Goal: Task Accomplishment & Management: Manage account settings

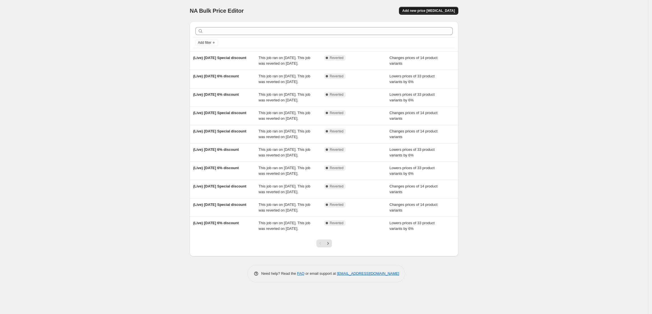
click at [451, 12] on span "Add new price [MEDICAL_DATA]" at bounding box center [428, 10] width 53 height 5
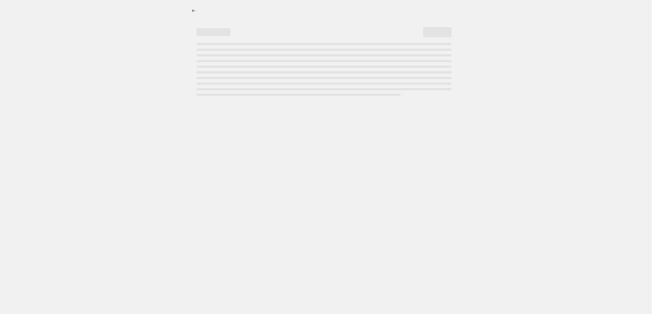
select select "percentage"
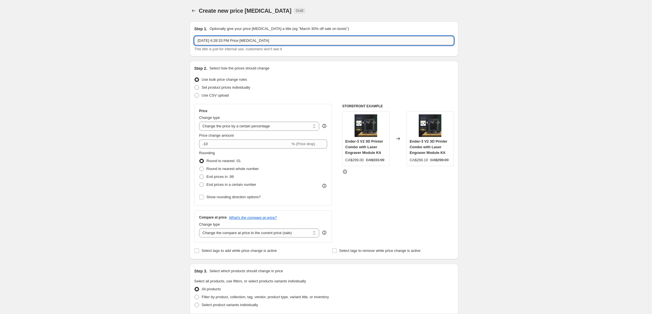
click at [218, 42] on input "[DATE] 4:28:33 PM Price [MEDICAL_DATA]" at bounding box center [324, 40] width 260 height 9
click at [278, 41] on input "[DATE] 4:28:33 PM Price [MEDICAL_DATA]" at bounding box center [324, 40] width 260 height 9
click at [277, 42] on input "[DATE] 4:28:33 PM Price [MEDICAL_DATA]" at bounding box center [324, 40] width 260 height 9
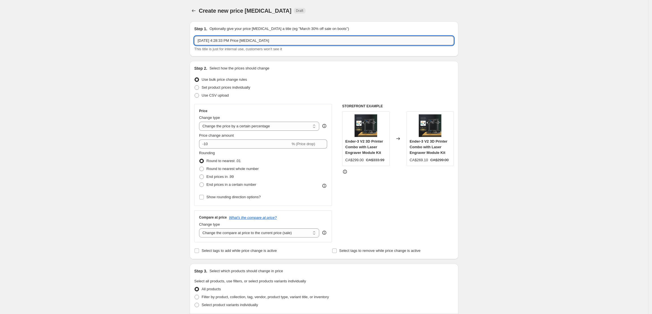
click at [277, 42] on input "[DATE] 4:28:33 PM Price [MEDICAL_DATA]" at bounding box center [324, 40] width 260 height 9
click at [300, 44] on input "[DATE] 4:28:33 PM Price [MEDICAL_DATA]" at bounding box center [324, 40] width 260 height 9
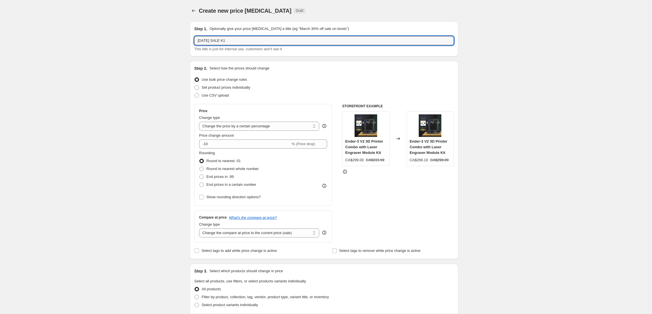
type input "[DATE] SALE K1"
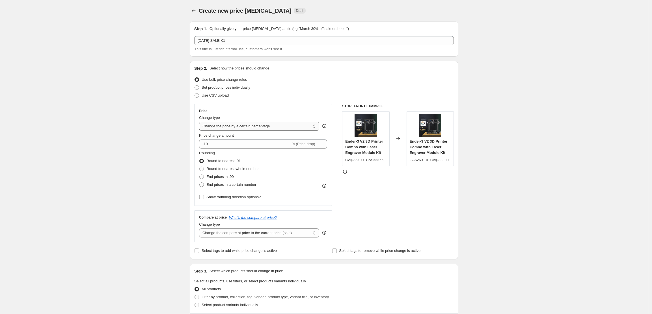
drag, startPoint x: 247, startPoint y: 124, endPoint x: 247, endPoint y: 131, distance: 6.2
click at [247, 124] on select "Change the price to a certain amount Change the price by a certain amount Chang…" at bounding box center [259, 126] width 120 height 9
click at [245, 128] on select "Change the price to a certain amount Change the price by a certain amount Chang…" at bounding box center [259, 126] width 120 height 9
select select "by"
click at [201, 122] on select "Change the price to a certain amount Change the price by a certain amount Chang…" at bounding box center [259, 126] width 120 height 9
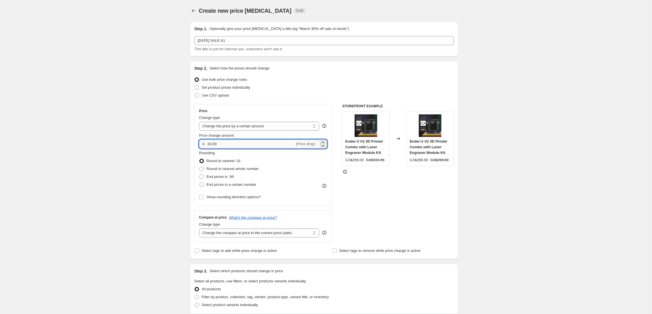
click at [228, 145] on input "-10.00" at bounding box center [250, 144] width 88 height 9
click at [210, 143] on input "-10.00" at bounding box center [250, 144] width 88 height 9
type input "-40.00"
click at [537, 158] on div "Create new price [MEDICAL_DATA]. This page is ready Create new price [MEDICAL_D…" at bounding box center [324, 284] width 648 height 569
click at [222, 126] on select "Change the price to a certain amount Change the price by a certain amount Chang…" at bounding box center [259, 126] width 120 height 9
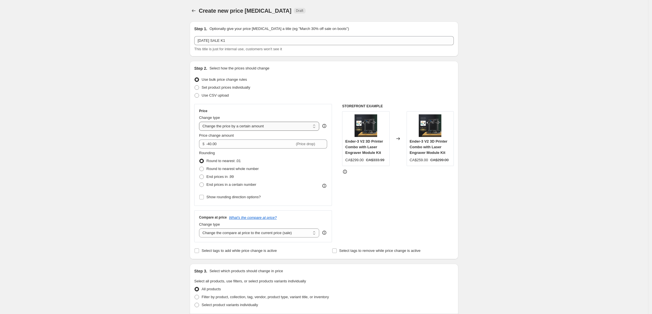
select select "ecap"
click at [201, 122] on select "Change the price to a certain amount Change the price by a certain amount Chang…" at bounding box center [259, 126] width 120 height 9
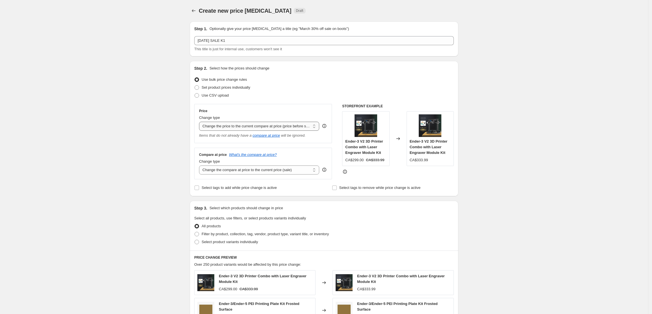
click at [290, 128] on select "Change the price to a certain amount Change the price by a certain amount Chang…" at bounding box center [259, 126] width 120 height 9
click at [245, 125] on select "Change the price to a certain amount Change the price by a certain amount Chang…" at bounding box center [259, 126] width 120 height 9
click at [222, 88] on span "Set product prices individually" at bounding box center [226, 87] width 49 height 4
click at [195, 86] on input "Set product prices individually" at bounding box center [195, 85] width 0 height 0
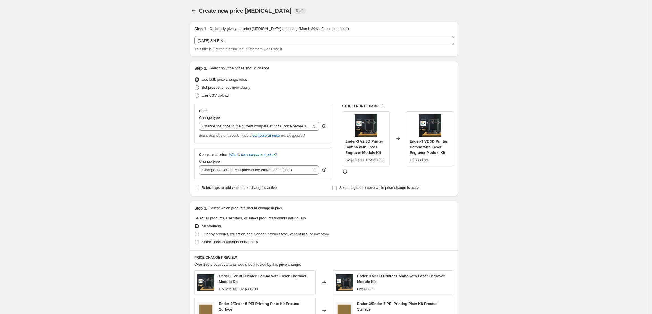
radio input "true"
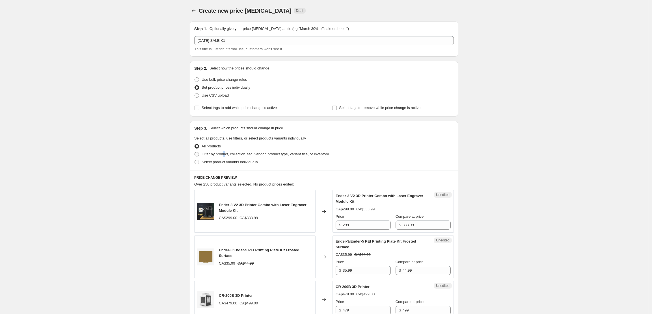
drag, startPoint x: 226, startPoint y: 154, endPoint x: 231, endPoint y: 156, distance: 4.4
click at [230, 156] on span "Filter by product, collection, tag, vendor, product type, variant title, or inv…" at bounding box center [265, 154] width 127 height 4
click at [267, 160] on div "Select product variants individually" at bounding box center [324, 162] width 260 height 8
click at [249, 161] on span "Select product variants individually" at bounding box center [230, 162] width 56 height 4
click at [195, 160] on input "Select product variants individually" at bounding box center [195, 160] width 0 height 0
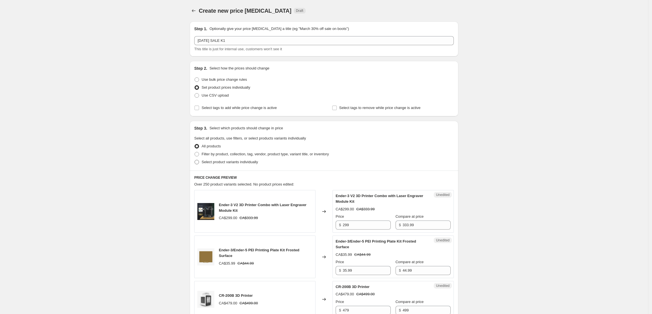
radio input "true"
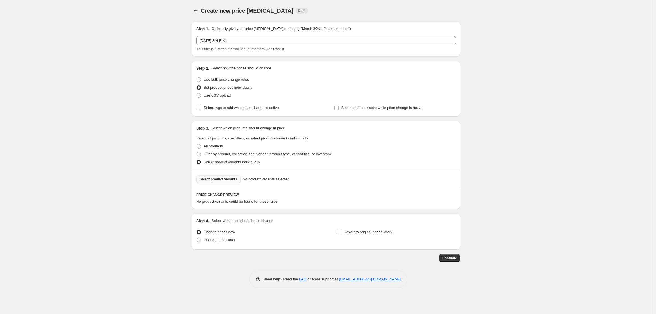
click at [215, 178] on span "Select product variants" at bounding box center [219, 179] width 38 height 5
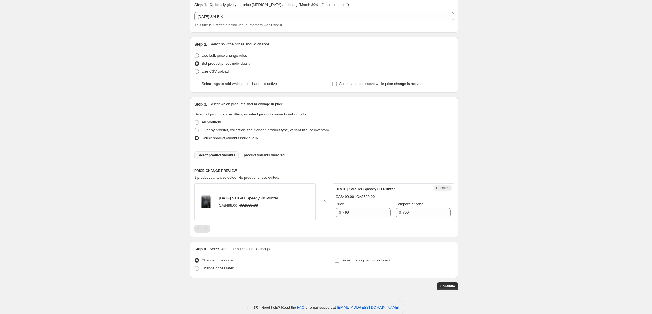
scroll to position [35, 0]
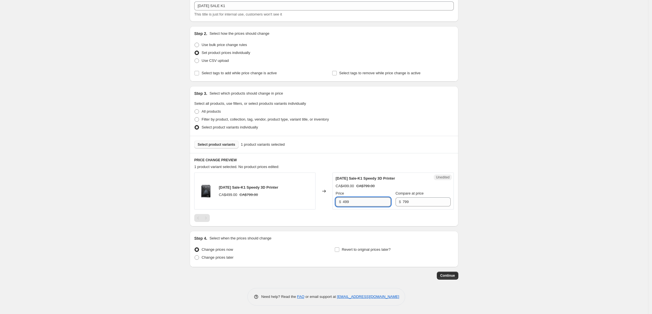
click at [371, 202] on input "499" at bounding box center [367, 202] width 48 height 9
type input "459"
click at [340, 247] on span at bounding box center [336, 249] width 5 height 5
click at [339, 248] on input "Revert to original prices later?" at bounding box center [337, 250] width 5 height 5
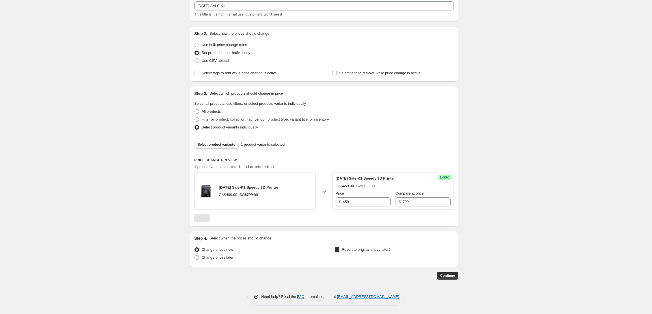
checkbox input "true"
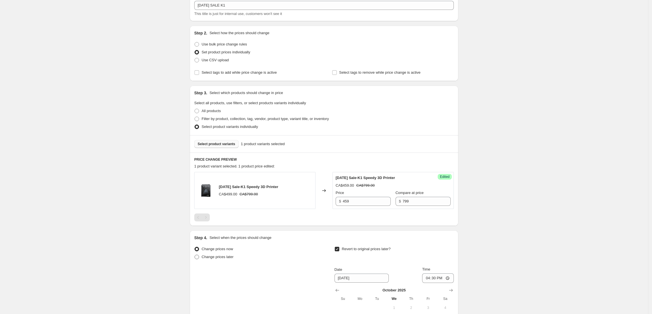
click at [215, 256] on span "Change prices later" at bounding box center [218, 257] width 32 height 4
click at [195, 255] on input "Change prices later" at bounding box center [195, 255] width 0 height 0
radio input "true"
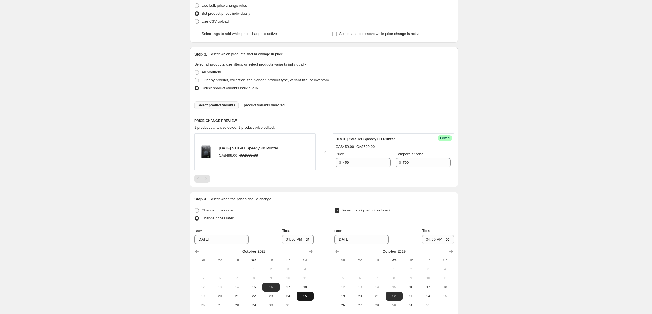
scroll to position [132, 0]
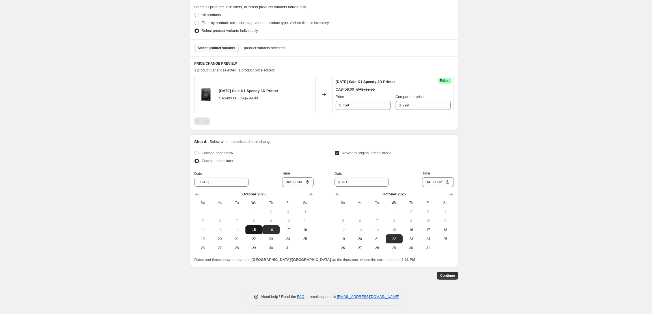
click at [259, 229] on span "15" at bounding box center [254, 230] width 12 height 5
type input "[DATE]"
click at [258, 185] on div "Date [DATE] Time 16:30" at bounding box center [253, 179] width 119 height 16
click at [288, 183] on input "16:30" at bounding box center [298, 183] width 32 height 10
click at [298, 180] on input "16:30" at bounding box center [298, 183] width 32 height 10
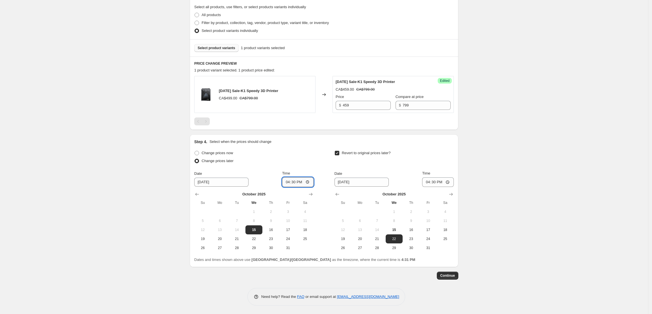
click at [311, 180] on input "16:30" at bounding box center [298, 183] width 32 height 10
click at [309, 183] on input "16:30" at bounding box center [298, 183] width 32 height 10
type input "18:00"
click at [490, 176] on div "Create new price [MEDICAL_DATA]. This page is ready Create new price [MEDICAL_D…" at bounding box center [324, 92] width 648 height 446
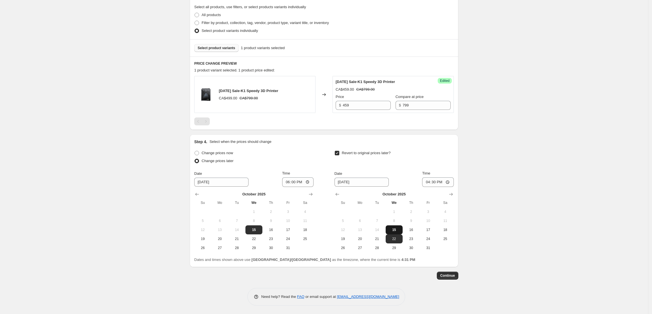
click at [400, 231] on span "15" at bounding box center [394, 230] width 12 height 5
click at [377, 182] on input "[DATE]" at bounding box center [361, 182] width 54 height 9
click at [429, 182] on input "16:30" at bounding box center [438, 183] width 32 height 10
click at [409, 226] on button "16" at bounding box center [411, 230] width 17 height 9
type input "[DATE]"
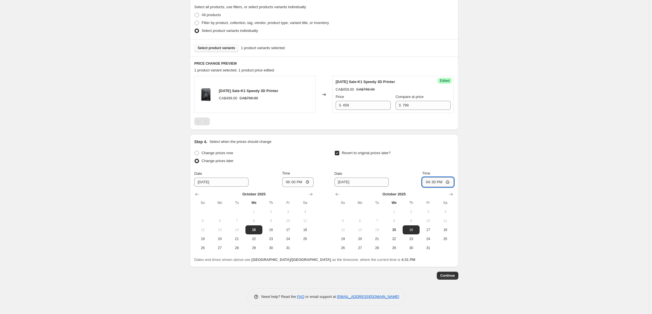
click at [429, 180] on input "16:30" at bounding box center [438, 183] width 32 height 10
click at [450, 183] on input "16:30" at bounding box center [438, 183] width 32 height 10
type input "12:00"
click at [506, 195] on div "Create new price [MEDICAL_DATA]. This page is ready Create new price [MEDICAL_D…" at bounding box center [324, 92] width 648 height 446
click at [288, 183] on input "18:00" at bounding box center [298, 183] width 32 height 10
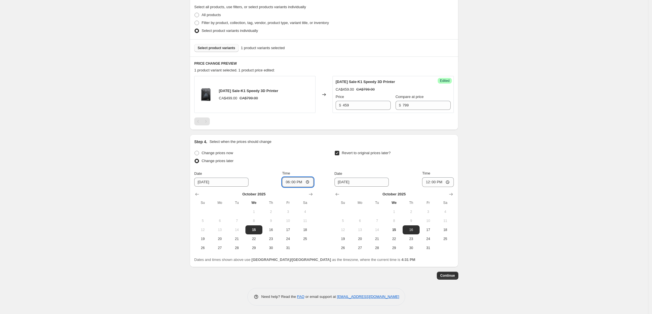
click at [288, 183] on input "18:00" at bounding box center [298, 183] width 32 height 10
click at [307, 183] on input "18:00" at bounding box center [298, 183] width 32 height 10
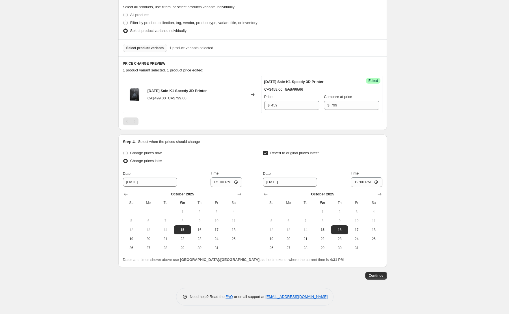
type input "17:00"
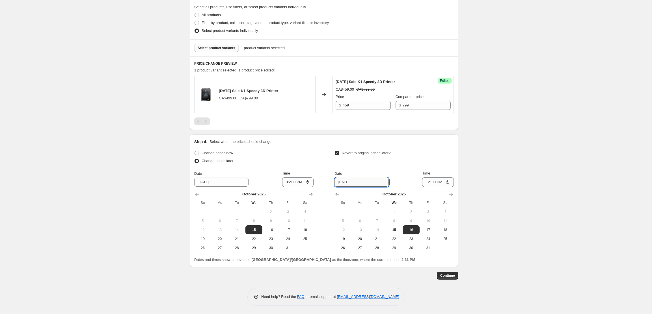
click at [346, 183] on input "[DATE]" at bounding box center [361, 182] width 54 height 9
click at [399, 231] on span "15" at bounding box center [394, 230] width 12 height 5
type input "[DATE]"
click at [448, 274] on span "Continue" at bounding box center [447, 276] width 15 height 5
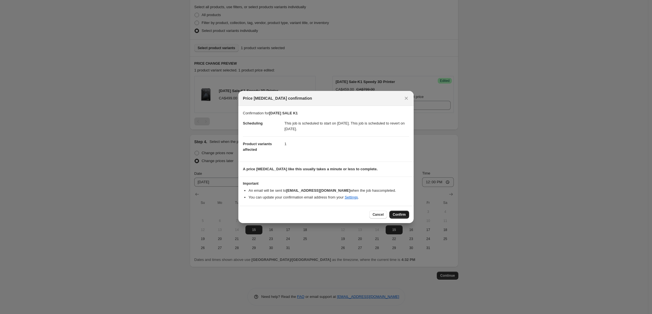
click at [396, 215] on span "Confirm" at bounding box center [399, 215] width 13 height 5
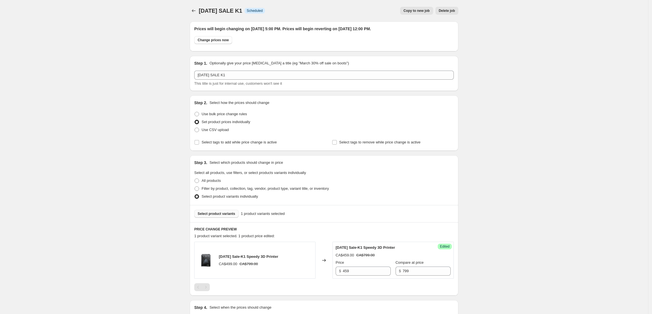
click at [199, 7] on div at bounding box center [194, 11] width 9 height 8
click at [418, 11] on span "Copy to new job" at bounding box center [416, 10] width 26 height 5
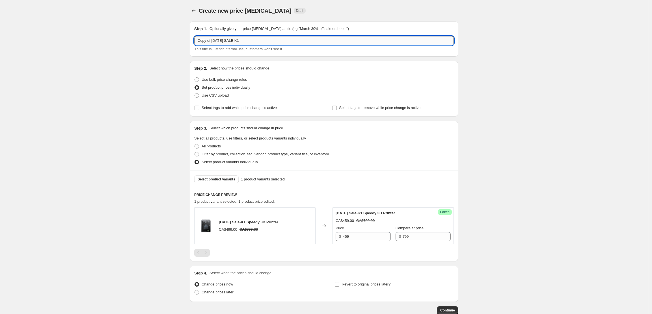
click at [253, 43] on input "Copy of [DATE] SALE K1" at bounding box center [324, 40] width 260 height 9
click at [217, 178] on span "Select product variants" at bounding box center [217, 179] width 38 height 5
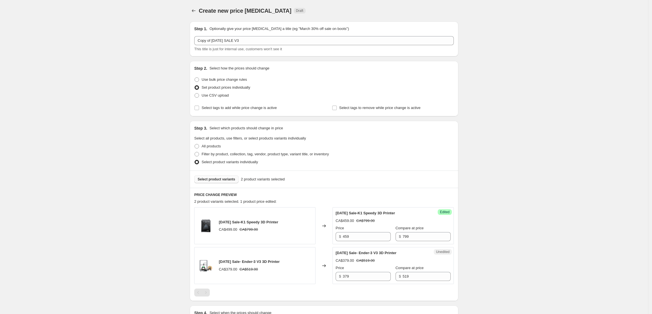
click at [448, 212] on span "Edited" at bounding box center [445, 212] width 10 height 5
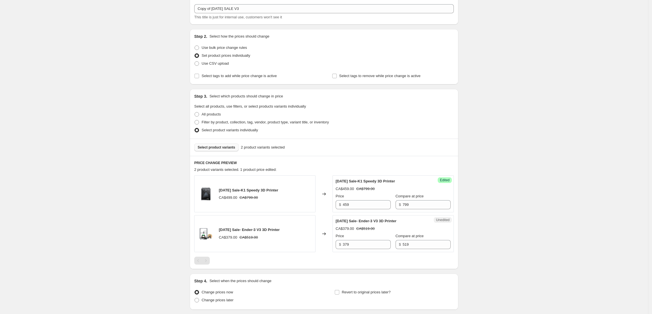
scroll to position [75, 0]
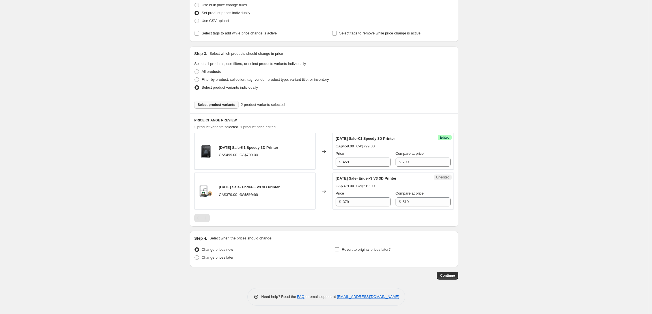
click at [232, 108] on button "Select product variants" at bounding box center [216, 105] width 44 height 8
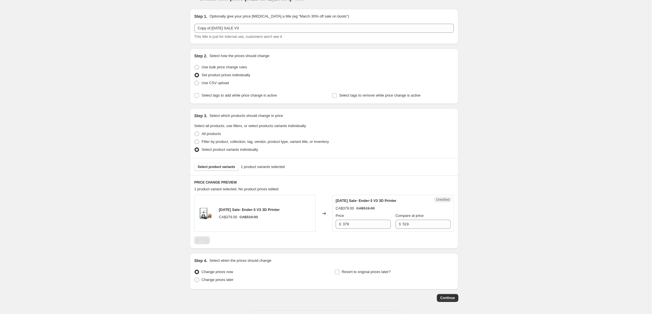
scroll to position [0, 0]
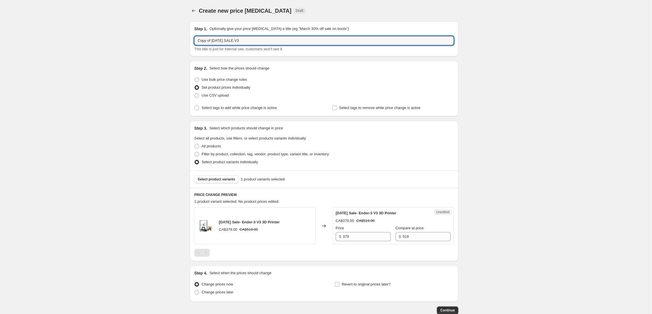
drag, startPoint x: 215, startPoint y: 41, endPoint x: 151, endPoint y: 39, distance: 64.5
click at [151, 39] on div "Create new price [MEDICAL_DATA]. This page is ready Create new price [MEDICAL_D…" at bounding box center [324, 174] width 648 height 349
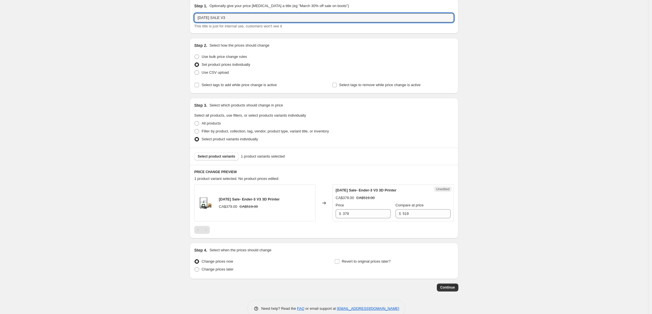
scroll to position [35, 0]
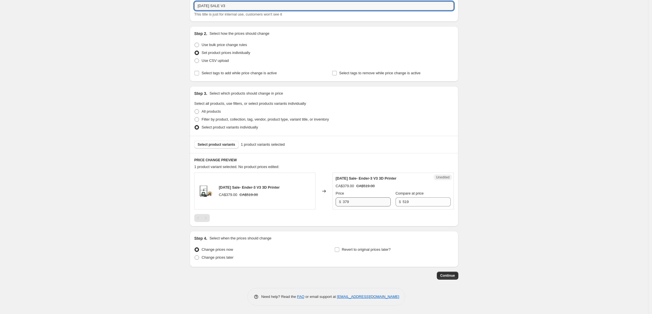
type input "[DATE] SALE V3"
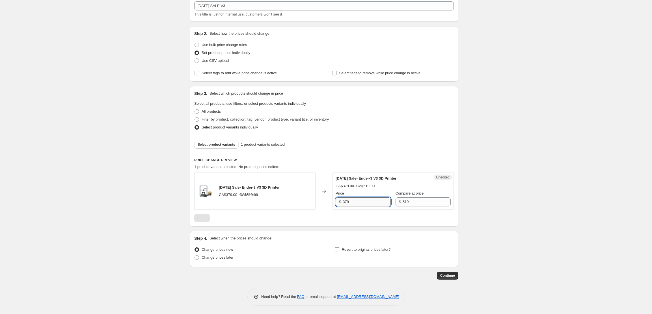
click at [348, 200] on input "379" at bounding box center [367, 202] width 48 height 9
type input "349"
drag, startPoint x: 502, startPoint y: 184, endPoint x: 413, endPoint y: 208, distance: 91.4
click at [502, 184] on div "Create new price [MEDICAL_DATA]. This page is ready Create new price [MEDICAL_D…" at bounding box center [324, 139] width 648 height 349
click at [214, 256] on span "Change prices later" at bounding box center [218, 258] width 32 height 4
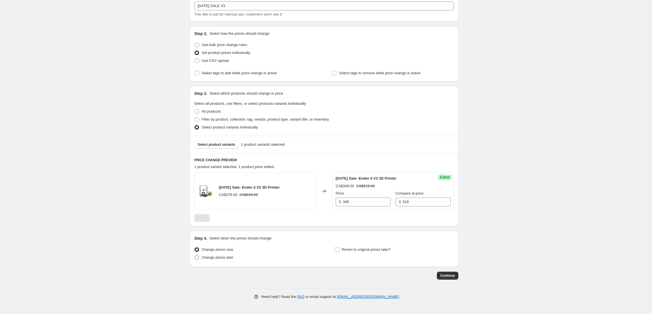
click at [195, 256] on input "Change prices later" at bounding box center [195, 256] width 0 height 0
radio input "true"
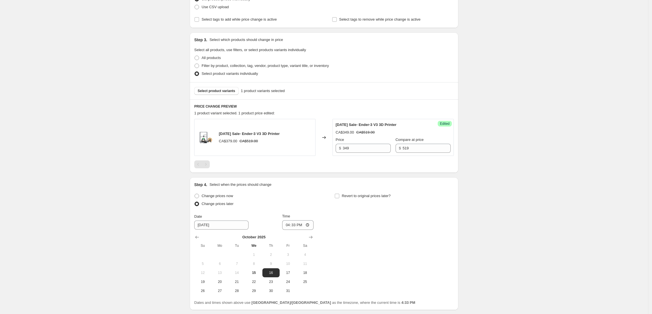
scroll to position [111, 0]
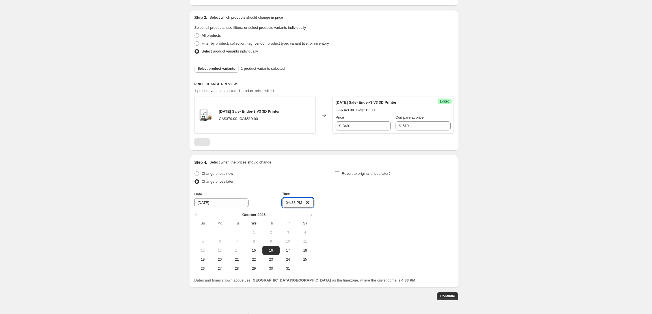
click at [295, 204] on input "16:33" at bounding box center [298, 203] width 32 height 10
click at [286, 205] on input "16:33" at bounding box center [298, 203] width 32 height 10
click at [308, 204] on input "16:33" at bounding box center [298, 203] width 32 height 10
type input "12:00"
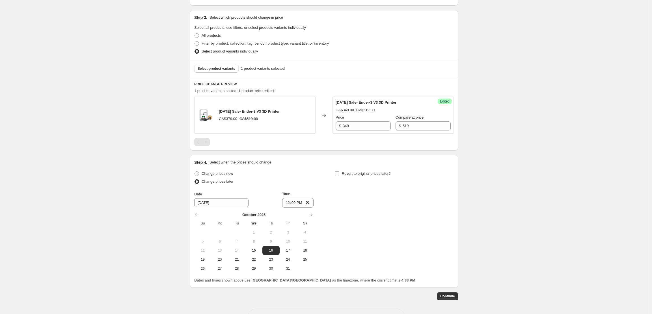
click at [379, 221] on div "Change prices now Change prices later Date [DATE] Time 12:00 [DATE] Su Mo Tu We…" at bounding box center [324, 221] width 260 height 103
click at [303, 205] on input "12:00" at bounding box center [298, 203] width 32 height 10
click at [222, 204] on input "[DATE]" at bounding box center [221, 202] width 54 height 9
click at [208, 205] on input "[DATE]" at bounding box center [221, 202] width 54 height 9
click at [256, 249] on button "15" at bounding box center [253, 250] width 17 height 9
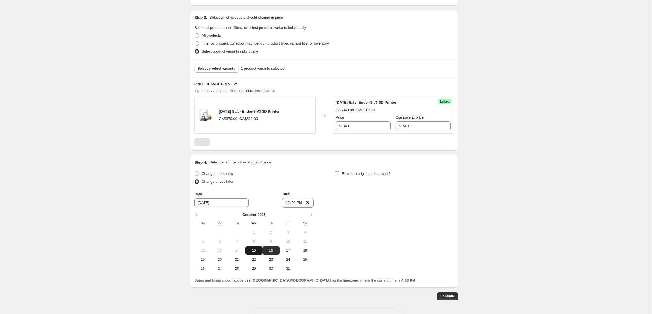
type input "[DATE]"
click at [413, 231] on div "Change prices now Change prices later Date [DATE] Time 12:00 [DATE] Su Mo Tu We…" at bounding box center [324, 221] width 260 height 103
click at [350, 174] on span "Revert to original prices later?" at bounding box center [366, 174] width 49 height 4
click at [339, 174] on input "Revert to original prices later?" at bounding box center [337, 174] width 5 height 5
checkbox input "true"
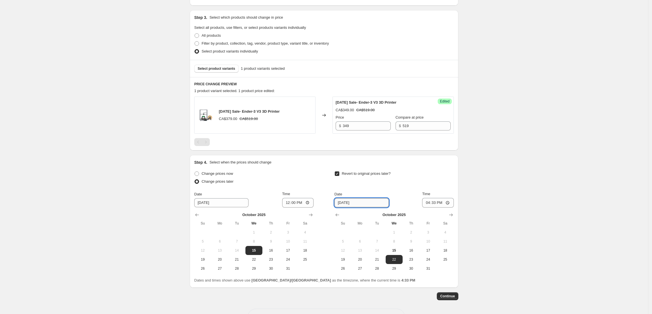
click at [342, 204] on input "[DATE]" at bounding box center [361, 202] width 54 height 9
click at [448, 202] on input "16:33" at bounding box center [438, 203] width 32 height 10
click at [379, 204] on input "[DATE]" at bounding box center [361, 202] width 54 height 9
click at [410, 252] on span "16" at bounding box center [411, 251] width 12 height 5
type input "[DATE]"
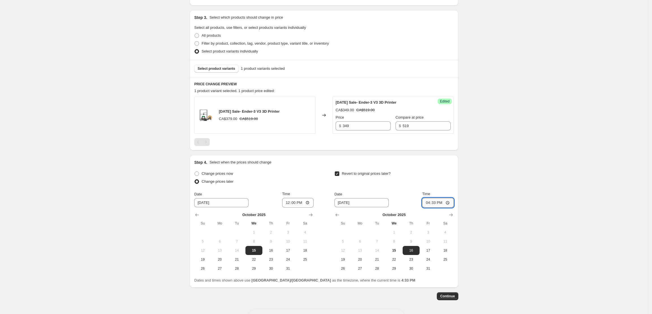
click at [438, 205] on input "16:33" at bounding box center [438, 203] width 32 height 10
type input "12:00"
click at [523, 218] on div "Create new price [MEDICAL_DATA]. This page is ready Create new price [MEDICAL_D…" at bounding box center [324, 112] width 648 height 446
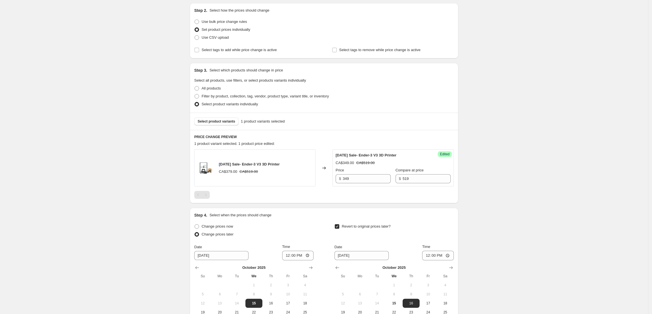
scroll to position [0, 0]
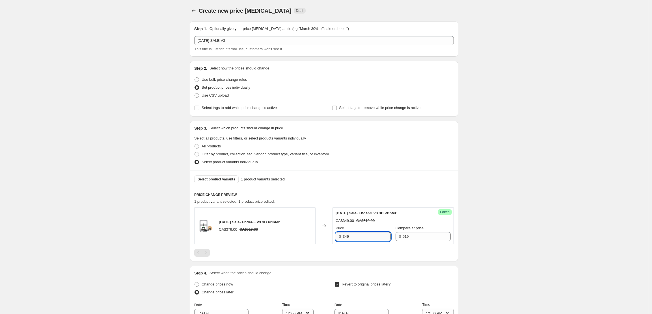
click at [349, 238] on input "349" at bounding box center [367, 236] width 48 height 9
type input "339"
click at [565, 204] on div "Create new price [MEDICAL_DATA]. This page is ready Create new price [MEDICAL_D…" at bounding box center [324, 223] width 648 height 446
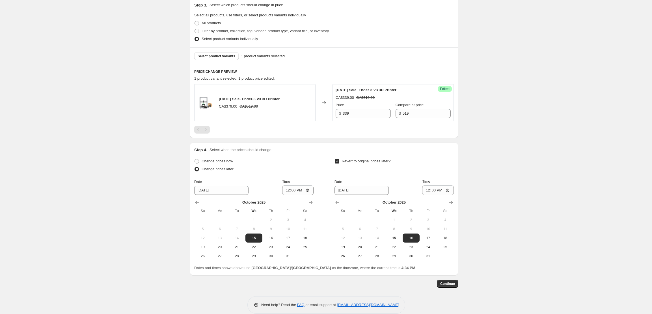
scroll to position [132, 0]
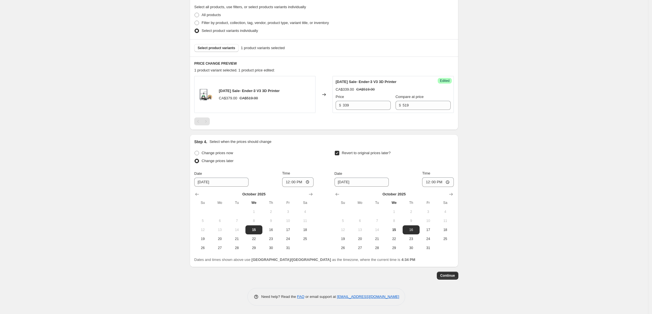
click at [453, 270] on div "Step 1. Optionally give your price [MEDICAL_DATA] a title (eg "March 30% off sa…" at bounding box center [321, 82] width 273 height 394
click at [454, 274] on span "Continue" at bounding box center [447, 276] width 15 height 5
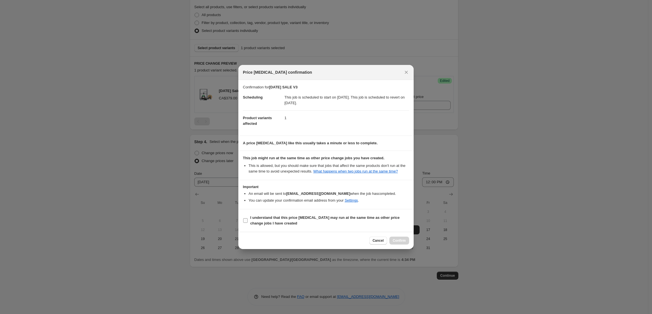
click at [253, 223] on b "I understand that this price [MEDICAL_DATA] may run at the same time as other p…" at bounding box center [324, 221] width 149 height 10
click at [248, 223] on input "I understand that this price [MEDICAL_DATA] may run at the same time as other p…" at bounding box center [245, 221] width 5 height 5
checkbox input "true"
click at [397, 242] on span "Confirm" at bounding box center [399, 241] width 13 height 5
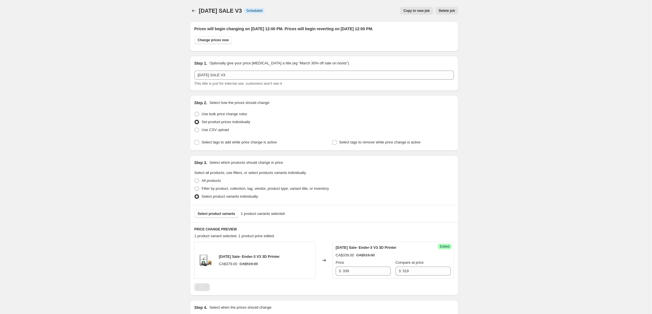
click at [423, 13] on button "Copy to new job" at bounding box center [416, 11] width 33 height 8
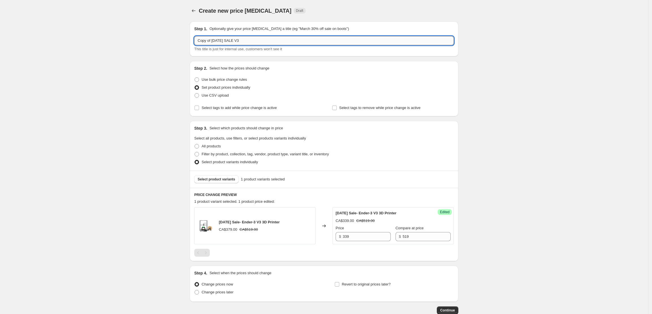
click at [247, 41] on input "Copy of [DATE] SALE V3" at bounding box center [324, 40] width 260 height 9
drag, startPoint x: 243, startPoint y: 40, endPoint x: 268, endPoint y: 50, distance: 26.7
click at [280, 41] on input "Copy of [DATE] SALE V3" at bounding box center [324, 40] width 260 height 9
paste input "Creality Hi Combo"
drag, startPoint x: 214, startPoint y: 41, endPoint x: 182, endPoint y: 41, distance: 32.2
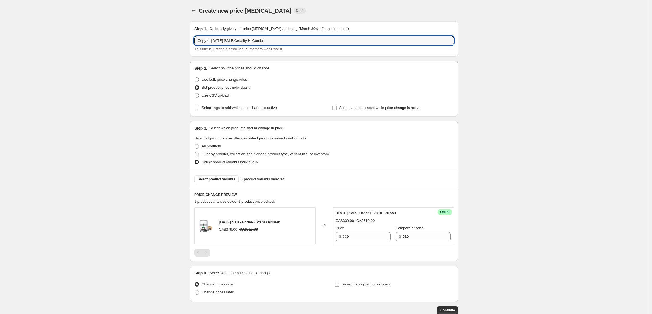
click at [182, 41] on div "Create new price [MEDICAL_DATA]. This page is ready Create new price [MEDICAL_D…" at bounding box center [324, 174] width 648 height 349
drag, startPoint x: 228, startPoint y: 42, endPoint x: 152, endPoint y: 36, distance: 76.9
click at [155, 37] on div "Create new price [MEDICAL_DATA]. This page is ready Create new price [MEDICAL_D…" at bounding box center [324, 174] width 648 height 349
type input "[DATE] SALE Creality Hi Combo"
click at [213, 153] on span "Filter by product, collection, tag, vendor, product type, variant title, or inv…" at bounding box center [265, 154] width 127 height 4
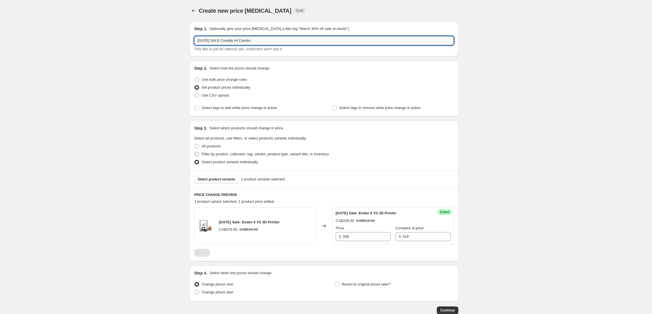
click at [195, 152] on input "Filter by product, collection, tag, vendor, product type, variant title, or inv…" at bounding box center [195, 152] width 0 height 0
radio input "true"
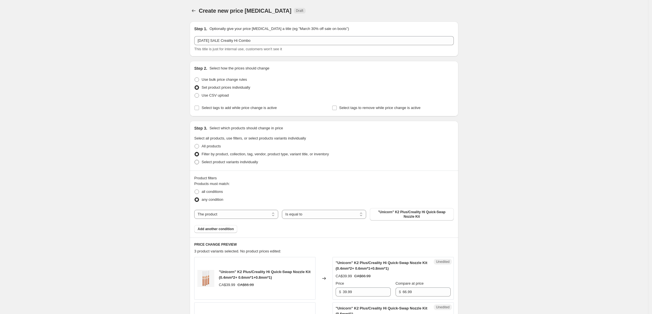
click at [213, 160] on span "Select product variants individually" at bounding box center [230, 162] width 56 height 4
click at [195, 160] on input "Select product variants individually" at bounding box center [195, 160] width 0 height 0
radio input "true"
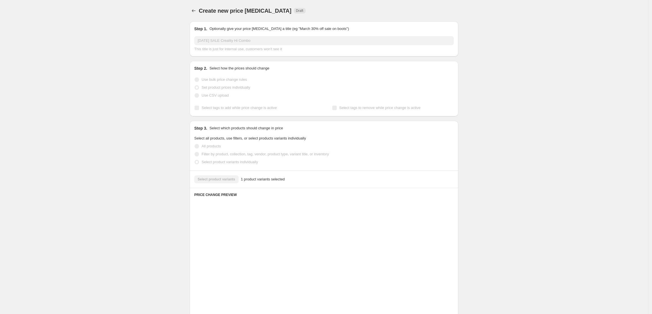
click at [212, 161] on span "Select product variants individually" at bounding box center [230, 162] width 56 height 4
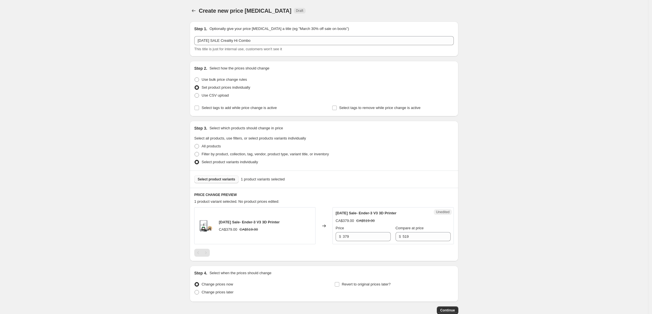
click at [228, 182] on span "Select product variants" at bounding box center [217, 179] width 38 height 5
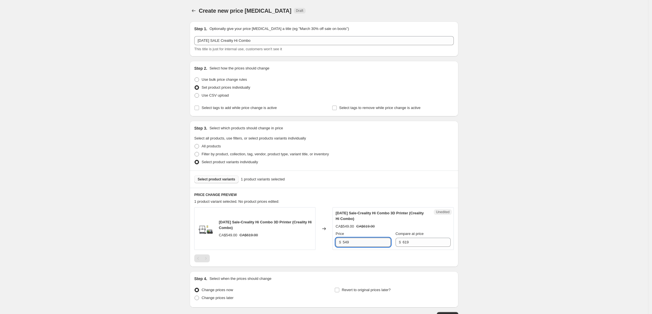
drag, startPoint x: 351, startPoint y: 241, endPoint x: 347, endPoint y: 240, distance: 3.8
click at [347, 240] on input "549" at bounding box center [367, 242] width 48 height 9
type input "529"
click at [529, 224] on div "Create new price [MEDICAL_DATA]. This page is ready Create new price [MEDICAL_D…" at bounding box center [324, 177] width 648 height 355
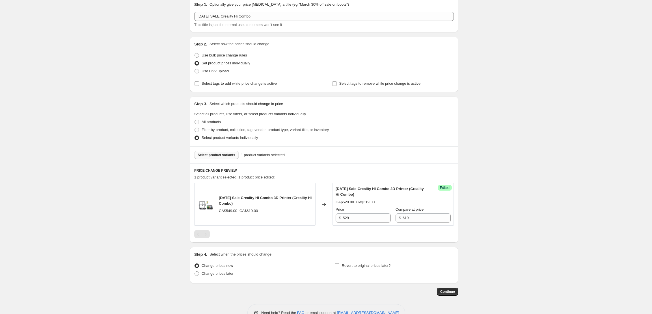
scroll to position [38, 0]
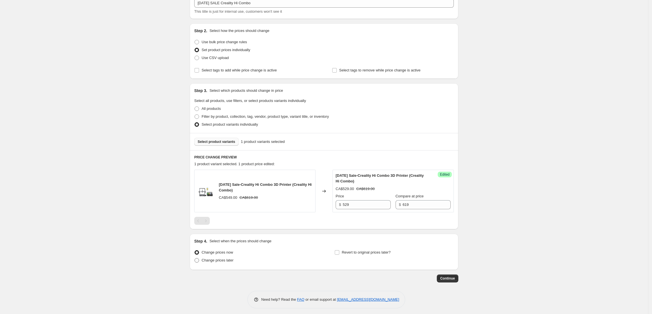
click at [219, 259] on span "Change prices later" at bounding box center [218, 260] width 32 height 4
click at [195, 259] on input "Change prices later" at bounding box center [195, 258] width 0 height 0
radio input "true"
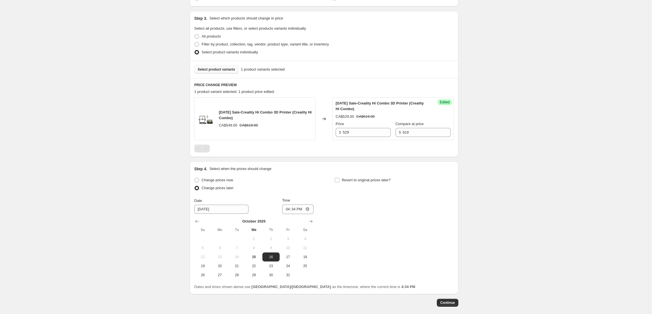
scroll to position [113, 0]
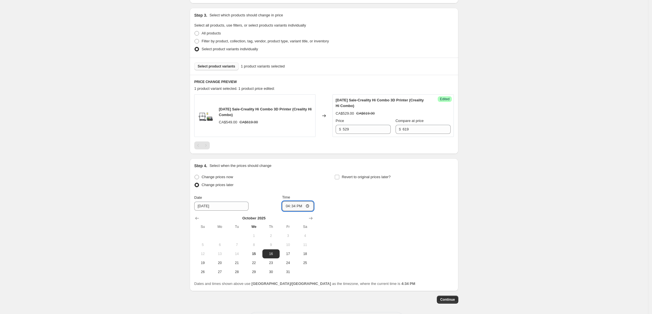
click at [284, 205] on input "16:34" at bounding box center [298, 207] width 32 height 10
type input "12:00"
click at [369, 181] on label "Revert to original prices later?" at bounding box center [362, 177] width 56 height 8
click at [339, 180] on input "Revert to original prices later?" at bounding box center [337, 177] width 5 height 5
checkbox input "true"
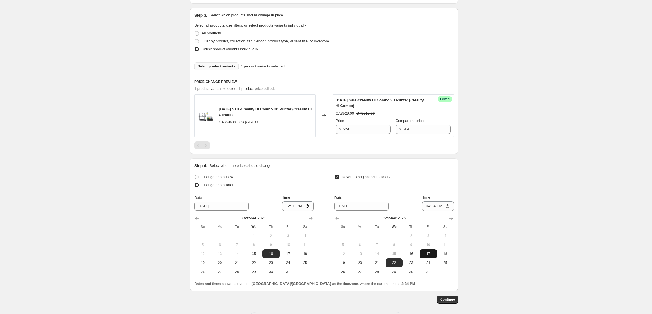
click at [426, 253] on span "17" at bounding box center [428, 254] width 12 height 5
type input "[DATE]"
click at [427, 206] on input "16:34" at bounding box center [438, 207] width 32 height 10
type input "12:00"
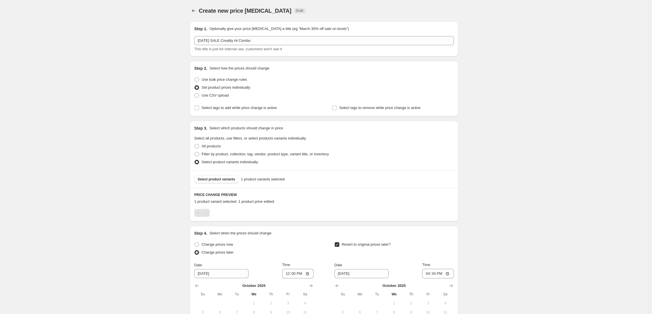
scroll to position [92, 0]
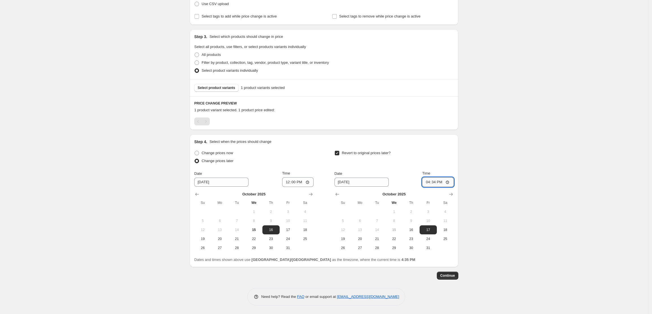
click at [425, 181] on input "16:34" at bounding box center [438, 183] width 32 height 10
click at [434, 183] on input "12:34" at bounding box center [438, 183] width 32 height 10
type input "12:00"
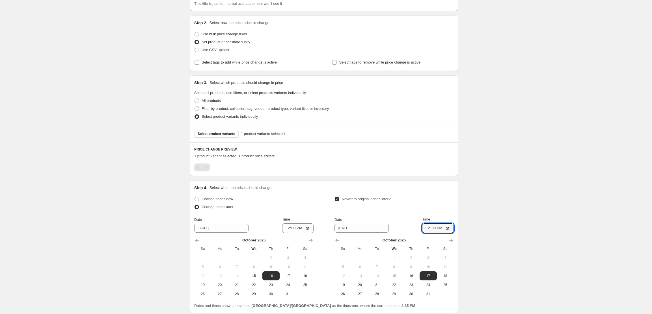
scroll to position [0, 0]
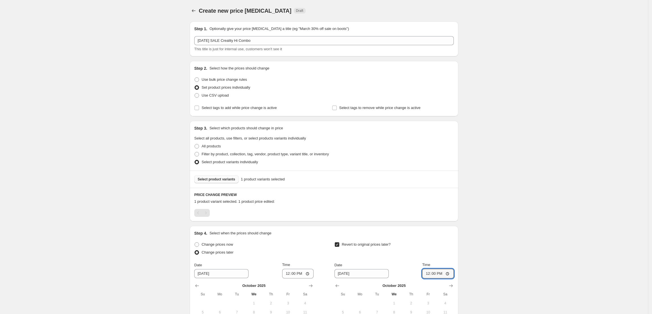
click at [226, 179] on span "Select product variants" at bounding box center [217, 179] width 38 height 5
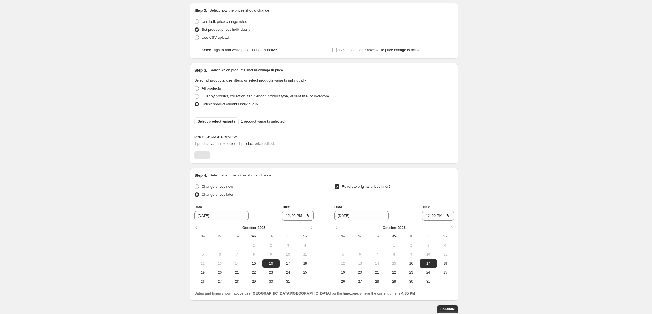
scroll to position [92, 0]
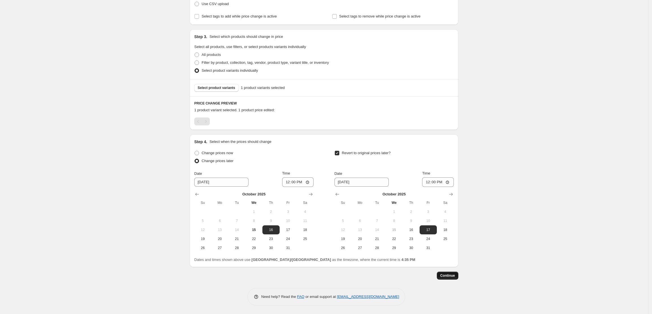
click at [446, 274] on span "Continue" at bounding box center [447, 276] width 15 height 5
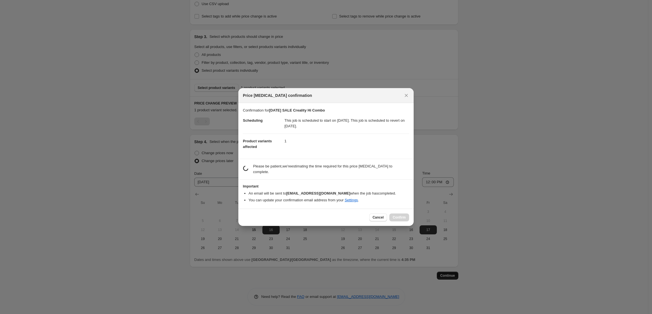
scroll to position [0, 0]
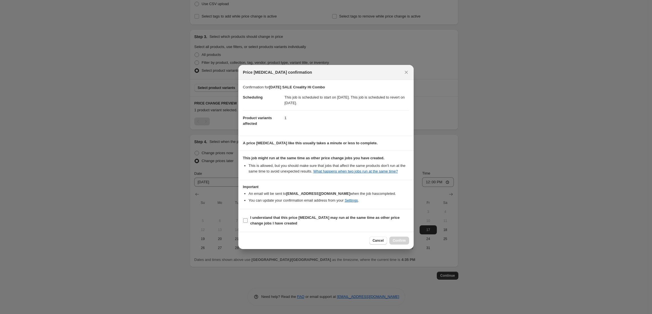
click at [254, 218] on span "I understand that this price [MEDICAL_DATA] may run at the same time as other p…" at bounding box center [329, 220] width 159 height 11
click at [248, 219] on input "I understand that this price [MEDICAL_DATA] may run at the same time as other p…" at bounding box center [245, 221] width 5 height 5
checkbox input "true"
click at [399, 242] on span "Confirm" at bounding box center [399, 241] width 13 height 5
type input "[DATE] SALE Creality Hi Combo"
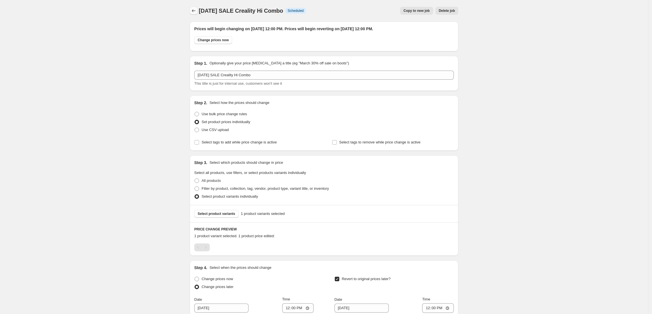
click at [196, 8] on icon "Price change jobs" at bounding box center [194, 11] width 6 height 6
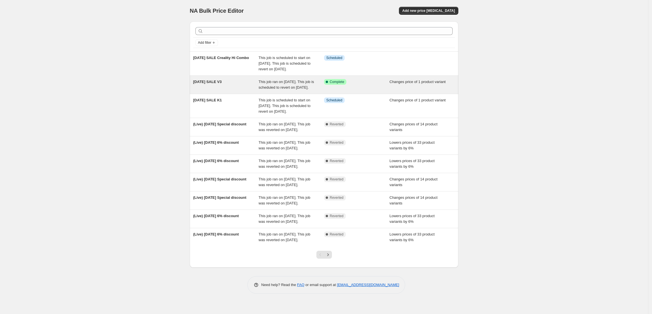
click at [218, 84] on span "[DATE] SALE V3" at bounding box center [207, 82] width 29 height 4
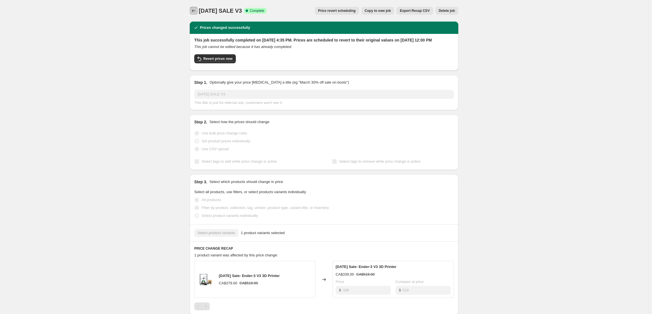
click at [197, 13] on icon "Price change jobs" at bounding box center [194, 11] width 6 height 6
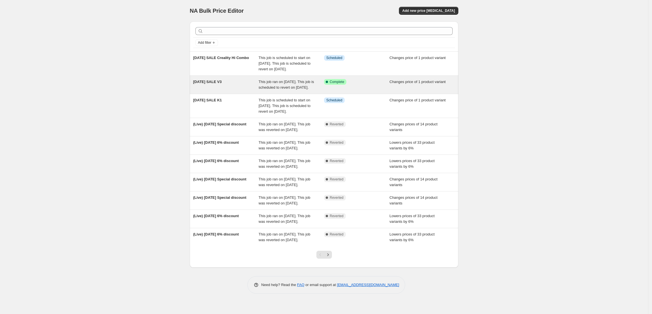
click at [277, 90] on span "This job ran on [DATE]. This job is scheduled to revert on [DATE]." at bounding box center [286, 85] width 55 height 10
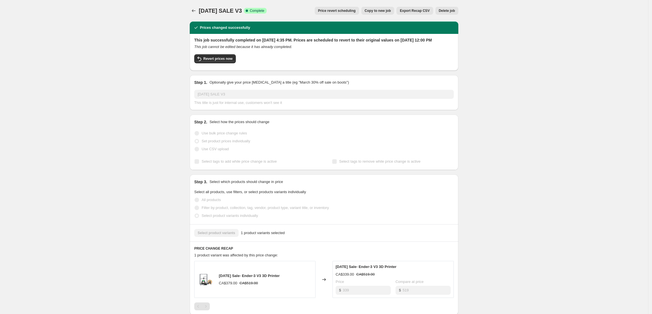
click at [373, 15] on div "[DATE] SALE V3. This page is ready [DATE] SALE V3 Success Complete Complete Pri…" at bounding box center [324, 10] width 269 height 21
drag, startPoint x: 376, startPoint y: 11, endPoint x: 249, endPoint y: 56, distance: 134.0
click at [349, 16] on div "[DATE] SALE V3. This page is ready [DATE] SALE V3 Success Complete Complete Pri…" at bounding box center [324, 10] width 269 height 21
click at [234, 60] on div "This job successfully completed on [DATE] 4:35 PM. Prices are scheduled to reve…" at bounding box center [324, 51] width 260 height 29
click at [227, 61] on span "Revert prices now" at bounding box center [217, 59] width 29 height 5
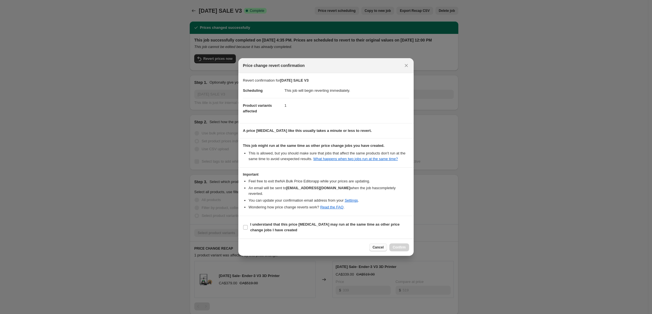
click at [378, 250] on span "Cancel" at bounding box center [378, 247] width 11 height 5
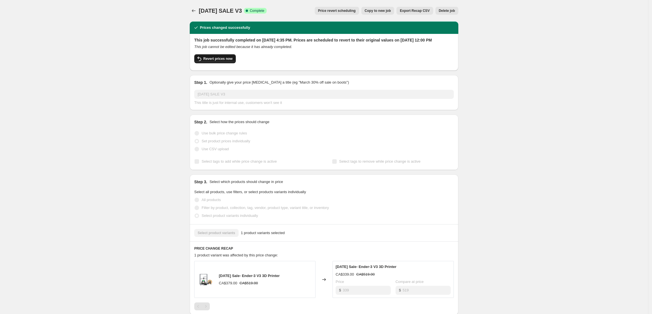
click at [223, 61] on span "Revert prices now" at bounding box center [217, 59] width 29 height 5
checkbox input "false"
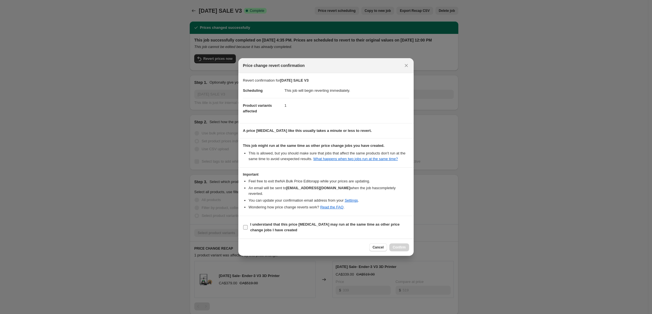
click at [253, 228] on b "I understand that this price [MEDICAL_DATA] may run at the same time as other p…" at bounding box center [324, 228] width 149 height 10
click at [248, 228] on input "I understand that this price [MEDICAL_DATA] may run at the same time as other p…" at bounding box center [245, 227] width 5 height 5
checkbox input "true"
click at [399, 250] on span "Confirm" at bounding box center [399, 247] width 13 height 5
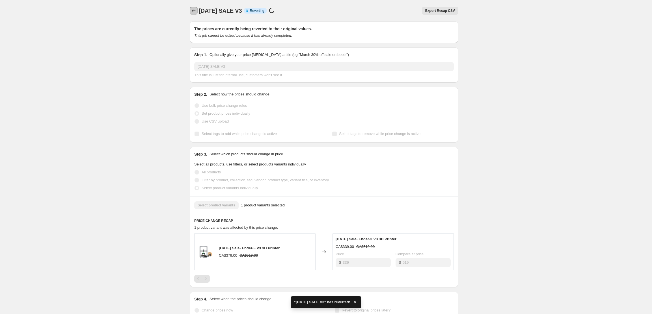
click at [196, 8] on icon "Price change jobs" at bounding box center [194, 11] width 6 height 6
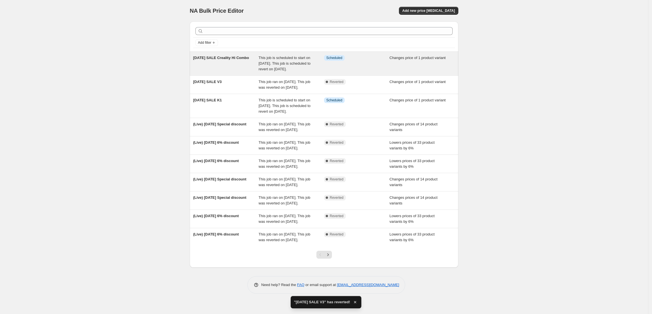
click at [227, 68] on div "[DATE] SALE Creality Hi Combo" at bounding box center [226, 63] width 66 height 17
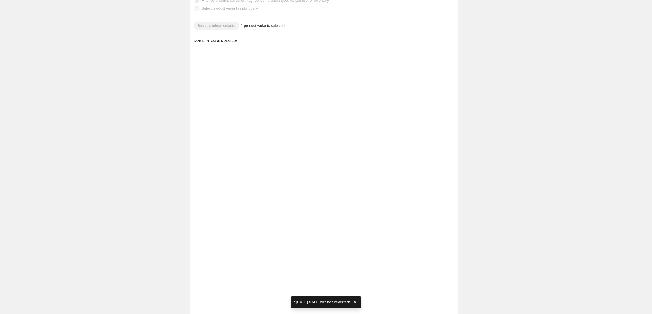
scroll to position [172, 0]
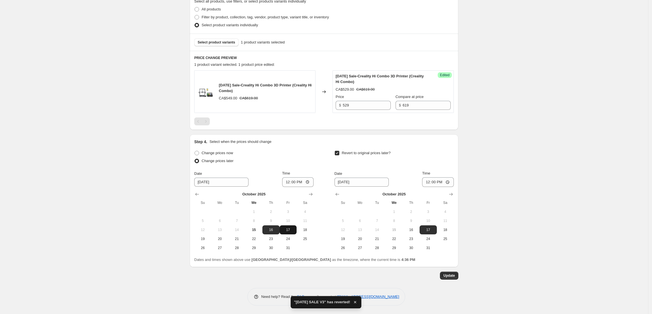
click at [292, 230] on span "17" at bounding box center [288, 230] width 12 height 5
type input "[DATE]"
click at [291, 182] on input "12:00" at bounding box center [298, 183] width 32 height 10
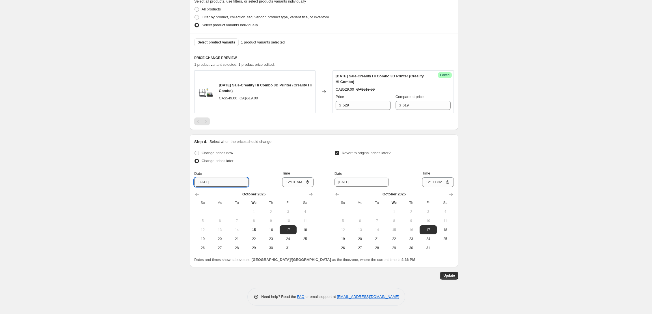
click at [207, 185] on input "[DATE]" at bounding box center [221, 182] width 54 height 9
drag, startPoint x: 205, startPoint y: 182, endPoint x: 208, endPoint y: 182, distance: 3.4
click at [208, 182] on input "[DATE]" at bounding box center [221, 182] width 54 height 9
click at [290, 182] on input "00:01" at bounding box center [298, 183] width 32 height 10
click at [308, 182] on input "00:01" at bounding box center [298, 183] width 32 height 10
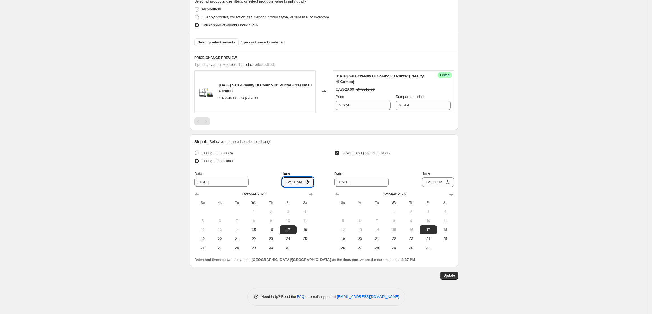
click at [540, 208] on div "[DATE] SALE Creality Hi Combo. This page is ready [DATE] SALE Creality Hi Combo…" at bounding box center [324, 71] width 648 height 486
click at [292, 183] on input "00:01" at bounding box center [298, 183] width 32 height 10
click at [288, 182] on input "00:01" at bounding box center [298, 183] width 32 height 10
type input "11:59"
click at [207, 182] on input "[DATE]" at bounding box center [221, 182] width 54 height 9
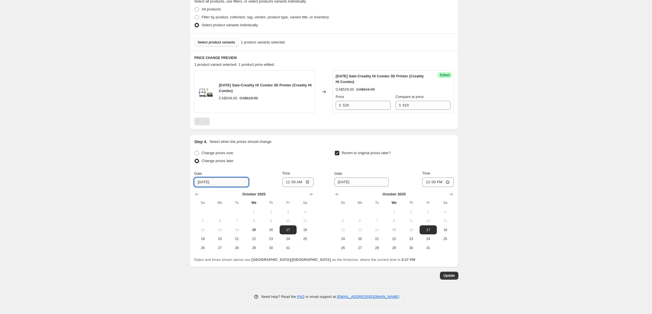
click at [209, 183] on input "[DATE]" at bounding box center [221, 182] width 54 height 9
type input "[DATE]"
click at [492, 196] on div "[DATE] SALE Creality Hi Combo. This page is ready [DATE] SALE Creality Hi Combo…" at bounding box center [324, 71] width 648 height 486
click at [437, 183] on input "12:00" at bounding box center [438, 183] width 32 height 10
type input "23:59"
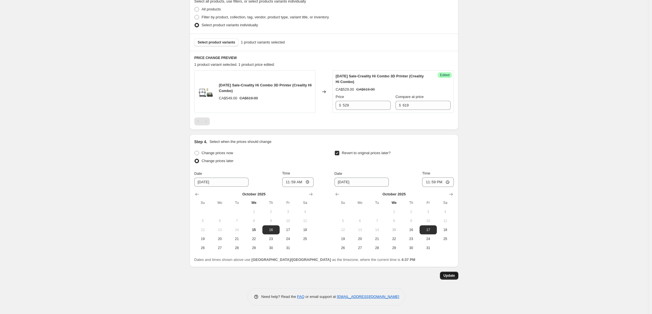
click at [455, 274] on span "Update" at bounding box center [449, 276] width 12 height 5
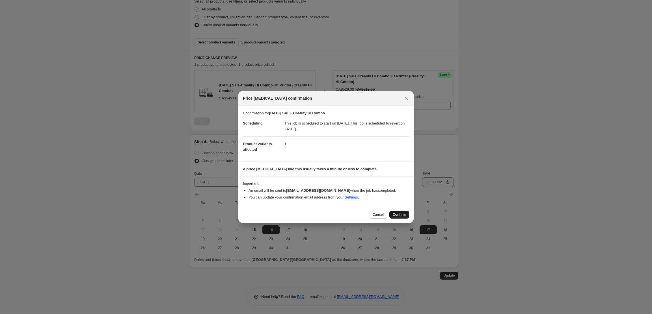
click at [398, 213] on span "Confirm" at bounding box center [399, 215] width 13 height 5
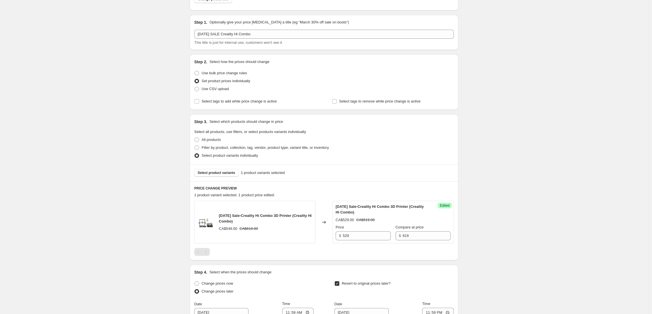
scroll to position [0, 0]
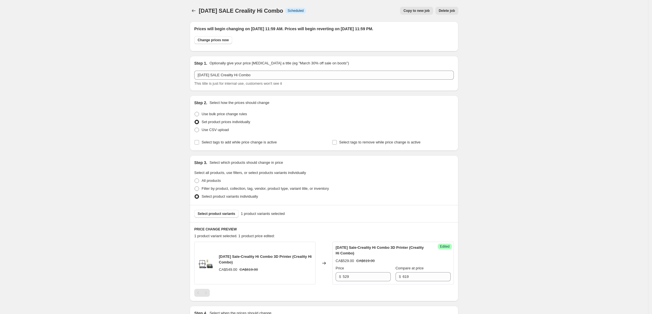
click at [429, 11] on span "Copy to new job" at bounding box center [416, 10] width 26 height 5
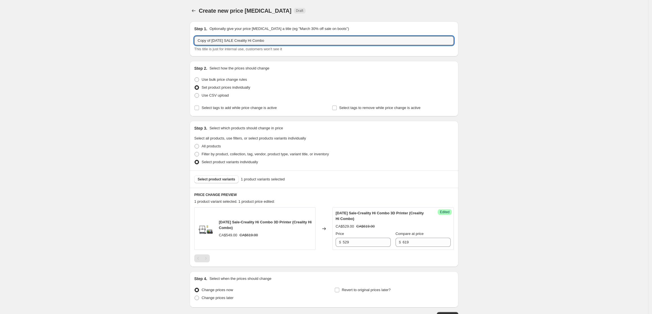
drag, startPoint x: 214, startPoint y: 41, endPoint x: 47, endPoint y: 30, distance: 167.5
click at [80, 41] on div "Create new price [MEDICAL_DATA]. This page is ready Create new price [MEDICAL_D…" at bounding box center [324, 177] width 648 height 355
drag, startPoint x: 257, startPoint y: 39, endPoint x: 230, endPoint y: 41, distance: 27.8
click at [230, 41] on input "[DATE] SALE Creality Hi Combo" at bounding box center [324, 40] width 260 height 9
type input "[DATE] SALE V3"
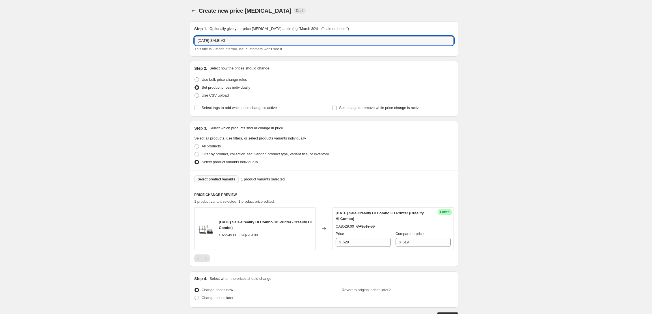
click at [224, 182] on button "Select product variants" at bounding box center [216, 180] width 44 height 8
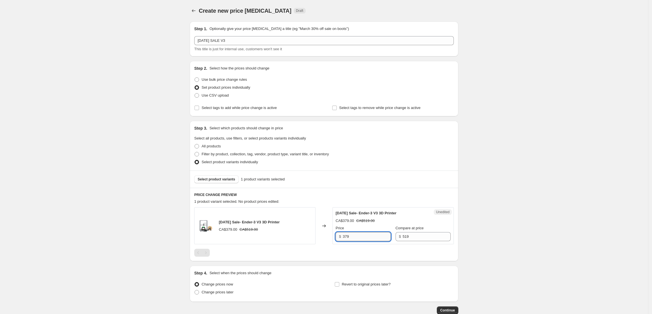
click at [347, 235] on input "379" at bounding box center [367, 236] width 48 height 9
type input "339"
click at [504, 222] on div "Create new price [MEDICAL_DATA]. This page is ready Create new price [MEDICAL_D…" at bounding box center [324, 174] width 648 height 349
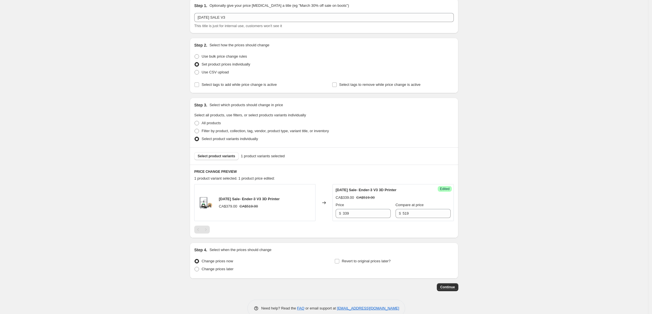
scroll to position [35, 0]
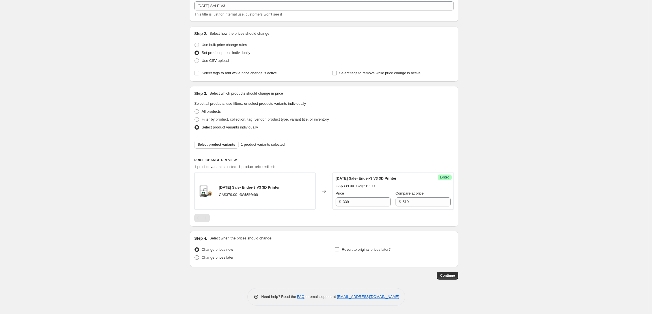
click at [227, 259] on span "Change prices later" at bounding box center [218, 258] width 32 height 4
click at [195, 256] on input "Change prices later" at bounding box center [195, 256] width 0 height 0
radio input "true"
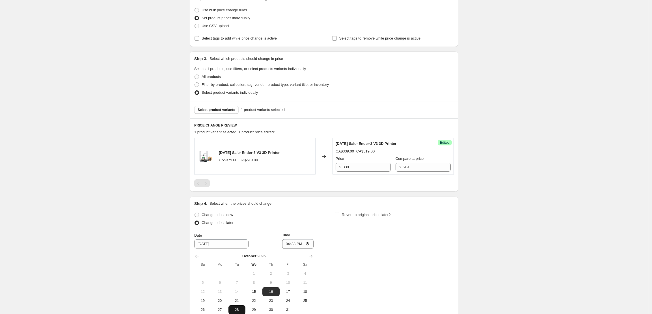
scroll to position [132, 0]
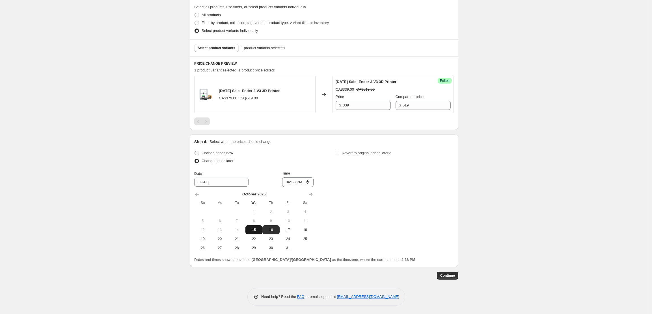
click at [258, 231] on span "15" at bounding box center [254, 230] width 12 height 5
type input "[DATE]"
click at [289, 182] on input "16:38" at bounding box center [298, 183] width 32 height 10
type input "23:59"
click at [366, 154] on span "Revert to original prices later?" at bounding box center [366, 153] width 49 height 4
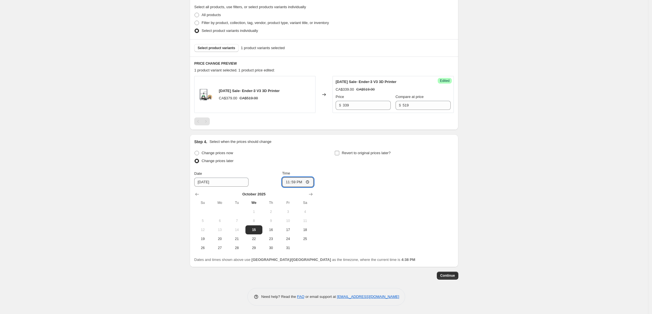
click at [339, 154] on input "Revert to original prices later?" at bounding box center [337, 153] width 5 height 5
checkbox input "true"
click at [413, 230] on span "16" at bounding box center [411, 230] width 12 height 5
type input "[DATE]"
click at [427, 182] on input "16:38" at bounding box center [438, 183] width 32 height 10
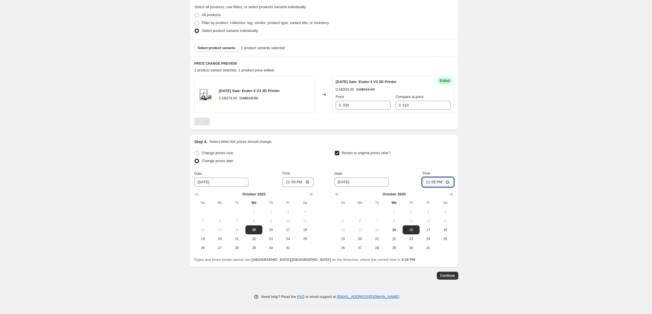
type input "23:59"
click at [452, 275] on span "Continue" at bounding box center [447, 276] width 15 height 5
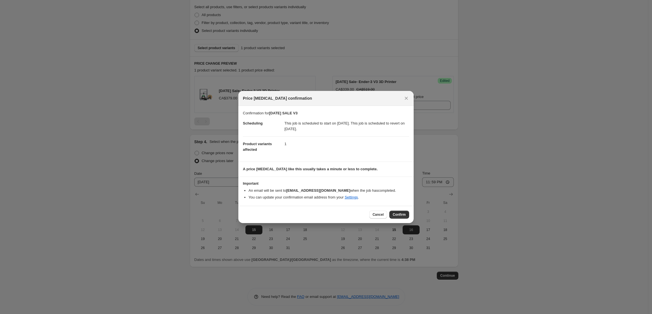
click at [400, 211] on button "Confirm" at bounding box center [399, 215] width 20 height 8
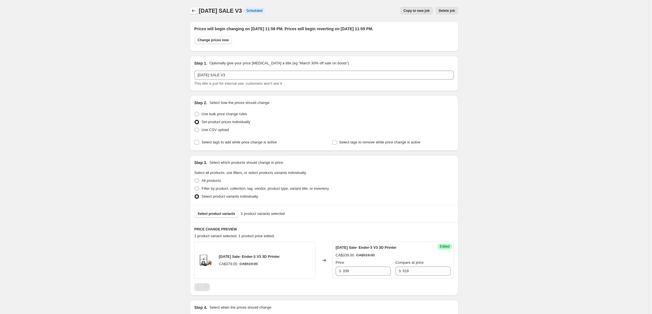
click at [196, 8] on icon "Price change jobs" at bounding box center [194, 11] width 6 height 6
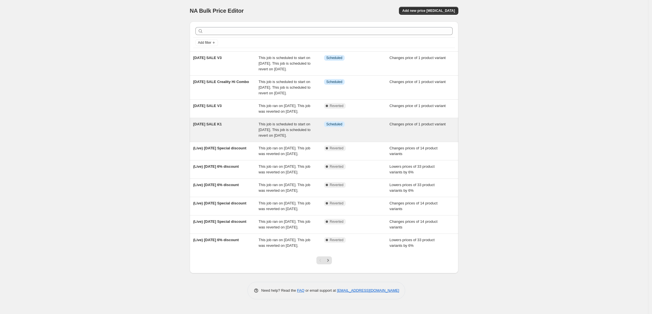
click at [274, 138] on span "This job is scheduled to start on [DATE]. This job is scheduled to revert on [D…" at bounding box center [285, 130] width 52 height 16
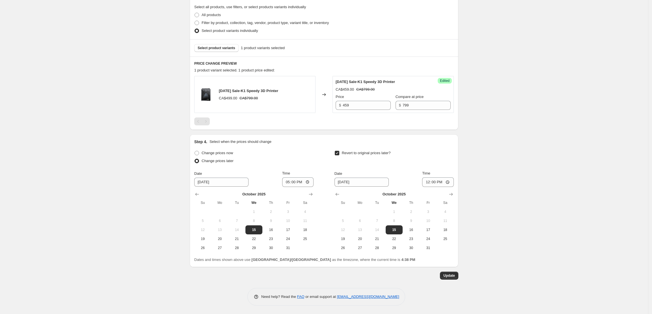
scroll to position [167, 0]
click at [429, 183] on input "12:00" at bounding box center [438, 183] width 32 height 10
type input "23:59"
click at [449, 278] on span "Update" at bounding box center [449, 276] width 12 height 5
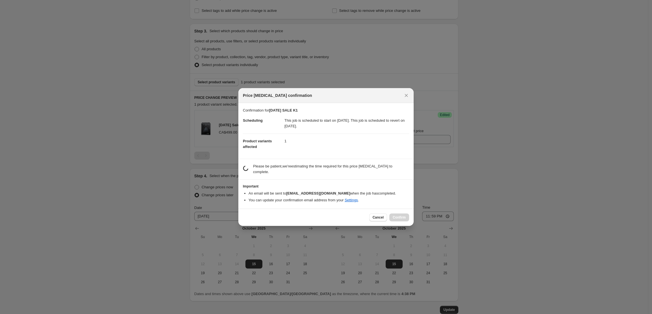
scroll to position [0, 0]
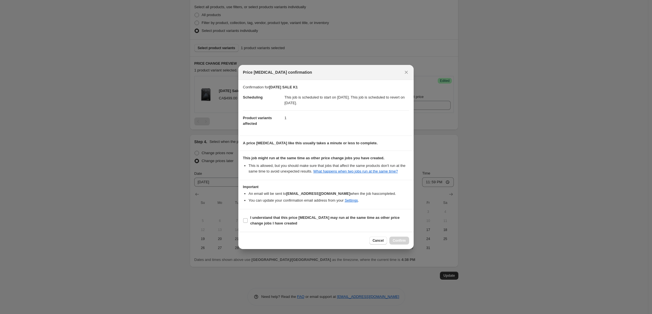
click at [401, 245] on div "Cancel Confirm" at bounding box center [389, 241] width 40 height 8
click at [253, 226] on b "I understand that this price [MEDICAL_DATA] may run at the same time as other p…" at bounding box center [324, 221] width 149 height 10
click at [248, 223] on input "I understand that this price [MEDICAL_DATA] may run at the same time as other p…" at bounding box center [245, 221] width 5 height 5
checkbox input "true"
click at [401, 243] on span "Confirm" at bounding box center [399, 241] width 13 height 5
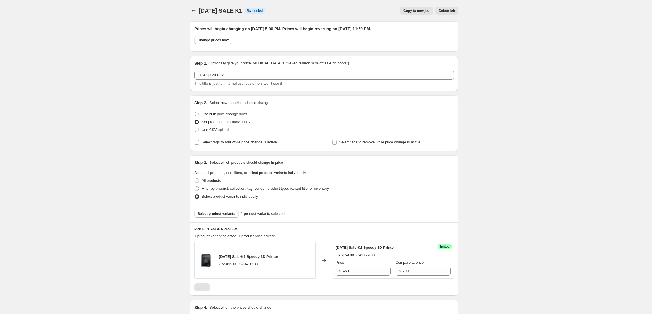
click at [196, 6] on div "[DATE] SALE K1. This page is ready [DATE] SALE K1 Info Scheduled Copy to new jo…" at bounding box center [324, 10] width 269 height 21
click at [197, 12] on icon "Price change jobs" at bounding box center [194, 11] width 6 height 6
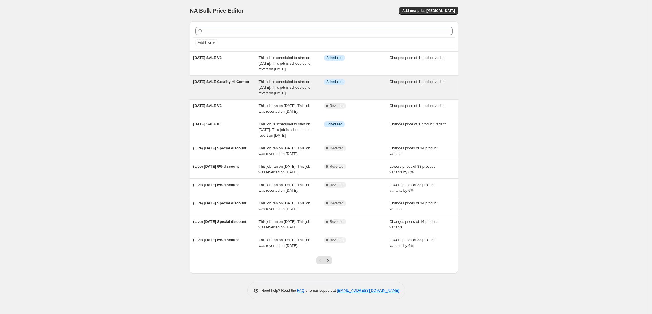
click at [256, 96] on div "[DATE] SALE Creality Hi Combo" at bounding box center [226, 87] width 66 height 17
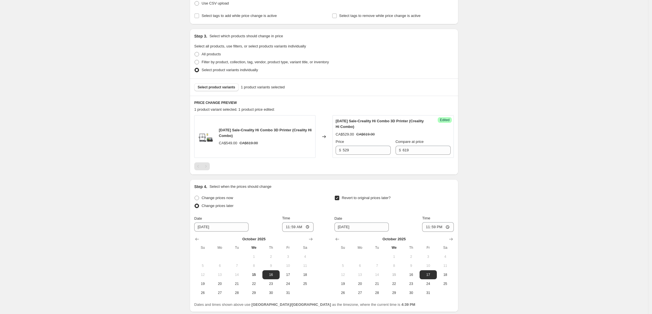
scroll to position [172, 0]
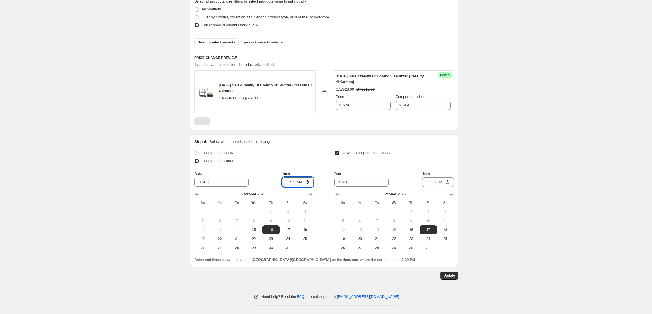
click at [287, 183] on input "11:59" at bounding box center [298, 183] width 32 height 10
click at [301, 183] on input "11:59" at bounding box center [298, 183] width 32 height 10
type input "23:59"
drag, startPoint x: 491, startPoint y: 214, endPoint x: 488, endPoint y: 213, distance: 3.2
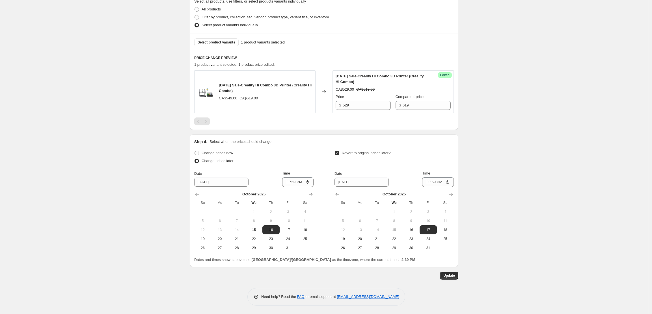
click at [490, 214] on div "[DATE] SALE Creality Hi Combo. This page is ready [DATE] SALE Creality Hi Combo…" at bounding box center [324, 71] width 648 height 486
click at [451, 276] on span "Update" at bounding box center [449, 276] width 12 height 5
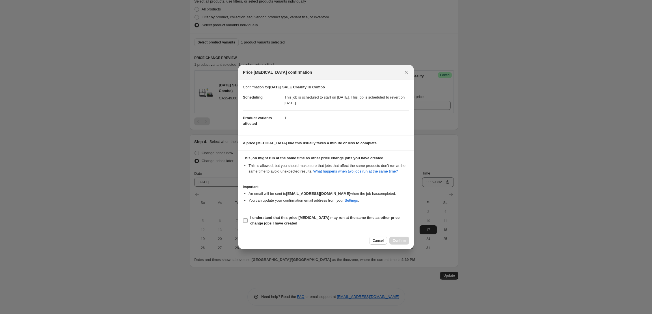
click at [267, 228] on label "I understand that this price [MEDICAL_DATA] may run at the same time as other p…" at bounding box center [326, 221] width 166 height 14
click at [248, 223] on input "I understand that this price [MEDICAL_DATA] may run at the same time as other p…" at bounding box center [245, 221] width 5 height 5
checkbox input "true"
click at [398, 242] on span "Confirm" at bounding box center [399, 241] width 13 height 5
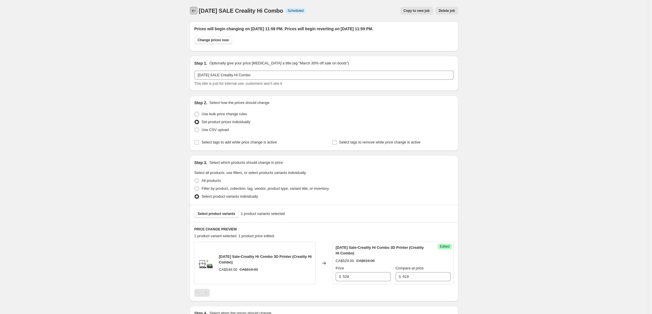
click at [195, 11] on icon "Price change jobs" at bounding box center [194, 10] width 4 height 3
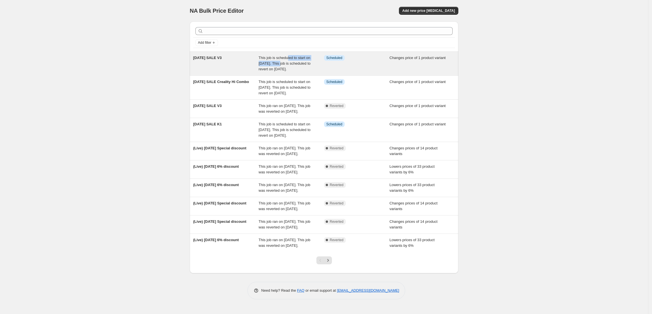
drag, startPoint x: 284, startPoint y: 62, endPoint x: 291, endPoint y: 57, distance: 8.6
click at [291, 57] on span "This job is scheduled to start on [DATE]. This job is scheduled to revert on [D…" at bounding box center [285, 64] width 52 height 16
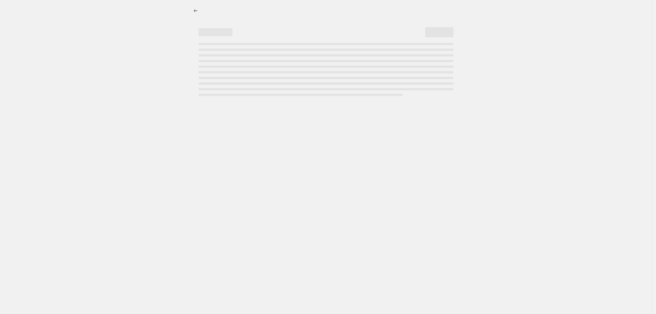
click at [264, 63] on div "Page loading" at bounding box center [325, 69] width 255 height 53
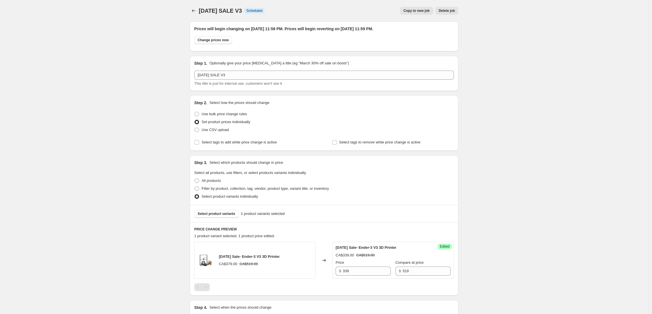
click at [418, 12] on span "Copy to new job" at bounding box center [416, 10] width 26 height 5
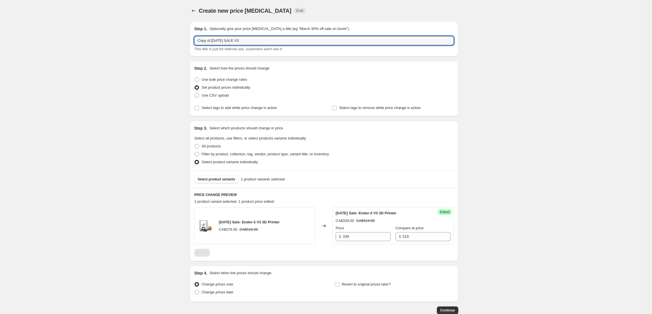
drag, startPoint x: 214, startPoint y: 41, endPoint x: 187, endPoint y: 43, distance: 26.9
click at [192, 42] on div "Step 1. Optionally give your price [MEDICAL_DATA] a title (eg "March 30% off sa…" at bounding box center [324, 38] width 269 height 35
drag, startPoint x: 255, startPoint y: 40, endPoint x: 228, endPoint y: 40, distance: 27.1
click at [228, 40] on input "[DATE] SALE V3" at bounding box center [324, 40] width 260 height 9
type input "[DATE] SALE 5 MAX"
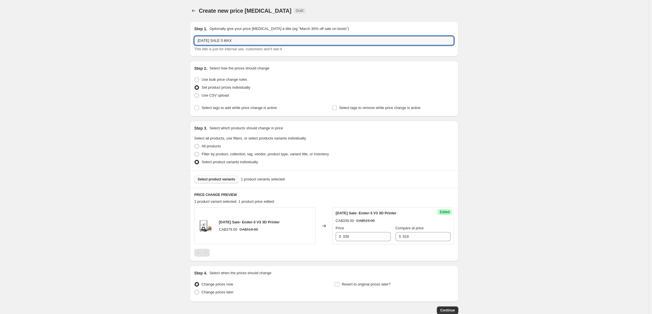
click at [221, 179] on span "Select product variants" at bounding box center [217, 179] width 38 height 5
drag, startPoint x: 228, startPoint y: 41, endPoint x: 159, endPoint y: 40, distance: 68.2
click at [161, 41] on div "Create new price [MEDICAL_DATA]. This page is ready Create new price [MEDICAL_D…" at bounding box center [324, 174] width 648 height 349
click at [219, 181] on span "Select product variants" at bounding box center [217, 179] width 38 height 5
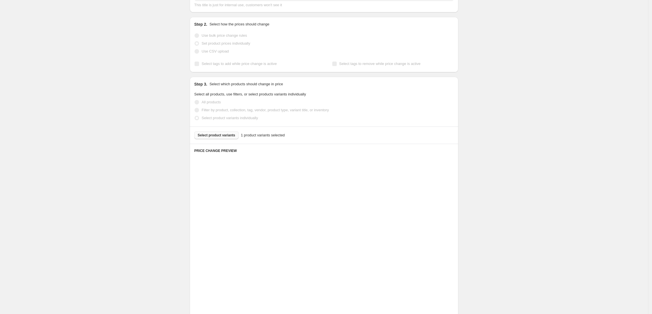
scroll to position [41, 0]
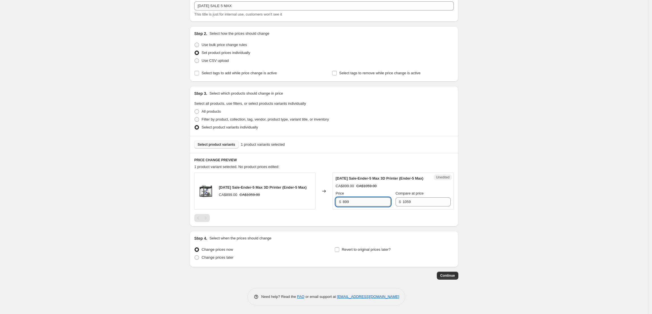
click at [348, 202] on input "899" at bounding box center [367, 202] width 48 height 9
type input "859"
click at [220, 258] on span "Change prices later" at bounding box center [218, 258] width 32 height 4
click at [195, 256] on input "Change prices later" at bounding box center [195, 256] width 0 height 0
radio input "true"
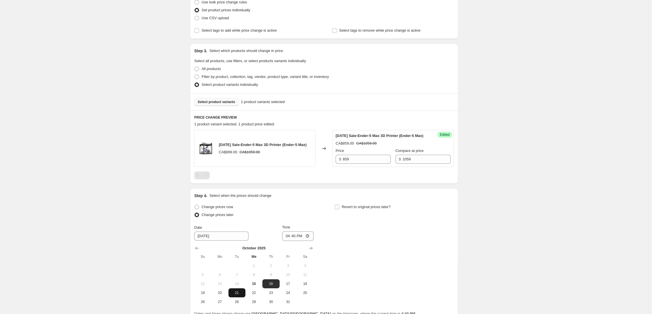
scroll to position [137, 0]
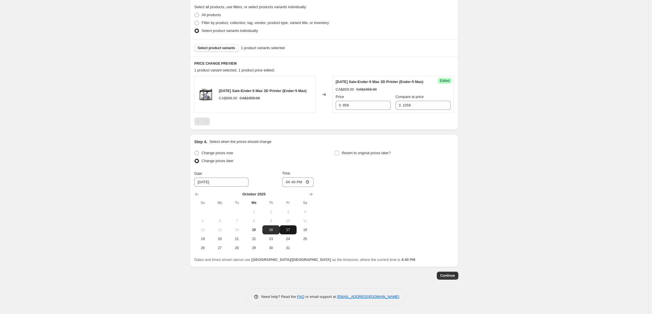
click at [288, 231] on span "17" at bounding box center [288, 230] width 12 height 5
type input "[DATE]"
click at [288, 180] on input "16:40" at bounding box center [298, 183] width 32 height 10
type input "23:59"
click at [343, 156] on label "Revert to original prices later?" at bounding box center [362, 153] width 56 height 8
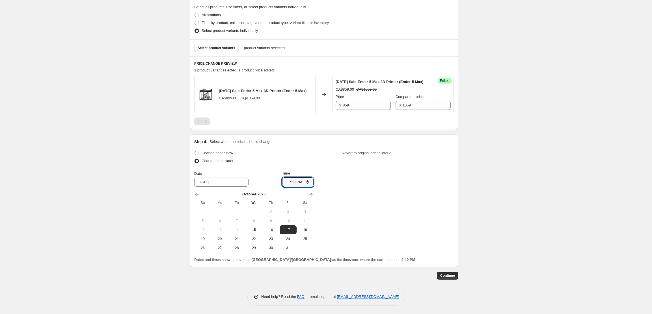
click at [339, 156] on input "Revert to original prices later?" at bounding box center [337, 153] width 5 height 5
checkbox input "true"
click at [448, 232] on span "18" at bounding box center [445, 230] width 12 height 5
type input "[DATE]"
click at [427, 181] on input "16:40" at bounding box center [438, 183] width 32 height 10
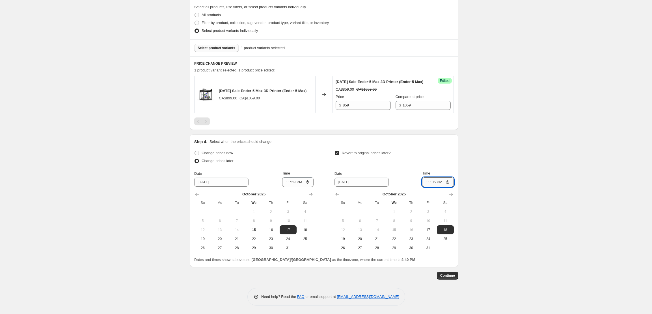
type input "23:59"
click at [545, 207] on div "Create new price [MEDICAL_DATA]. This page is ready Create new price [MEDICAL_D…" at bounding box center [324, 92] width 648 height 446
click at [452, 276] on span "Continue" at bounding box center [447, 276] width 15 height 5
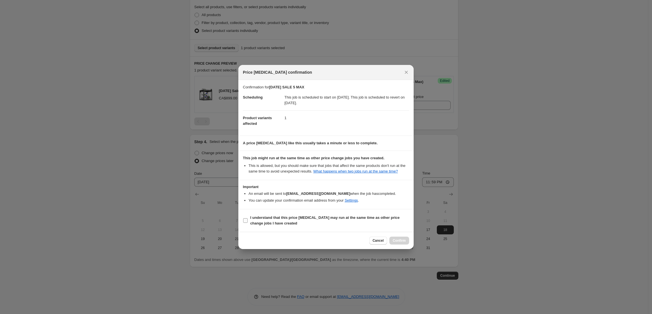
click at [259, 222] on b "I understand that this price [MEDICAL_DATA] may run at the same time as other p…" at bounding box center [324, 221] width 149 height 10
click at [248, 222] on input "I understand that this price [MEDICAL_DATA] may run at the same time as other p…" at bounding box center [245, 221] width 5 height 5
checkbox input "true"
click at [405, 243] on span "Confirm" at bounding box center [399, 241] width 13 height 5
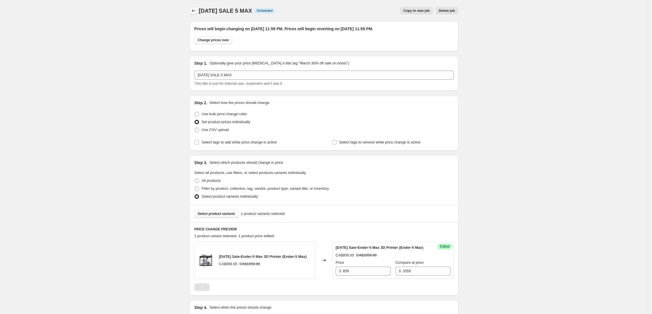
click at [195, 11] on icon "Price change jobs" at bounding box center [194, 10] width 4 height 3
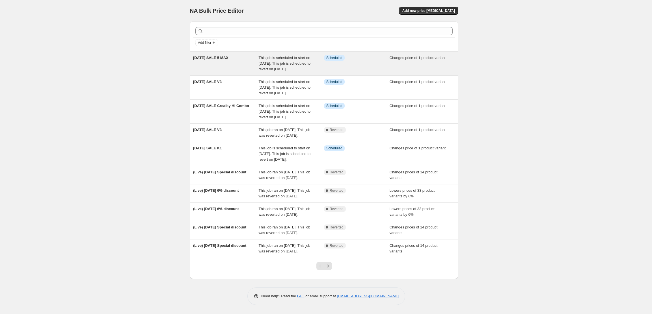
click at [275, 72] on div "This job is scheduled to start on [DATE]. This job is scheduled to revert on [D…" at bounding box center [292, 63] width 66 height 17
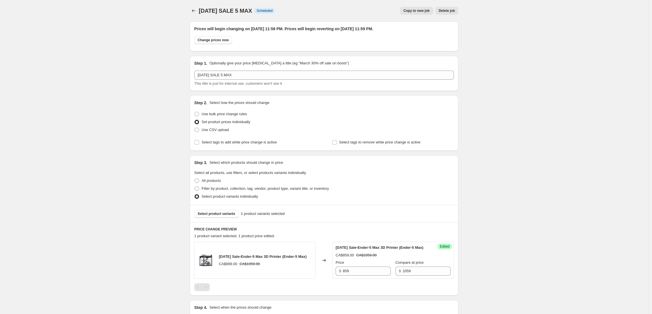
click at [416, 10] on span "Copy to new job" at bounding box center [416, 10] width 26 height 5
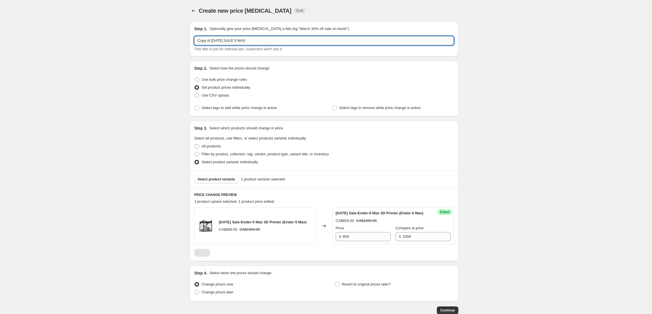
drag, startPoint x: 211, startPoint y: 40, endPoint x: 200, endPoint y: 42, distance: 12.0
click at [200, 42] on input "Copy of [DATE] SALE 5 MAX" at bounding box center [324, 40] width 260 height 9
click at [212, 43] on input "Copy of [DATE] SALE 5 MAX" at bounding box center [324, 40] width 260 height 9
drag, startPoint x: 215, startPoint y: 41, endPoint x: 171, endPoint y: 39, distance: 44.2
click at [171, 39] on div "Create new price [MEDICAL_DATA]. This page is ready Create new price [MEDICAL_D…" at bounding box center [324, 174] width 648 height 349
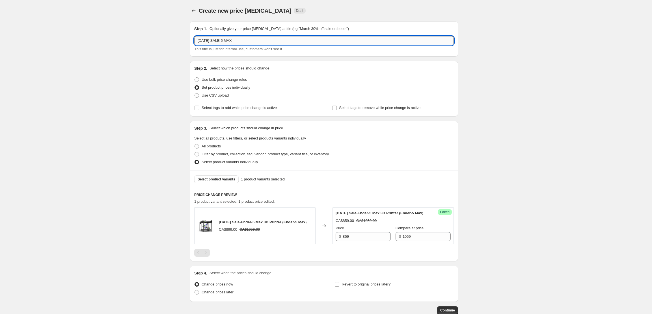
drag, startPoint x: 274, startPoint y: 40, endPoint x: 228, endPoint y: 41, distance: 45.8
click at [228, 41] on input "[DATE] SALE 5 MAX" at bounding box center [324, 40] width 260 height 9
drag, startPoint x: 232, startPoint y: 40, endPoint x: 229, endPoint y: 40, distance: 3.4
click at [229, 40] on input "[DATE] SALE v3 PLUS" at bounding box center [324, 40] width 260 height 9
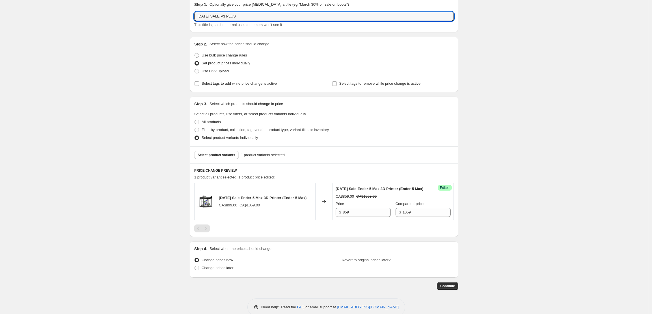
scroll to position [38, 0]
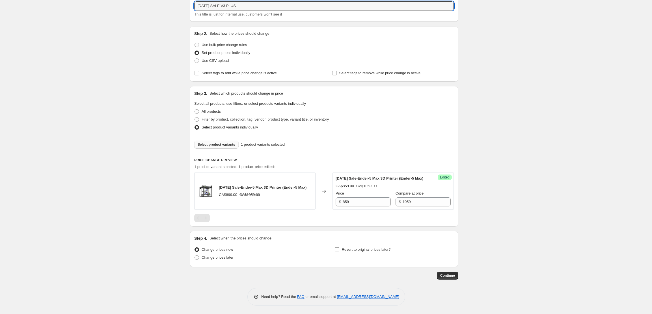
type input "[DATE] SALE V3 PLUS"
click at [233, 145] on button "Select product variants" at bounding box center [216, 145] width 44 height 8
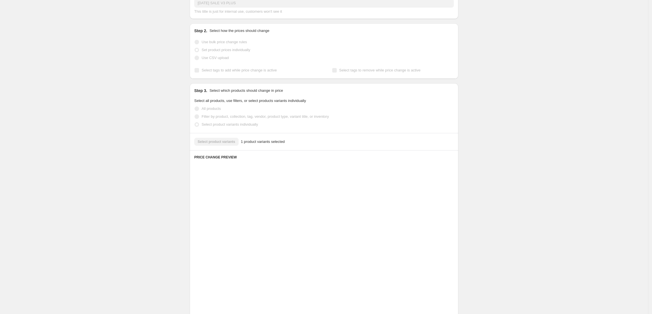
scroll to position [35, 0]
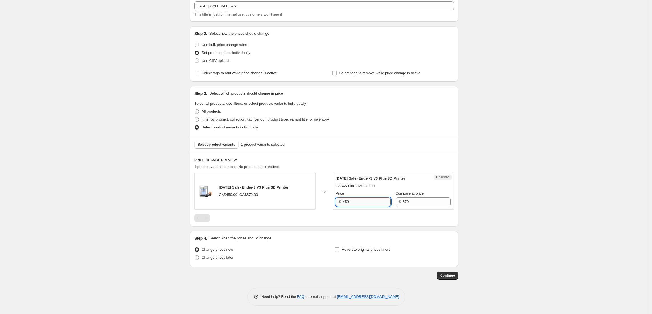
click at [349, 202] on input "459" at bounding box center [367, 202] width 48 height 9
click at [348, 200] on input "4539" at bounding box center [367, 202] width 48 height 9
type input "439"
click at [234, 259] on span "Change prices later" at bounding box center [218, 258] width 32 height 4
click at [195, 256] on input "Change prices later" at bounding box center [195, 256] width 0 height 0
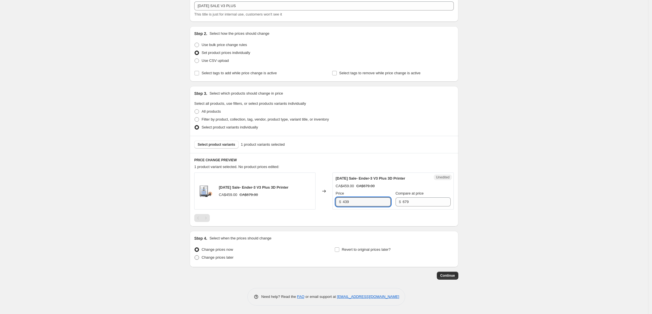
radio input "true"
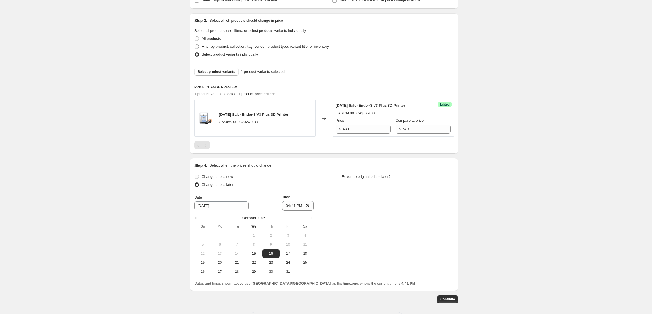
scroll to position [111, 0]
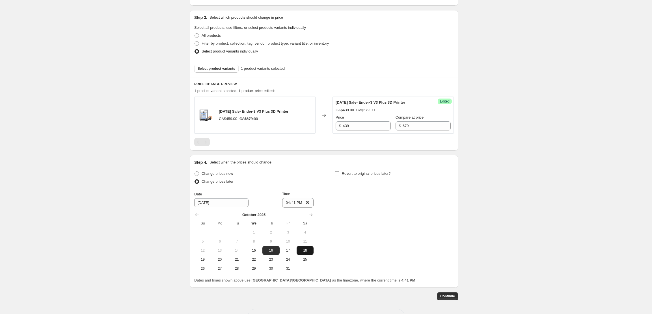
click at [307, 252] on span "18" at bounding box center [305, 251] width 12 height 5
type input "[DATE]"
click at [289, 204] on input "16:41" at bounding box center [298, 203] width 32 height 10
click at [295, 203] on input "23:41" at bounding box center [298, 203] width 32 height 10
type input "23:59"
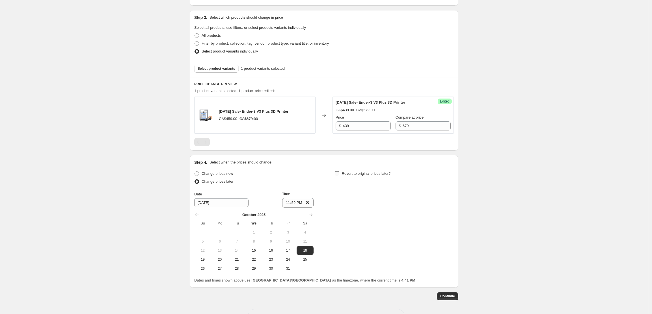
click at [375, 176] on span "Revert to original prices later?" at bounding box center [366, 174] width 49 height 4
click at [339, 176] on input "Revert to original prices later?" at bounding box center [337, 174] width 5 height 5
checkbox input "true"
click at [345, 261] on span "19" at bounding box center [343, 260] width 12 height 5
type input "[DATE]"
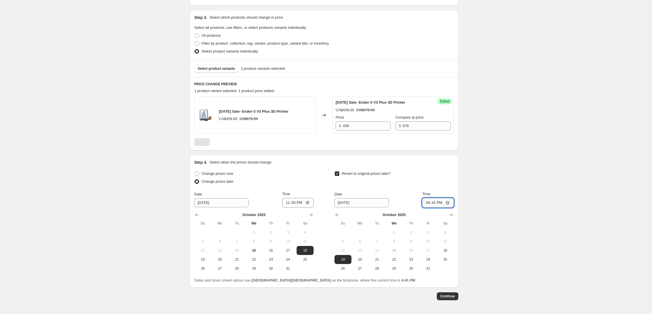
click at [429, 204] on input "16:41" at bounding box center [438, 203] width 32 height 10
type input "23:59"
drag, startPoint x: 515, startPoint y: 221, endPoint x: 498, endPoint y: 247, distance: 31.1
click at [514, 222] on div "Create new price [MEDICAL_DATA]. This page is ready Create new price [MEDICAL_D…" at bounding box center [324, 112] width 648 height 446
click at [451, 293] on button "Continue" at bounding box center [447, 297] width 21 height 8
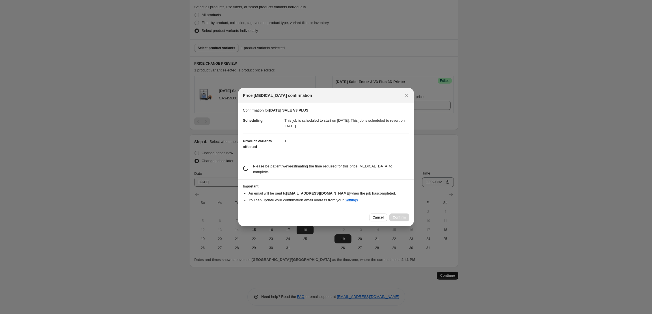
scroll to position [0, 0]
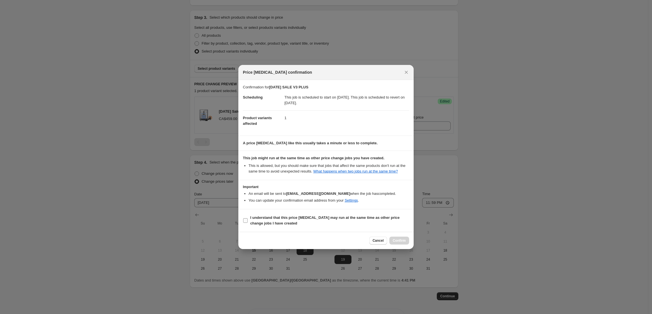
click at [275, 220] on b "I understand that this price [MEDICAL_DATA] may run at the same time as other p…" at bounding box center [324, 221] width 149 height 10
click at [248, 220] on input "I understand that this price [MEDICAL_DATA] may run at the same time as other p…" at bounding box center [245, 221] width 5 height 5
checkbox input "true"
click at [406, 241] on button "Confirm" at bounding box center [399, 241] width 20 height 8
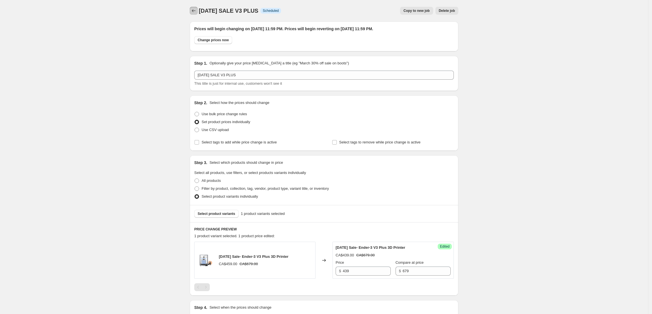
click at [196, 11] on icon "Price change jobs" at bounding box center [194, 10] width 4 height 3
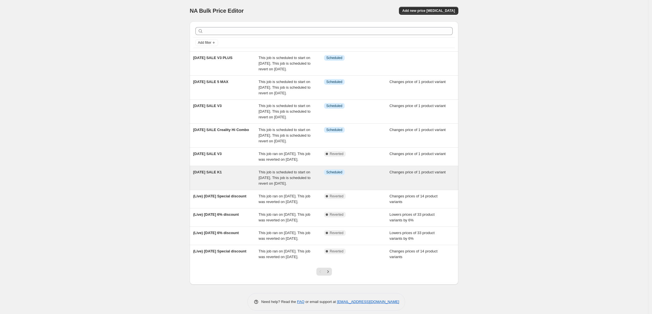
click at [223, 187] on div "[DATE] SALE K1" at bounding box center [226, 178] width 66 height 17
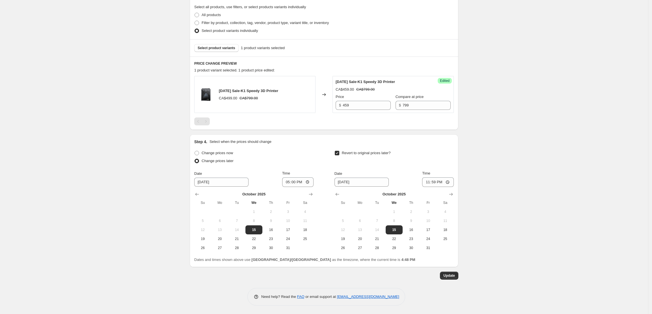
scroll to position [167, 0]
click at [430, 181] on input "23:59" at bounding box center [438, 183] width 32 height 10
type input "12:00"
click at [454, 276] on span "Update" at bounding box center [449, 276] width 12 height 5
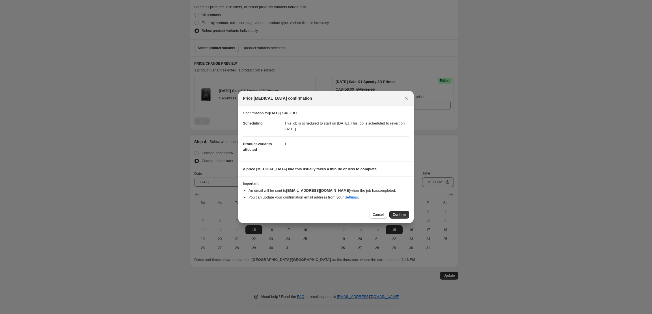
click at [397, 213] on span "Confirm" at bounding box center [399, 215] width 13 height 5
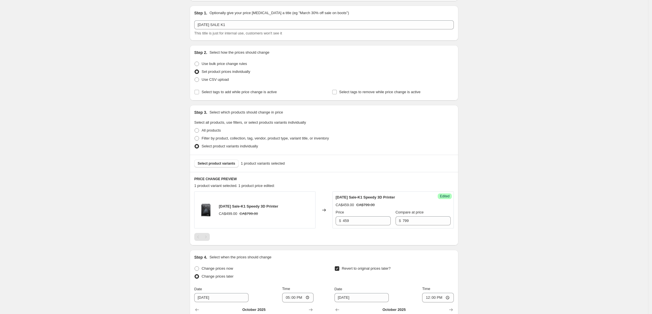
scroll to position [0, 0]
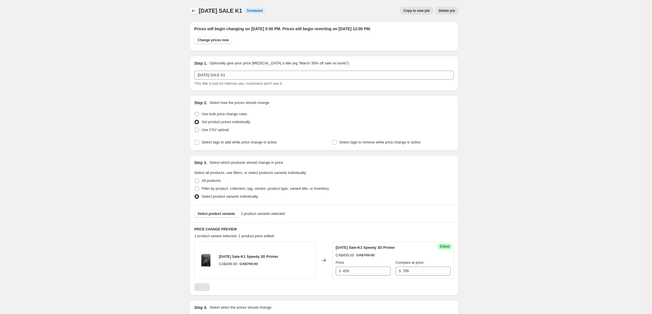
click at [196, 7] on button "Price change jobs" at bounding box center [194, 11] width 8 height 8
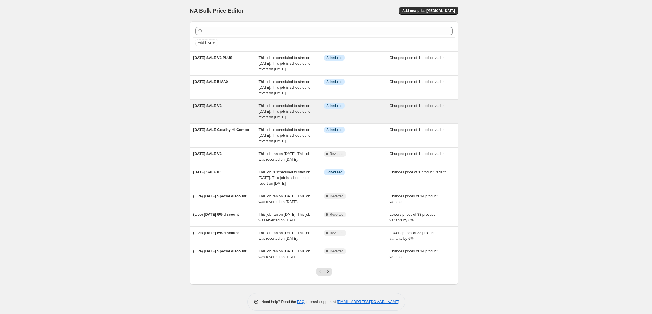
drag, startPoint x: 278, startPoint y: 187, endPoint x: 222, endPoint y: 116, distance: 90.5
click at [222, 116] on ul "[DATE] SALE V3 PLUS This job is scheduled to start on [DATE]. This job is sched…" at bounding box center [324, 157] width 269 height 212
click at [222, 108] on span "[DATE] SALE V3" at bounding box center [207, 106] width 29 height 4
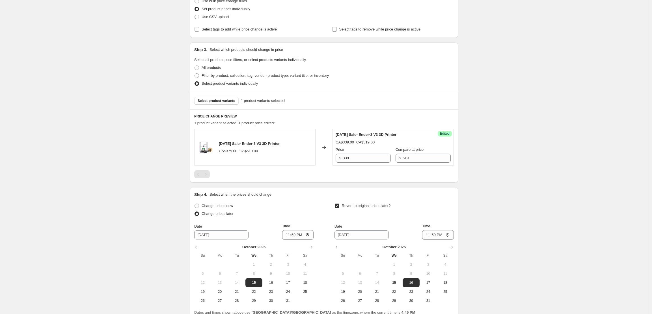
scroll to position [167, 0]
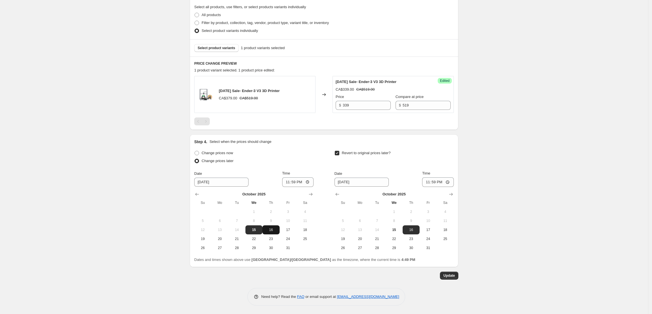
click at [272, 228] on span "16" at bounding box center [271, 230] width 12 height 5
click at [289, 181] on input "23:59" at bounding box center [298, 183] width 32 height 10
click at [257, 231] on span "15" at bounding box center [254, 230] width 12 height 5
type input "[DATE]"
click at [290, 182] on input "23:59" at bounding box center [298, 183] width 32 height 10
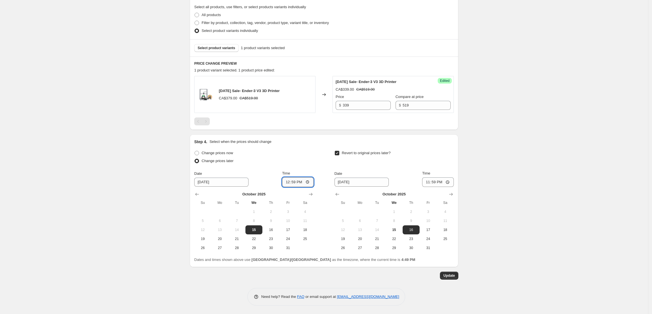
type input "12:00"
click at [429, 183] on input "23:59" at bounding box center [438, 183] width 32 height 10
type input "12:00"
click at [453, 273] on button "Update" at bounding box center [449, 276] width 18 height 8
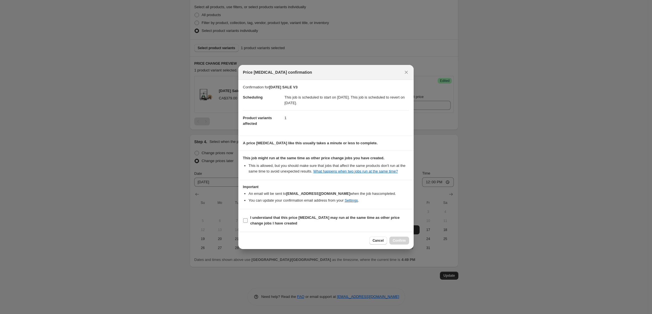
click at [269, 224] on b "I understand that this price [MEDICAL_DATA] may run at the same time as other p…" at bounding box center [324, 221] width 149 height 10
click at [248, 223] on input "I understand that this price [MEDICAL_DATA] may run at the same time as other p…" at bounding box center [245, 221] width 5 height 5
checkbox input "true"
click at [402, 243] on span "Confirm" at bounding box center [399, 241] width 13 height 5
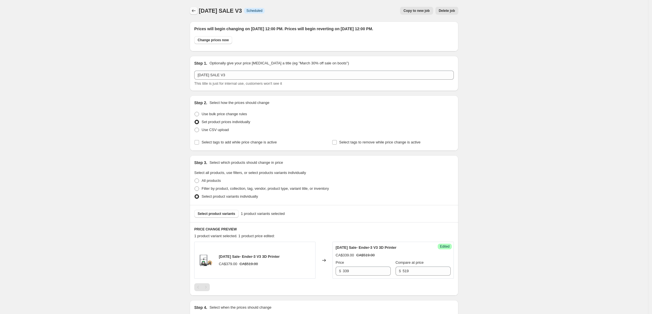
click at [194, 10] on icon "Price change jobs" at bounding box center [194, 10] width 4 height 3
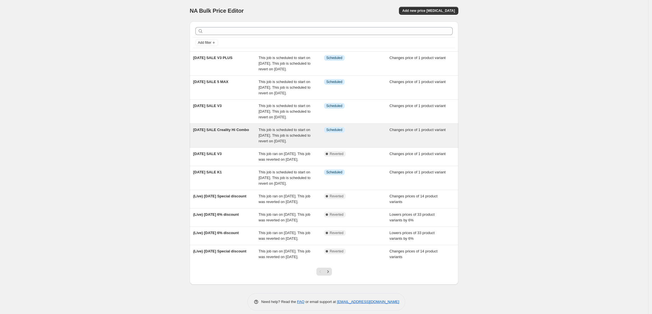
click at [255, 144] on div "[DATE] SALE Creality Hi Combo" at bounding box center [226, 135] width 66 height 17
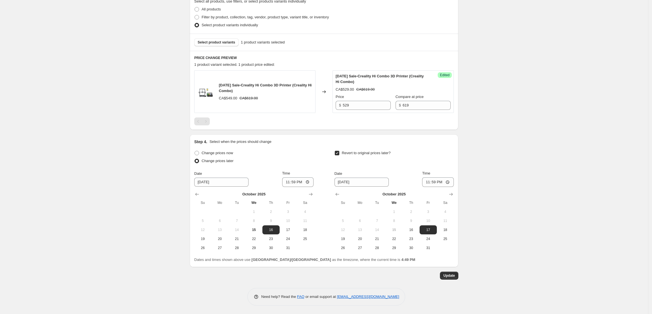
scroll to position [172, 0]
click at [288, 182] on input "23:59" at bounding box center [298, 183] width 32 height 10
type input "12:00"
click at [430, 181] on input "23:59" at bounding box center [438, 183] width 32 height 10
type input "12:00"
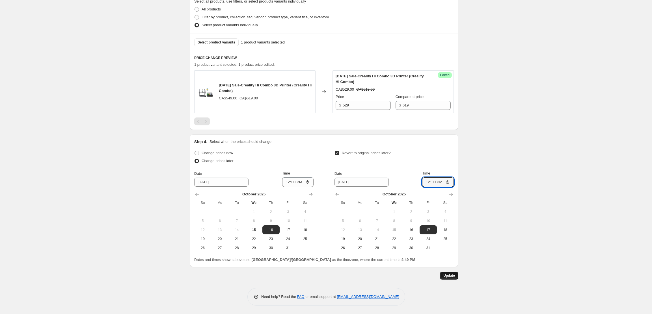
click at [452, 278] on button "Update" at bounding box center [449, 276] width 18 height 8
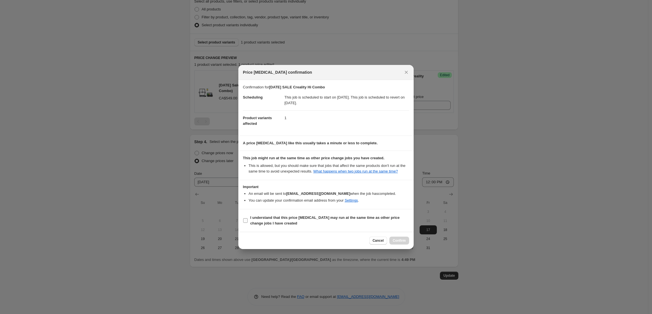
click at [253, 224] on span "I understand that this price [MEDICAL_DATA] may run at the same time as other p…" at bounding box center [329, 220] width 159 height 11
click at [248, 223] on input "I understand that this price [MEDICAL_DATA] may run at the same time as other p…" at bounding box center [245, 221] width 5 height 5
checkbox input "true"
click at [397, 243] on span "Confirm" at bounding box center [399, 241] width 13 height 5
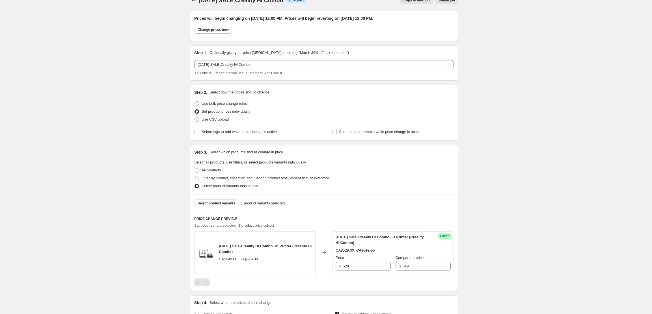
scroll to position [0, 0]
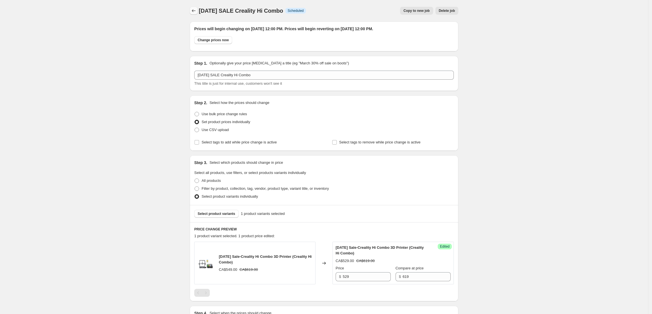
click at [194, 8] on icon "Price change jobs" at bounding box center [194, 11] width 6 height 6
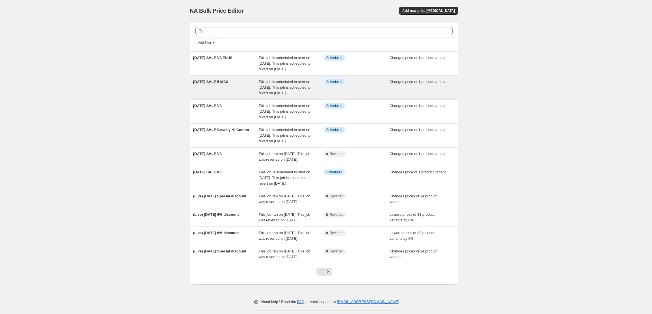
click at [243, 90] on div "[DATE] SALE 5 MAX" at bounding box center [226, 87] width 66 height 17
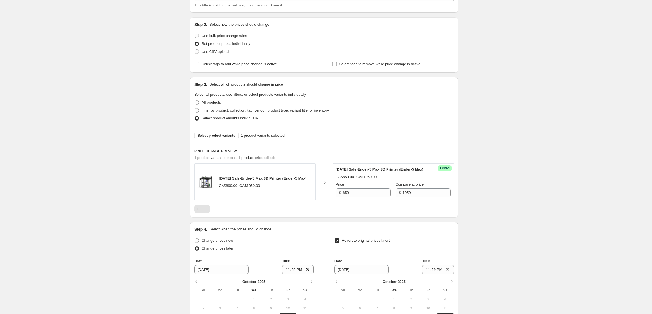
scroll to position [151, 0]
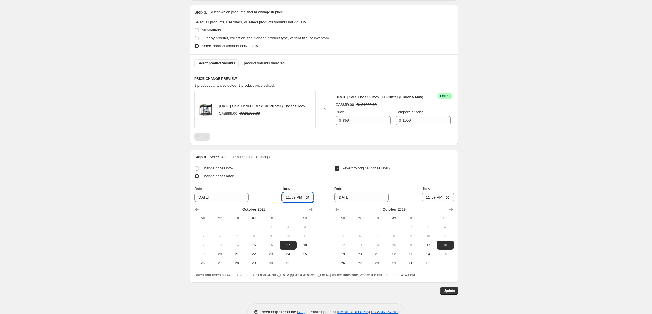
click at [286, 202] on input "23:59" at bounding box center [298, 198] width 32 height 10
type input "12:00"
click at [427, 202] on input "23:59" at bounding box center [438, 198] width 32 height 10
type input "12:00"
click at [452, 291] on div "Prices will begin changing on [DATE] 11:59 PM. Prices will begin reverting on […" at bounding box center [321, 80] width 273 height 429
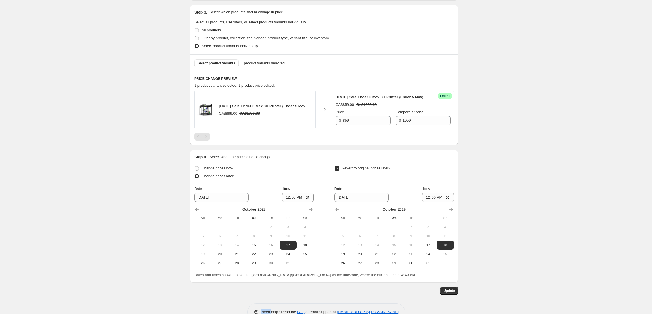
click at [452, 292] on div "Prices will begin changing on [DATE] 11:59 PM. Prices will begin reverting on […" at bounding box center [321, 80] width 273 height 429
click at [452, 293] on span "Update" at bounding box center [449, 291] width 12 height 5
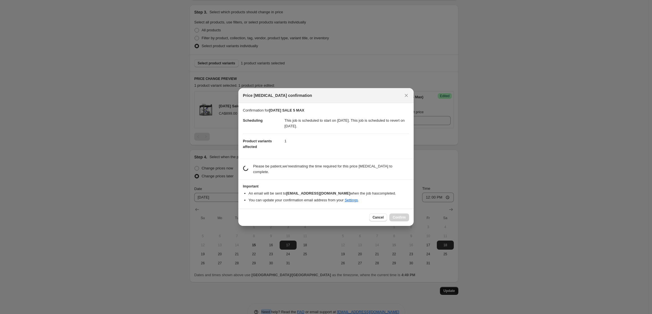
scroll to position [0, 0]
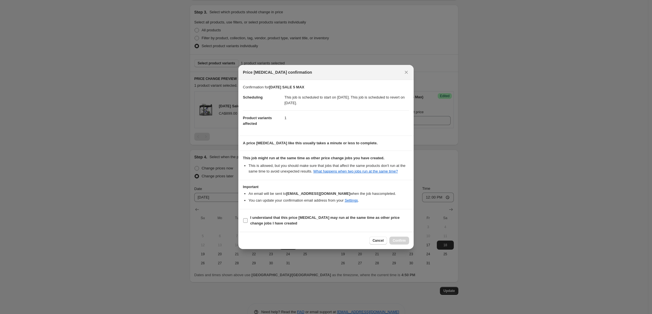
click at [266, 218] on span "I understand that this price [MEDICAL_DATA] may run at the same time as other p…" at bounding box center [329, 220] width 159 height 11
click at [248, 219] on input "I understand that this price [MEDICAL_DATA] may run at the same time as other p…" at bounding box center [245, 221] width 5 height 5
checkbox input "true"
click at [405, 240] on button "Confirm" at bounding box center [399, 241] width 20 height 8
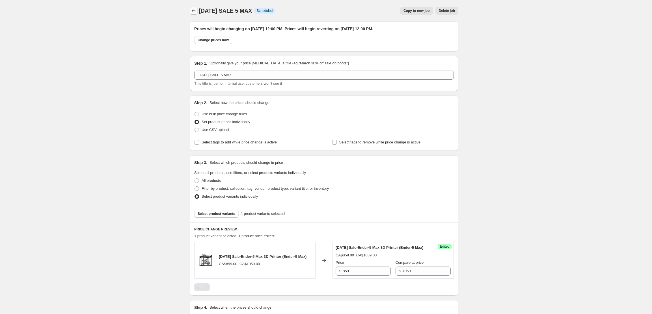
click at [197, 8] on icon "Price change jobs" at bounding box center [194, 11] width 6 height 6
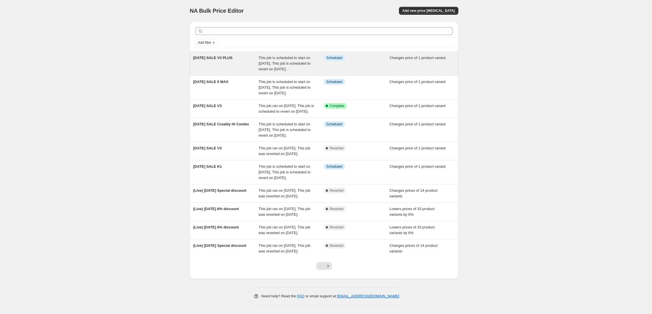
click at [228, 59] on span "[DATE] SALE V3 PLUS" at bounding box center [212, 58] width 39 height 4
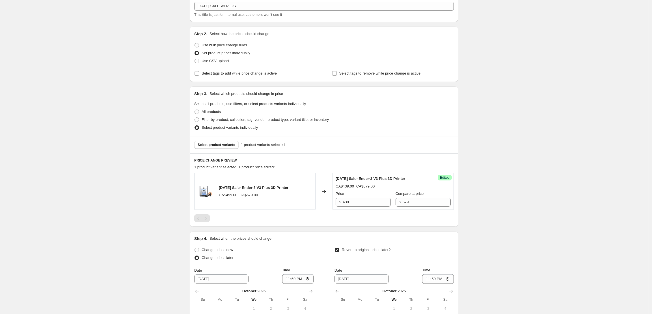
scroll to position [167, 0]
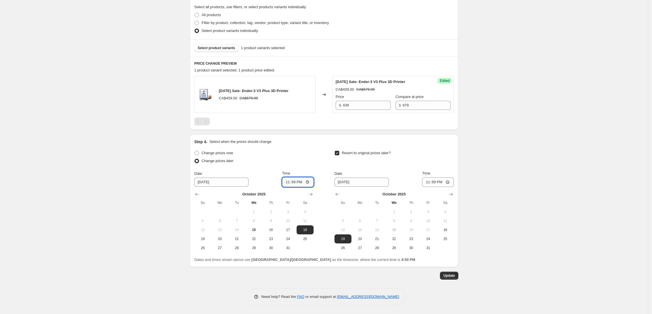
click at [291, 181] on input "23:59" at bounding box center [298, 183] width 32 height 10
type input "12:00"
click at [427, 182] on input "23:59" at bounding box center [438, 183] width 32 height 10
type input "12:00"
click at [457, 275] on button "Update" at bounding box center [449, 276] width 18 height 8
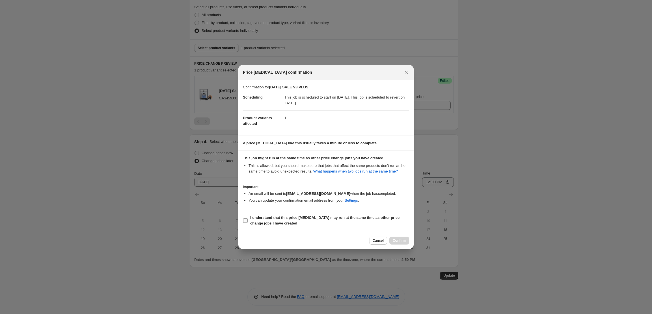
click at [262, 221] on b "I understand that this price [MEDICAL_DATA] may run at the same time as other p…" at bounding box center [324, 221] width 149 height 10
click at [248, 221] on input "I understand that this price [MEDICAL_DATA] may run at the same time as other p…" at bounding box center [245, 221] width 5 height 5
checkbox input "true"
click at [407, 245] on button "Confirm" at bounding box center [399, 241] width 20 height 8
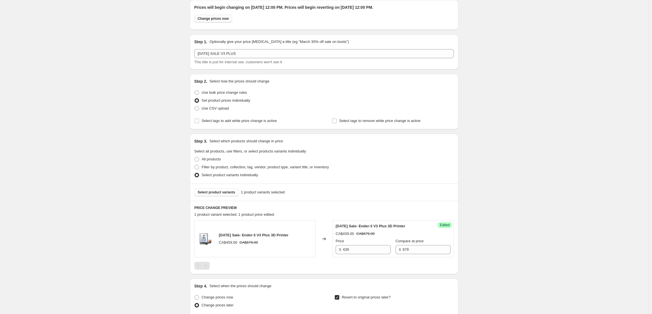
scroll to position [0, 0]
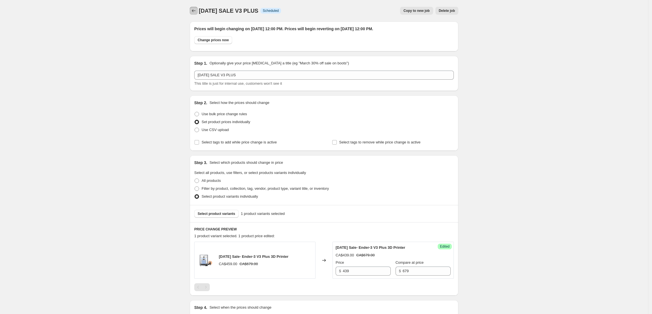
click at [196, 7] on button "Price change jobs" at bounding box center [194, 11] width 8 height 8
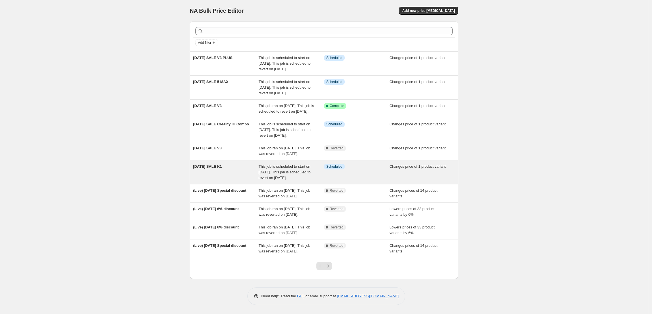
click at [253, 181] on div "[DATE] SALE K1" at bounding box center [226, 172] width 66 height 17
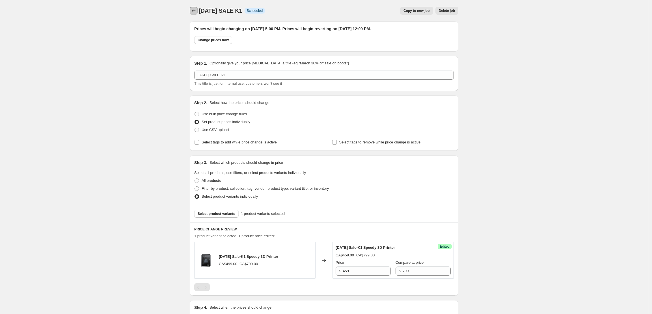
click at [198, 11] on button "Price change jobs" at bounding box center [194, 11] width 8 height 8
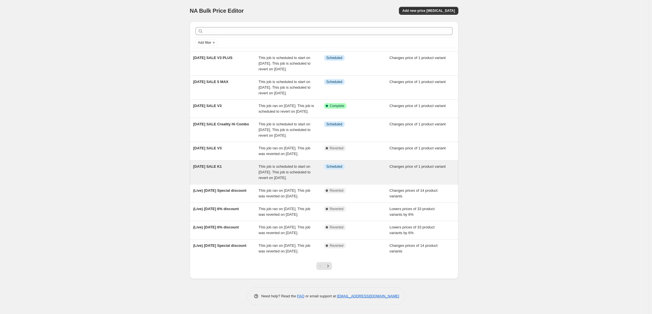
click at [244, 181] on div "[DATE] SALE K1" at bounding box center [226, 172] width 66 height 17
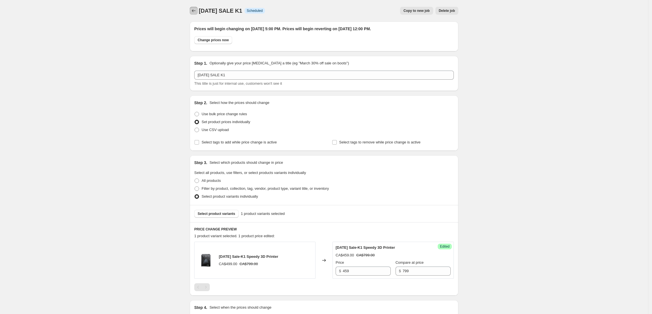
click at [193, 8] on icon "Price change jobs" at bounding box center [194, 11] width 6 height 6
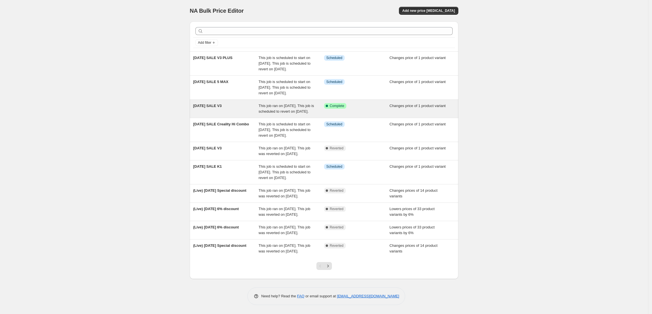
click at [246, 115] on div "[DATE] SALE V3" at bounding box center [226, 108] width 66 height 11
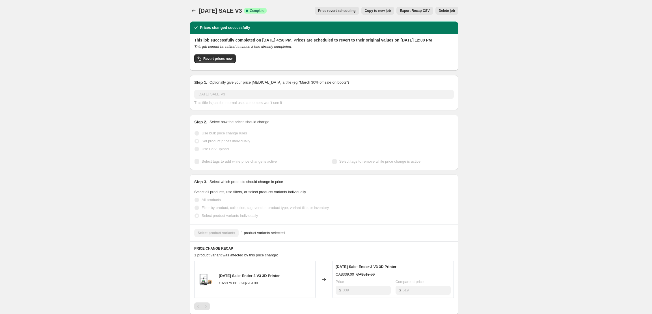
click at [377, 12] on span "Copy to new job" at bounding box center [378, 10] width 26 height 5
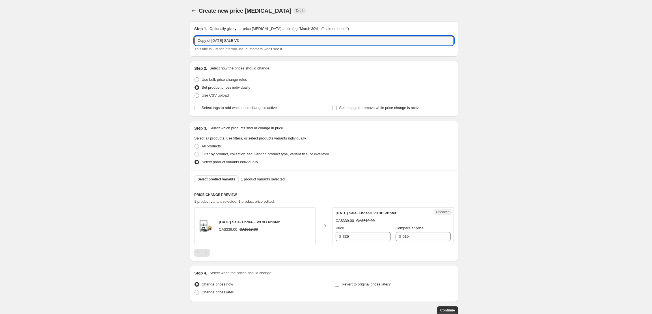
drag, startPoint x: 215, startPoint y: 41, endPoint x: 129, endPoint y: 36, distance: 85.8
click at [138, 39] on div "Create new price [MEDICAL_DATA]. This page is ready Create new price [MEDICAL_D…" at bounding box center [324, 174] width 648 height 349
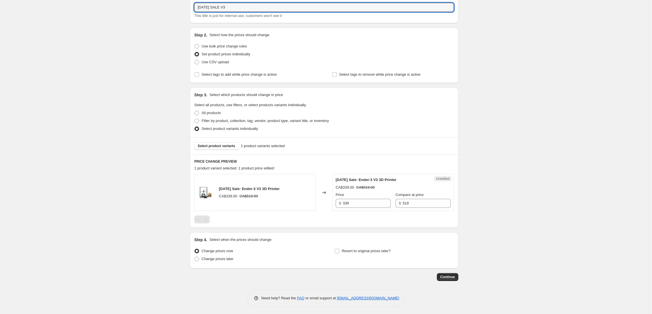
scroll to position [35, 0]
type input "[DATE] SALE V3"
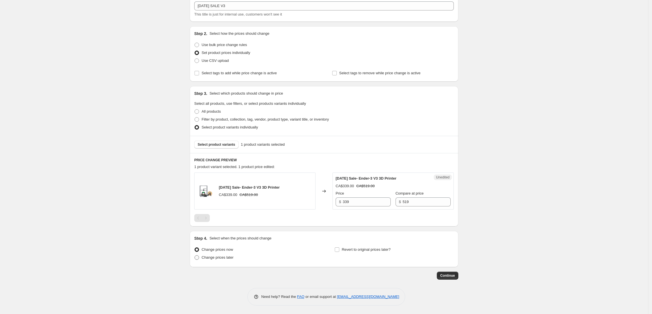
drag, startPoint x: 217, startPoint y: 259, endPoint x: 267, endPoint y: 254, distance: 50.4
click at [217, 259] on span "Change prices later" at bounding box center [218, 258] width 32 height 4
click at [195, 256] on input "Change prices later" at bounding box center [195, 256] width 0 height 0
radio input "true"
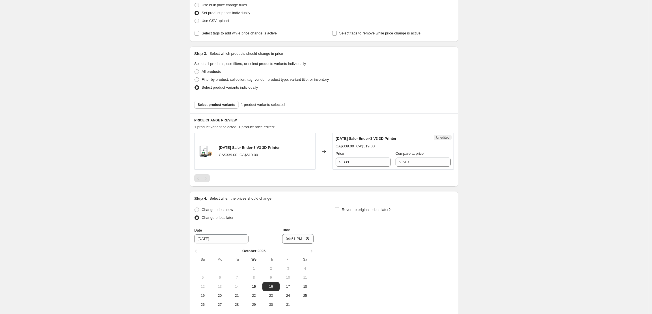
scroll to position [132, 0]
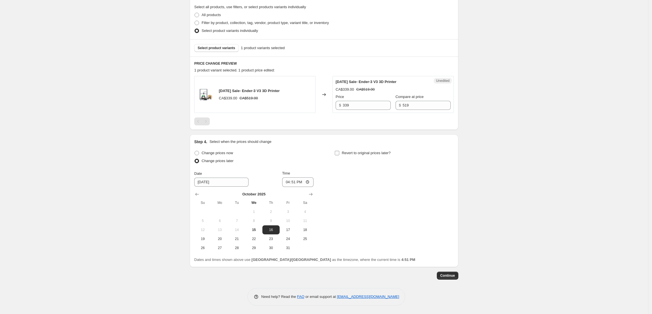
click at [338, 156] on label "Revert to original prices later?" at bounding box center [362, 153] width 56 height 8
click at [338, 156] on input "Revert to original prices later?" at bounding box center [337, 153] width 5 height 5
checkbox input "true"
drag, startPoint x: 252, startPoint y: 230, endPoint x: 233, endPoint y: 189, distance: 44.7
click at [251, 230] on span "15" at bounding box center [254, 230] width 12 height 5
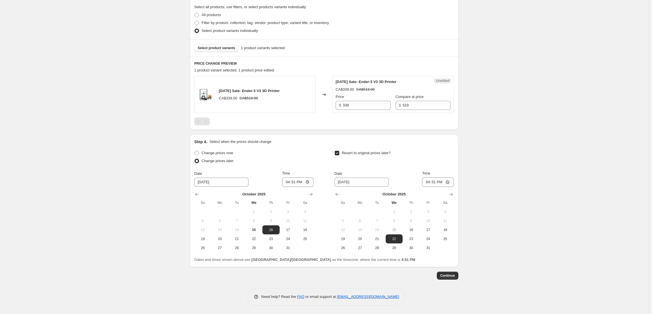
type input "[DATE]"
click at [287, 183] on input "16:51" at bounding box center [298, 183] width 32 height 10
type input "12:00"
click at [348, 182] on input "[DATE]" at bounding box center [361, 182] width 54 height 9
click at [412, 230] on span "16" at bounding box center [411, 230] width 12 height 5
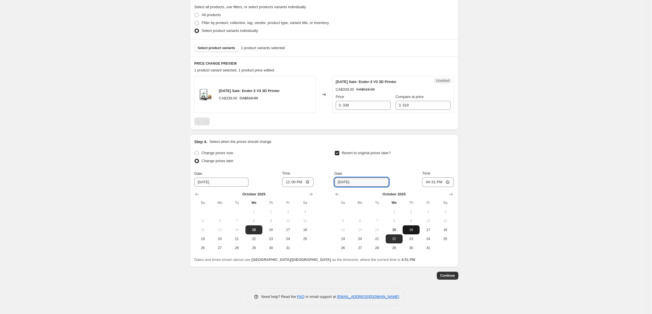
type input "[DATE]"
click at [429, 182] on input "16:51" at bounding box center [438, 183] width 32 height 10
type input "12:00"
click at [449, 274] on span "Continue" at bounding box center [447, 276] width 15 height 5
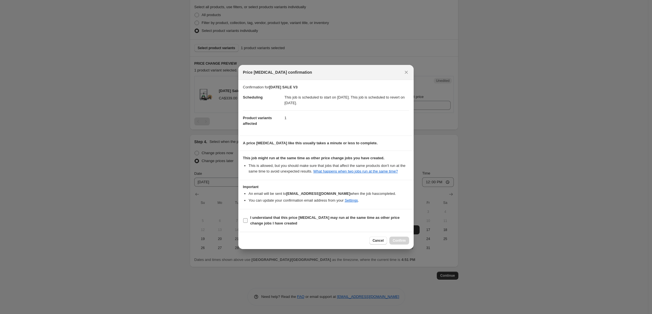
click at [246, 220] on label "I understand that this price [MEDICAL_DATA] may run at the same time as other p…" at bounding box center [326, 221] width 166 height 14
click at [246, 220] on input "I understand that this price [MEDICAL_DATA] may run at the same time as other p…" at bounding box center [245, 221] width 5 height 5
checkbox input "true"
click at [408, 241] on button "Confirm" at bounding box center [399, 241] width 20 height 8
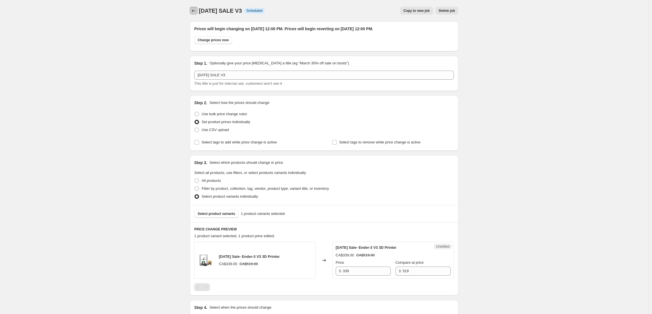
click at [197, 7] on button "Price change jobs" at bounding box center [194, 11] width 8 height 8
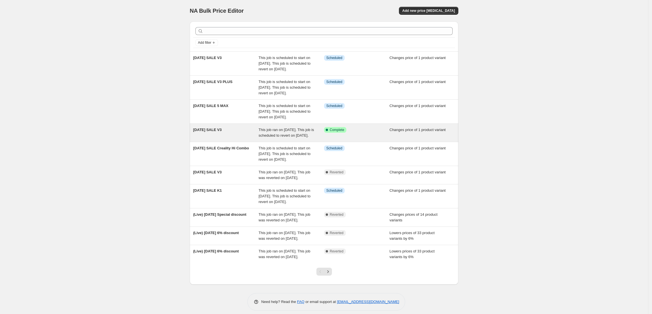
click at [208, 132] on span "[DATE] SALE V3" at bounding box center [207, 130] width 29 height 4
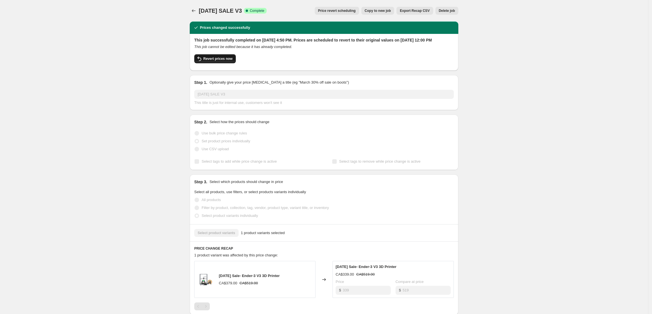
click at [213, 62] on button "Revert prices now" at bounding box center [215, 58] width 42 height 9
checkbox input "false"
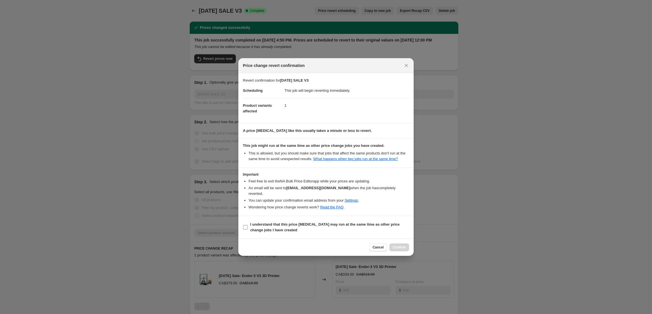
click at [248, 227] on label "I understand that this price [MEDICAL_DATA] may run at the same time as other p…" at bounding box center [326, 228] width 166 height 14
click at [248, 227] on input "I understand that this price [MEDICAL_DATA] may run at the same time as other p…" at bounding box center [245, 227] width 5 height 5
checkbox input "true"
click at [403, 248] on button "Confirm" at bounding box center [399, 248] width 20 height 8
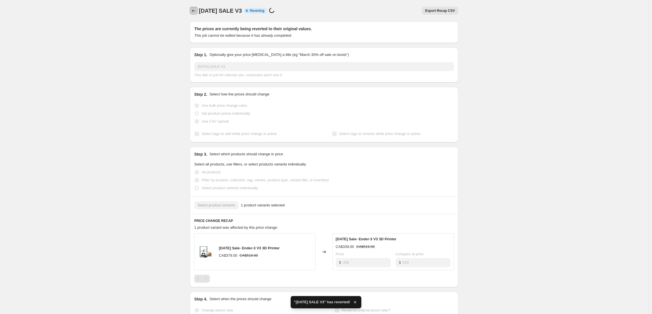
checkbox input "true"
click at [195, 11] on icon "Price change jobs" at bounding box center [194, 11] width 6 height 6
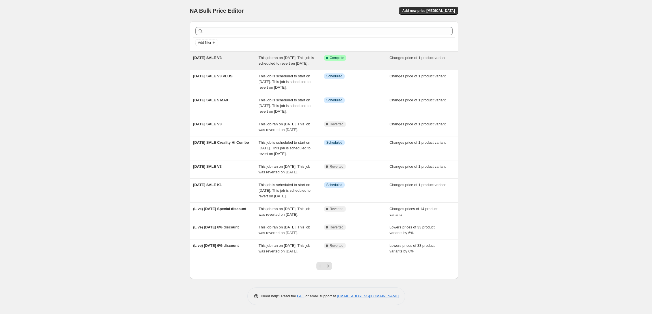
click at [297, 62] on span "This job ran on [DATE]. This job is scheduled to revert on [DATE]." at bounding box center [286, 61] width 55 height 10
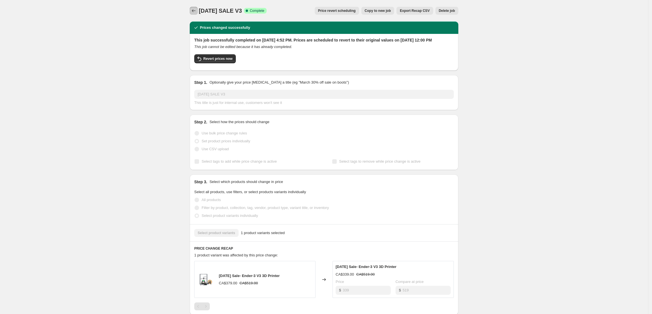
click at [196, 12] on icon "Price change jobs" at bounding box center [194, 11] width 6 height 6
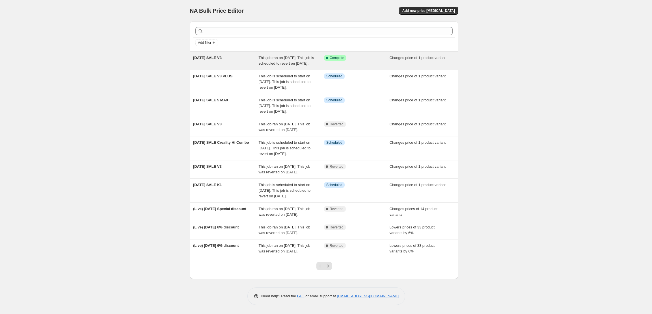
click at [226, 66] on div "[DATE] SALE V3" at bounding box center [226, 60] width 66 height 11
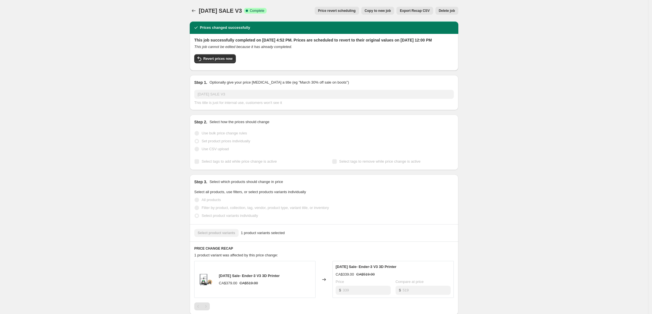
click at [240, 61] on div "Revert prices now" at bounding box center [324, 60] width 260 height 12
click at [229, 61] on span "Revert prices now" at bounding box center [217, 59] width 29 height 5
checkbox input "false"
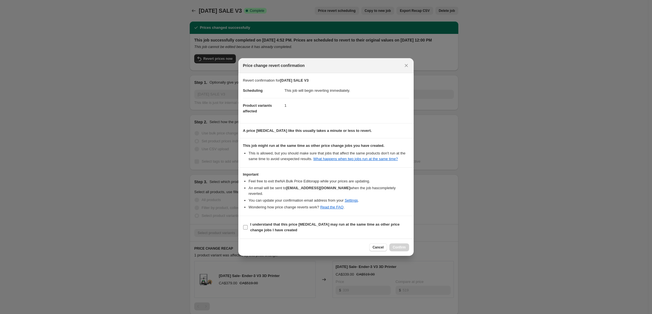
click at [257, 232] on b "I understand that this price [MEDICAL_DATA] may run at the same time as other p…" at bounding box center [324, 228] width 149 height 10
click at [248, 230] on input "I understand that this price [MEDICAL_DATA] may run at the same time as other p…" at bounding box center [245, 227] width 5 height 5
checkbox input "true"
click at [406, 255] on div "Cancel Confirm" at bounding box center [325, 247] width 175 height 17
click at [406, 252] on button "Confirm" at bounding box center [399, 248] width 20 height 8
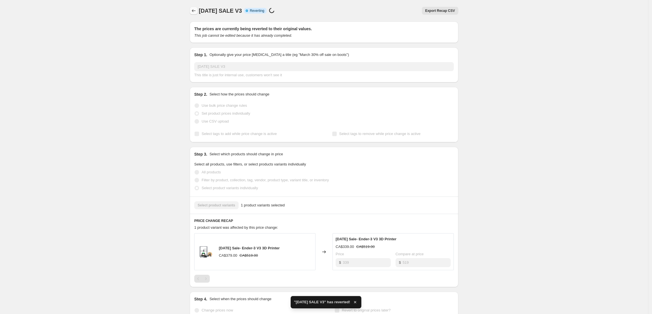
checkbox input "true"
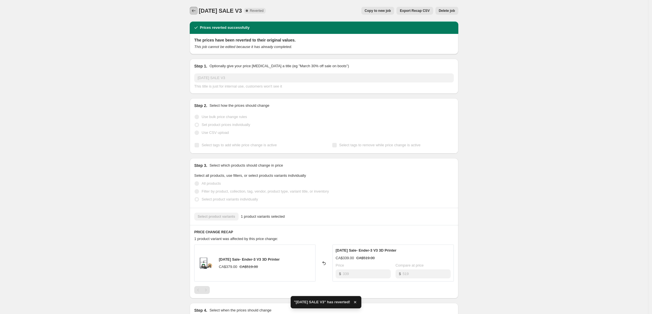
click at [197, 10] on icon "Price change jobs" at bounding box center [194, 11] width 6 height 6
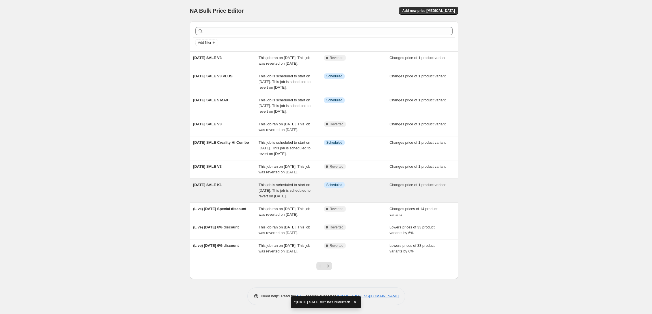
click at [222, 187] on span "[DATE] SALE K1" at bounding box center [207, 185] width 29 height 4
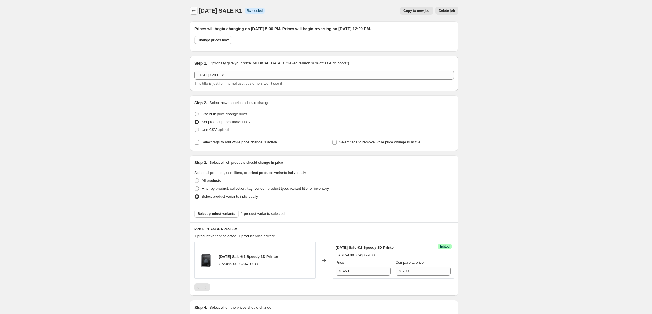
click at [194, 10] on icon "Price change jobs" at bounding box center [194, 11] width 6 height 6
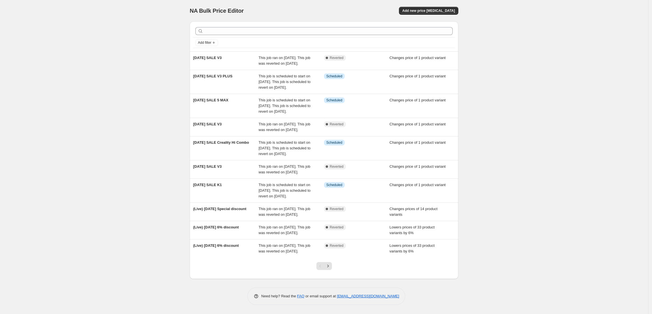
click at [637, 172] on div "NA Bulk Price Editor. This page is ready NA Bulk Price Editor Add new price [ME…" at bounding box center [324, 157] width 648 height 314
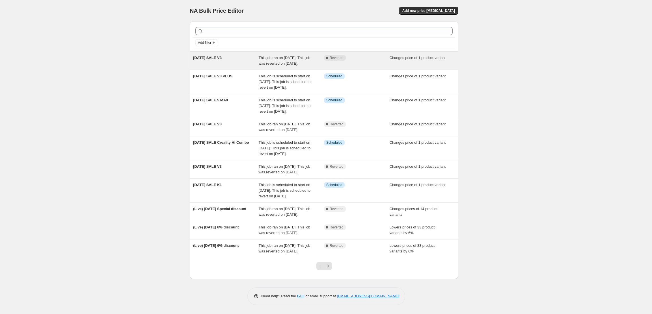
click at [255, 62] on div "[DATE] SALE V3" at bounding box center [226, 60] width 66 height 11
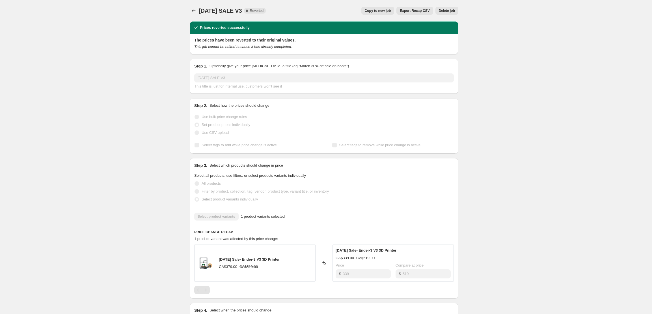
click at [381, 13] on button "Copy to new job" at bounding box center [377, 11] width 33 height 8
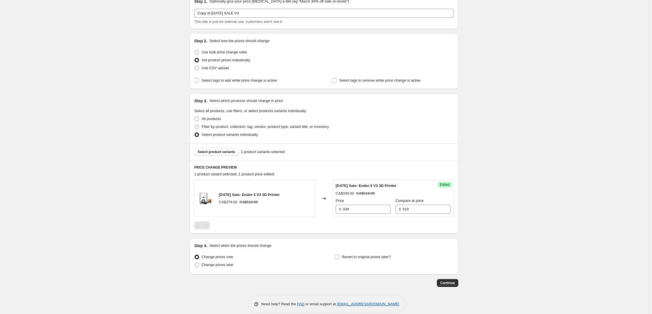
scroll to position [35, 0]
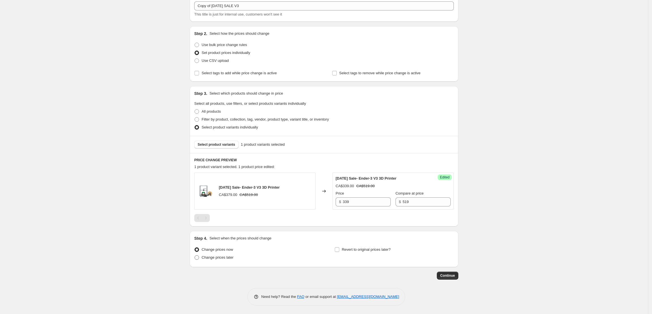
click at [223, 259] on span "Change prices later" at bounding box center [218, 258] width 32 height 4
click at [195, 256] on input "Change prices later" at bounding box center [195, 256] width 0 height 0
radio input "true"
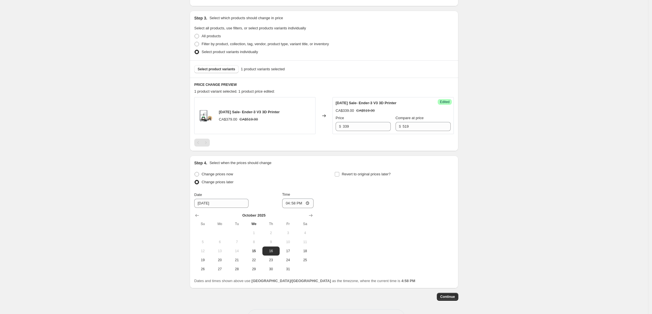
scroll to position [111, 0]
click at [309, 204] on input "16:58" at bounding box center [298, 203] width 32 height 10
click at [421, 204] on div "Change prices now Change prices later Date [DATE] Time 12:[DATE] Mo Tu We Th Fr…" at bounding box center [324, 221] width 260 height 103
click at [228, 205] on input "[DATE]" at bounding box center [221, 202] width 54 height 9
click at [208, 204] on input "[DATE]" at bounding box center [221, 202] width 54 height 9
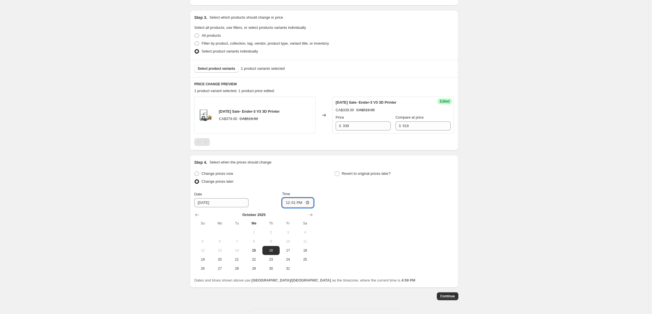
click at [295, 203] on input "12:01" at bounding box center [298, 203] width 32 height 10
type input "12:00"
click at [226, 203] on input "[DATE]" at bounding box center [221, 202] width 54 height 9
click at [257, 254] on button "15" at bounding box center [253, 250] width 17 height 9
type input "[DATE]"
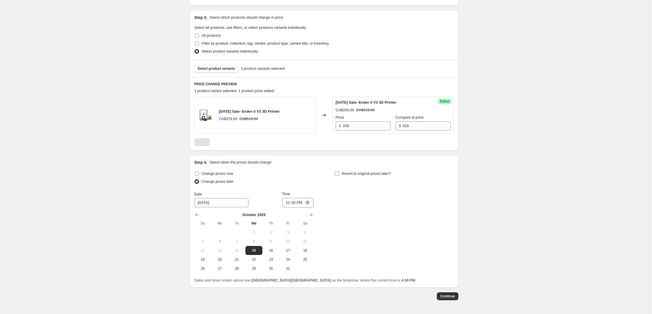
click at [359, 175] on span "Revert to original prices later?" at bounding box center [366, 174] width 49 height 4
click at [339, 175] on input "Revert to original prices later?" at bounding box center [337, 174] width 5 height 5
checkbox input "true"
drag, startPoint x: 414, startPoint y: 252, endPoint x: 427, endPoint y: 227, distance: 28.6
click at [414, 252] on span "16" at bounding box center [411, 251] width 12 height 5
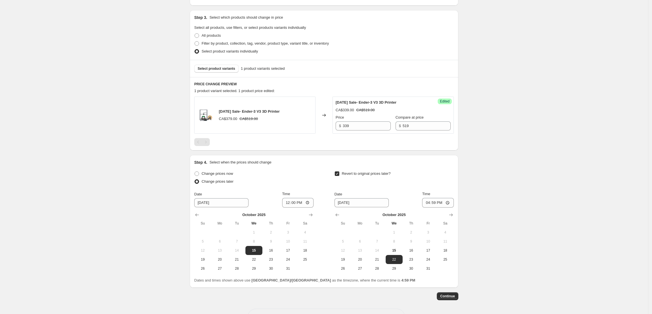
type input "[DATE]"
click at [431, 204] on input "16:59" at bounding box center [438, 203] width 32 height 10
type input "12:00"
click at [500, 257] on div "Create new price [MEDICAL_DATA]. This page is ready Create new price [MEDICAL_D…" at bounding box center [324, 112] width 648 height 446
click at [457, 294] on button "Continue" at bounding box center [447, 297] width 21 height 8
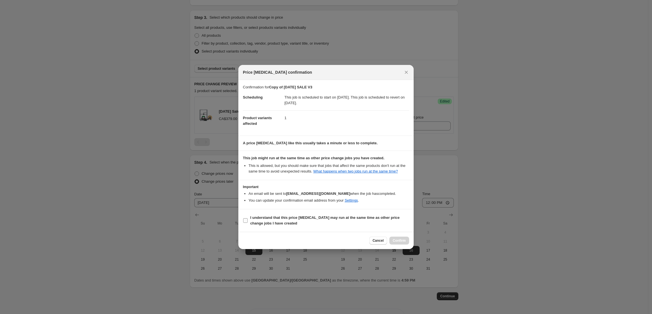
click at [266, 224] on span "I understand that this price [MEDICAL_DATA] may run at the same time as other p…" at bounding box center [329, 220] width 159 height 11
click at [248, 223] on input "I understand that this price [MEDICAL_DATA] may run at the same time as other p…" at bounding box center [245, 221] width 5 height 5
checkbox input "true"
click at [405, 242] on span "Confirm" at bounding box center [399, 241] width 13 height 5
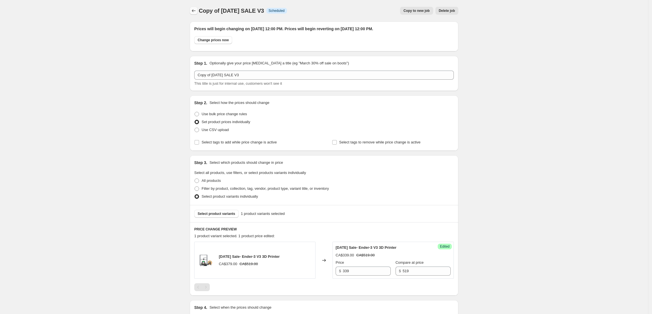
click at [195, 11] on icon "Price change jobs" at bounding box center [194, 10] width 4 height 3
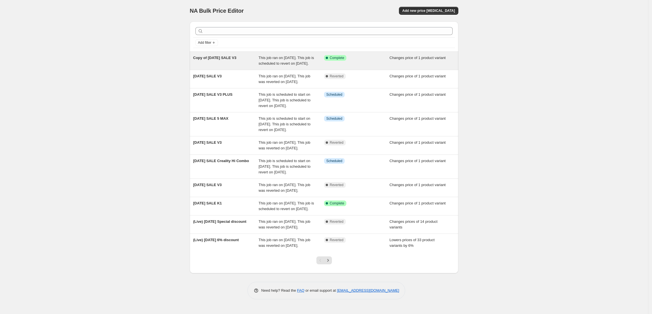
click at [232, 58] on span "Copy of [DATE] SALE V3" at bounding box center [214, 58] width 43 height 4
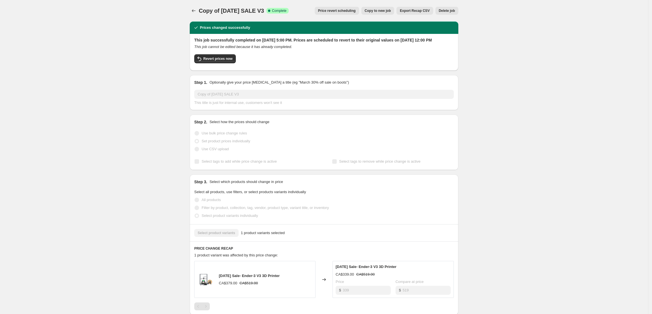
click at [383, 7] on button "Copy to new job" at bounding box center [377, 11] width 33 height 8
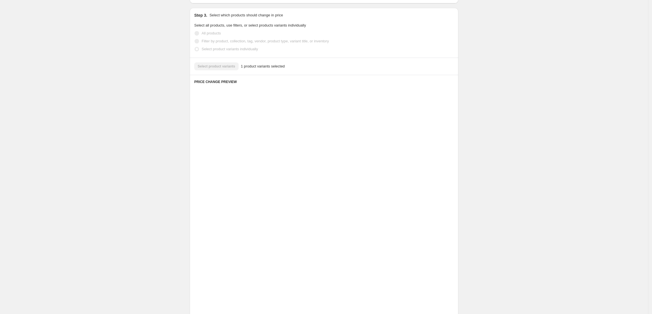
scroll to position [35, 0]
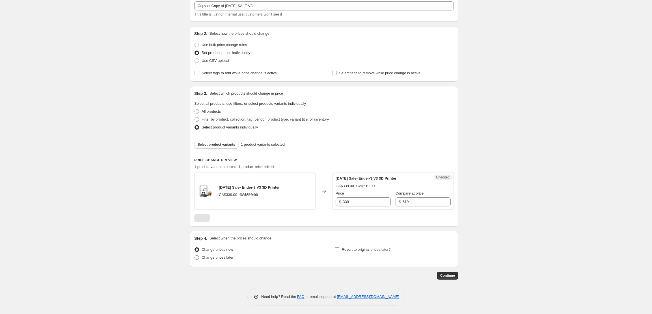
click at [234, 259] on span "Change prices later" at bounding box center [218, 258] width 32 height 4
click at [195, 256] on input "Change prices later" at bounding box center [195, 256] width 0 height 0
radio input "true"
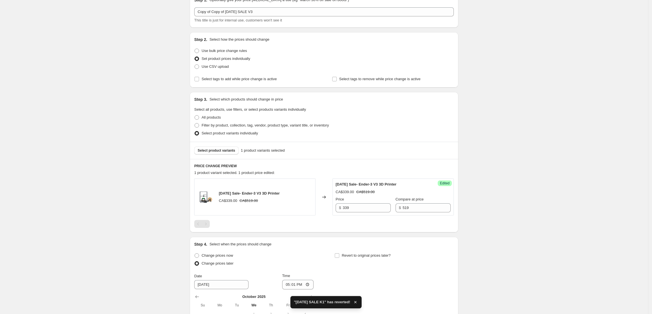
scroll to position [132, 0]
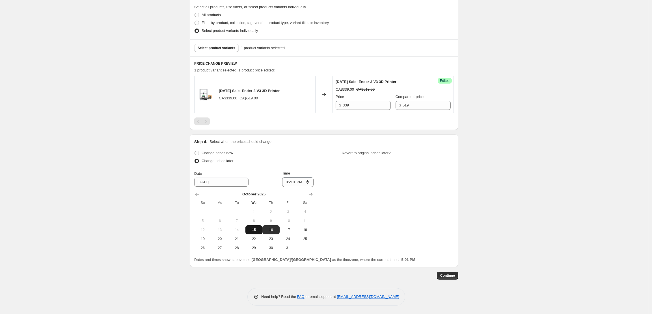
click at [258, 229] on span "15" at bounding box center [254, 230] width 12 height 5
type input "[DATE]"
click at [291, 184] on input "17:01" at bounding box center [298, 183] width 32 height 10
click at [289, 183] on input "17:01" at bounding box center [298, 183] width 32 height 10
type input "12:01"
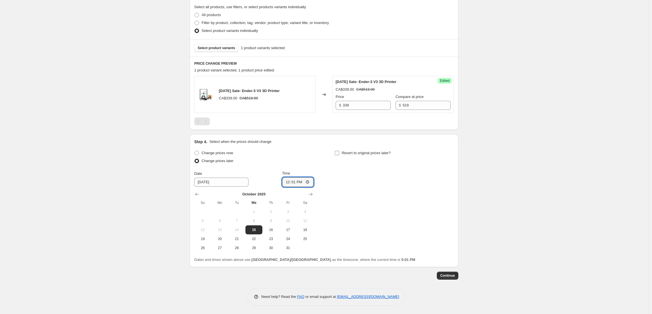
click at [349, 150] on span "Revert to original prices later?" at bounding box center [366, 153] width 49 height 6
click at [339, 151] on input "Revert to original prices later?" at bounding box center [337, 153] width 5 height 5
checkbox input "true"
click at [415, 231] on span "16" at bounding box center [411, 230] width 12 height 5
type input "[DATE]"
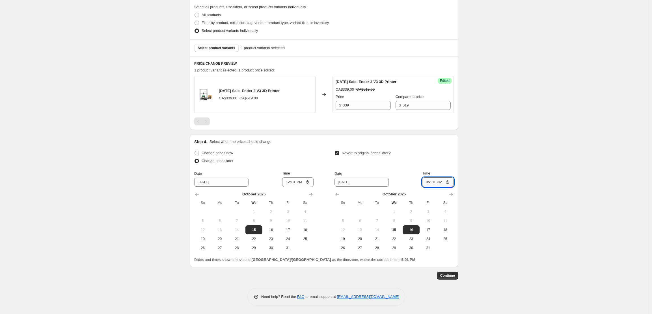
click at [427, 181] on input "17:01" at bounding box center [438, 183] width 32 height 10
type input "12:00"
click at [451, 277] on span "Continue" at bounding box center [447, 276] width 15 height 5
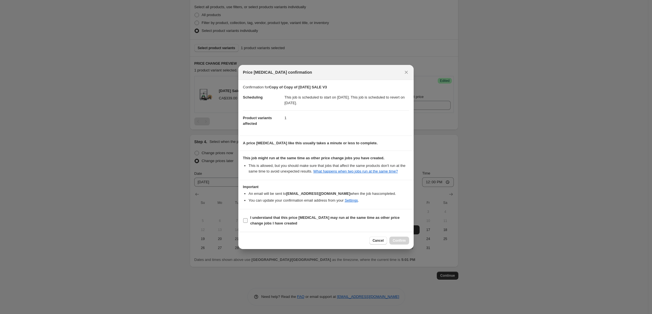
click at [265, 226] on b "I understand that this price [MEDICAL_DATA] may run at the same time as other p…" at bounding box center [324, 221] width 149 height 10
click at [248, 223] on input "I understand that this price [MEDICAL_DATA] may run at the same time as other p…" at bounding box center [245, 221] width 5 height 5
checkbox input "true"
click at [402, 237] on div "Cancel Confirm" at bounding box center [325, 240] width 175 height 17
click at [404, 239] on div "Cancel Confirm" at bounding box center [325, 240] width 175 height 17
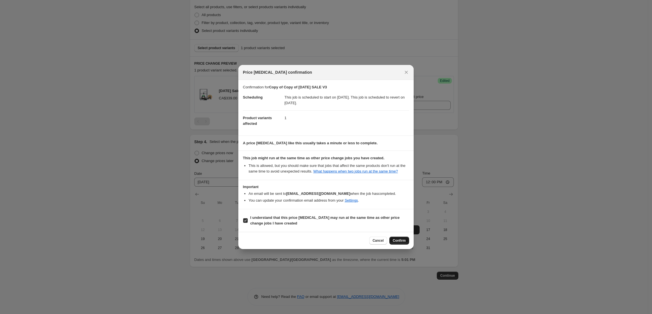
click at [405, 243] on span "Confirm" at bounding box center [399, 241] width 13 height 5
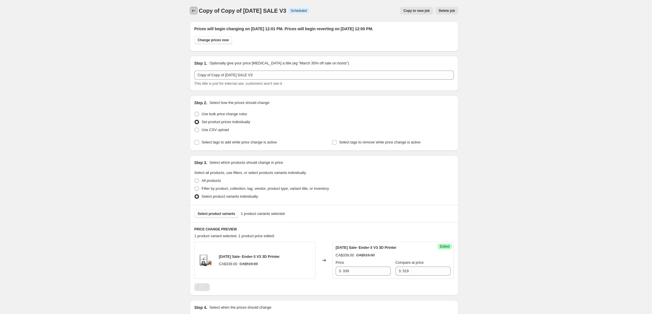
click at [196, 12] on icon "Price change jobs" at bounding box center [194, 11] width 6 height 6
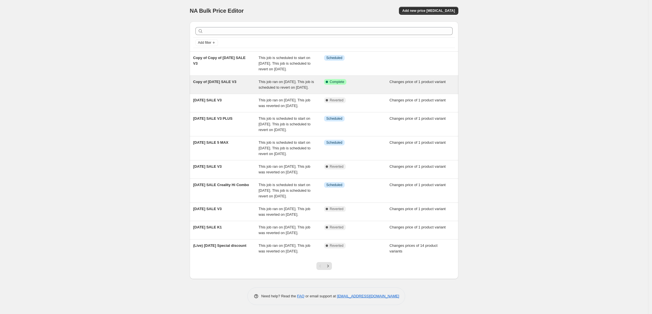
click at [228, 90] on div "Copy of [DATE] SALE V3" at bounding box center [226, 84] width 66 height 11
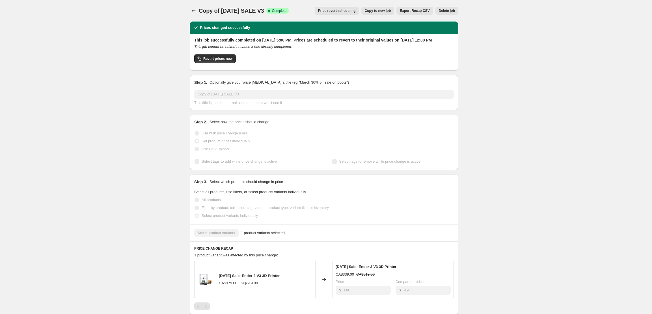
click at [339, 12] on span "Price revert scheduling" at bounding box center [337, 10] width 38 height 5
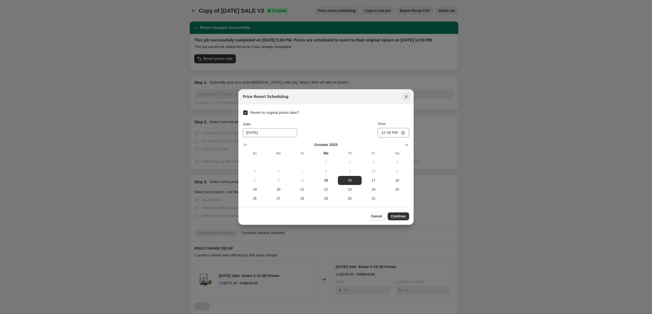
click at [406, 93] on button "Close" at bounding box center [406, 97] width 8 height 8
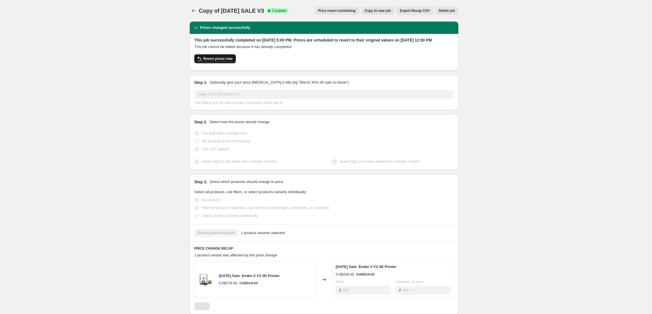
click at [214, 61] on span "Revert prices now" at bounding box center [217, 59] width 29 height 5
checkbox input "false"
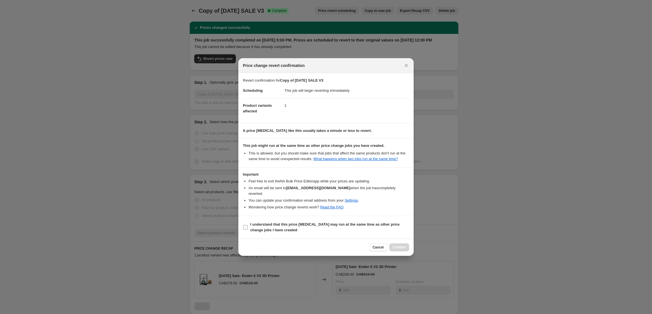
click at [249, 227] on label "I understand that this price [MEDICAL_DATA] may run at the same time as other p…" at bounding box center [326, 228] width 166 height 14
click at [248, 227] on input "I understand that this price [MEDICAL_DATA] may run at the same time as other p…" at bounding box center [245, 227] width 5 height 5
checkbox input "true"
click at [401, 250] on span "Confirm" at bounding box center [399, 247] width 13 height 5
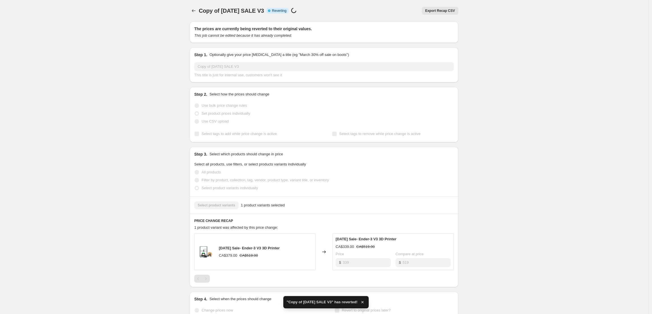
checkbox input "true"
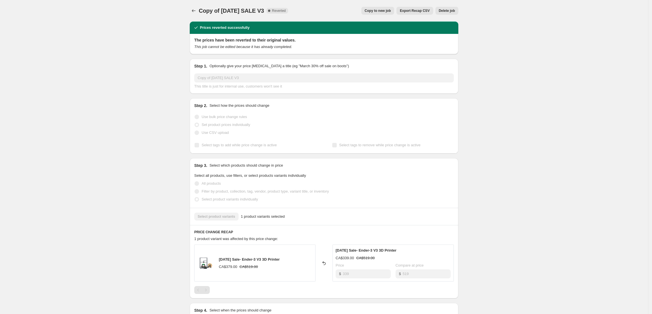
click at [188, 5] on div "Copy of [DATE] SALE V3. This page is ready Copy of [DATE] SALE V3 Complete Reve…" at bounding box center [324, 235] width 282 height 471
click at [196, 9] on icon "Price change jobs" at bounding box center [194, 11] width 6 height 6
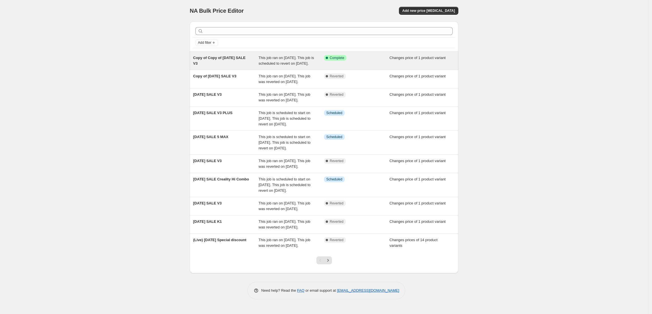
click at [221, 66] on div "Copy of Copy of [DATE] SALE V3" at bounding box center [226, 60] width 66 height 11
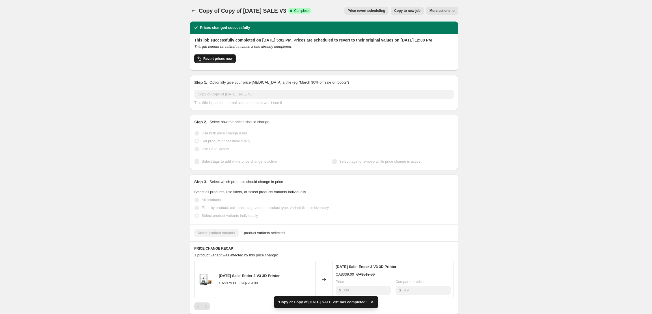
click at [230, 60] on button "Revert prices now" at bounding box center [215, 58] width 42 height 9
checkbox input "false"
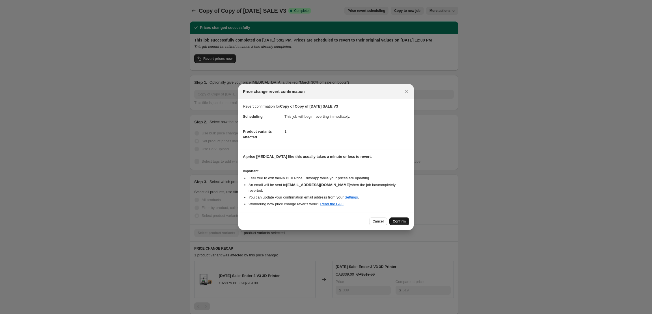
click at [404, 222] on span "Confirm" at bounding box center [399, 221] width 13 height 5
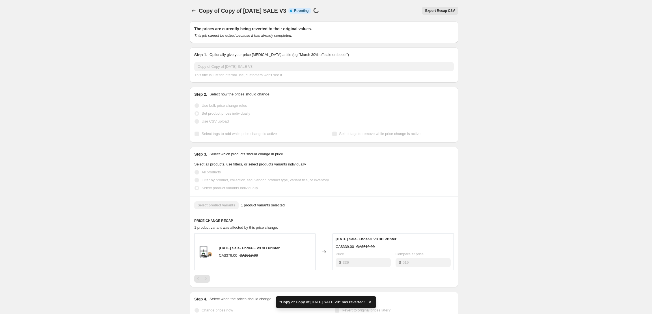
checkbox input "true"
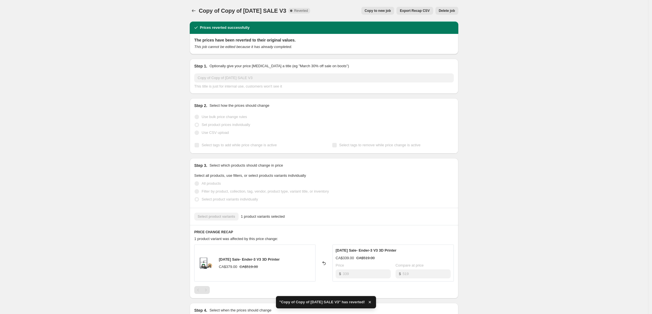
click at [446, 10] on span "Delete job" at bounding box center [447, 10] width 16 height 5
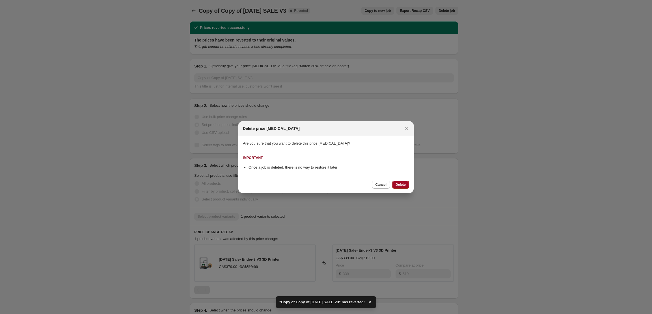
click at [402, 185] on span "Delete" at bounding box center [401, 185] width 10 height 5
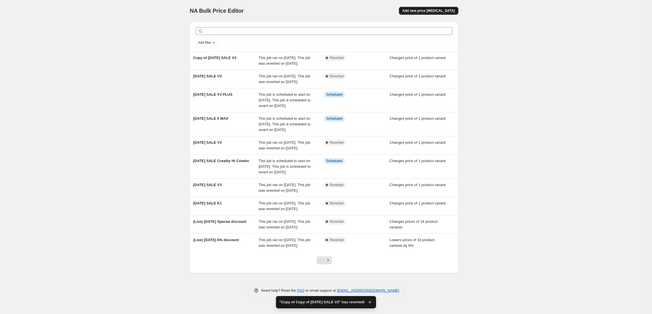
click at [443, 11] on span "Add new price [MEDICAL_DATA]" at bounding box center [428, 10] width 53 height 5
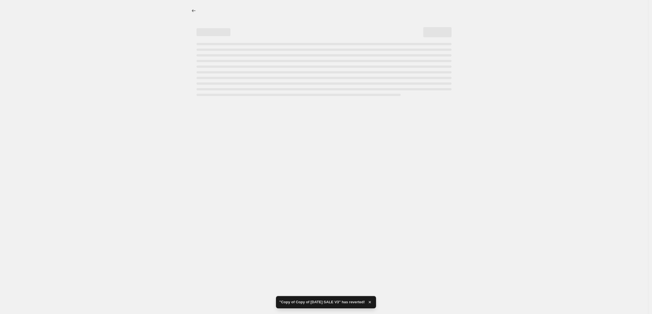
select select "percentage"
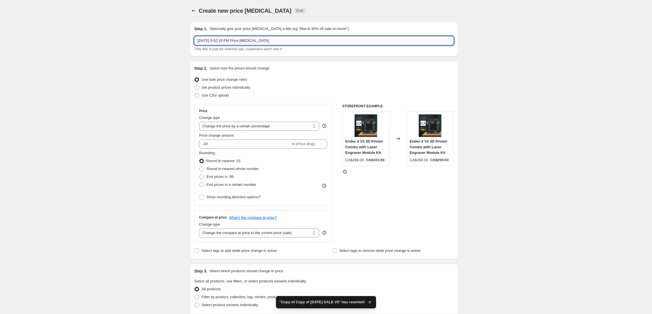
click at [240, 42] on input "Oct 15, 2025, 5:02:19 PM Price change job" at bounding box center [324, 40] width 260 height 9
type input "HALLOWEEN V3"
click at [217, 197] on span "Show rounding direction options?" at bounding box center [233, 197] width 54 height 4
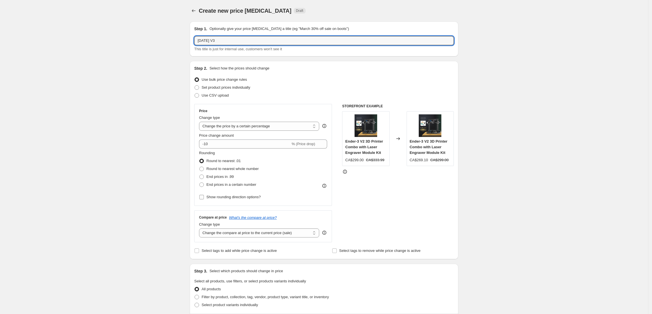
click at [204, 197] on input "Show rounding direction options?" at bounding box center [201, 197] width 5 height 5
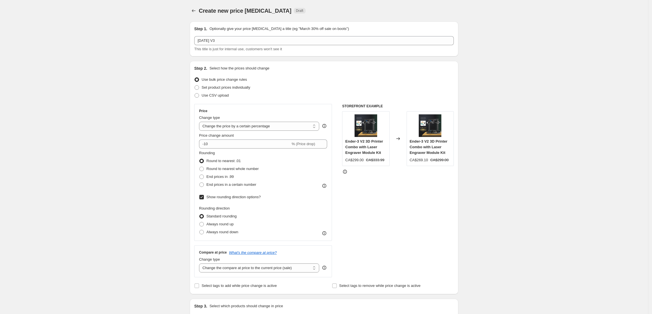
click at [217, 198] on span "Show rounding direction options?" at bounding box center [233, 197] width 54 height 4
click at [204, 198] on input "Show rounding direction options?" at bounding box center [201, 197] width 5 height 5
checkbox input "false"
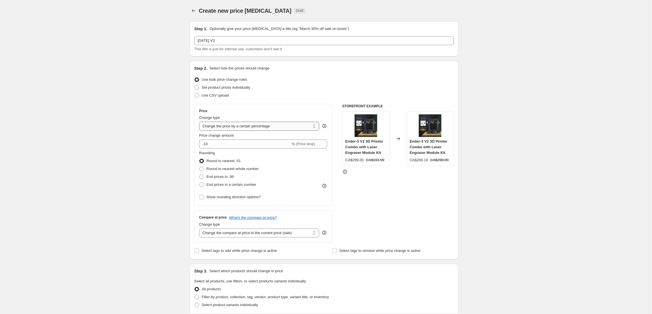
click at [228, 127] on select "Change the price to a certain amount Change the price by a certain amount Chang…" at bounding box center [259, 126] width 120 height 9
click at [217, 87] on span "Set product prices individually" at bounding box center [226, 87] width 49 height 4
click at [195, 86] on input "Set product prices individually" at bounding box center [195, 85] width 0 height 0
radio input "true"
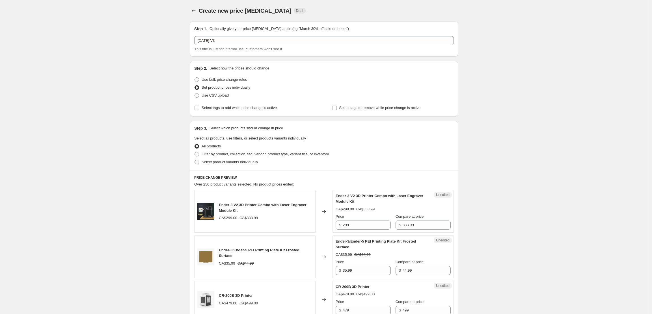
click at [196, 97] on div "Step 2. Select how the prices should change Use bulk price change rules Set pro…" at bounding box center [324, 88] width 269 height 55
click at [217, 165] on span "Select product variants individually" at bounding box center [230, 162] width 56 height 6
click at [195, 160] on input "Select product variants individually" at bounding box center [195, 160] width 0 height 0
radio input "true"
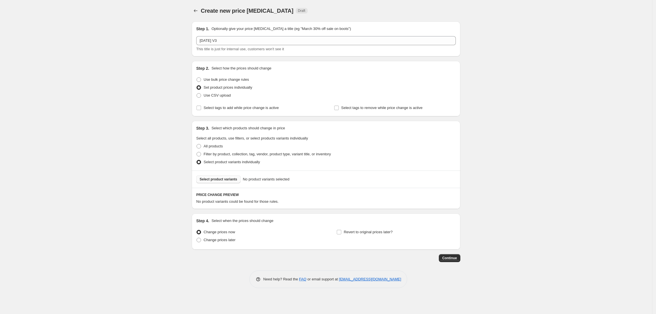
click at [230, 180] on span "Select product variants" at bounding box center [219, 179] width 38 height 5
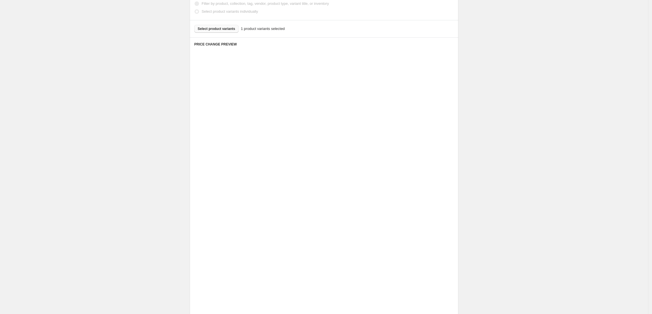
scroll to position [35, 0]
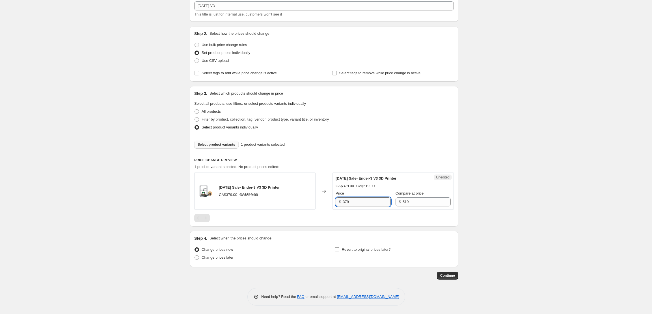
click at [348, 203] on input "379" at bounding box center [367, 202] width 48 height 9
type input "339"
click at [217, 256] on span "Change prices later" at bounding box center [218, 258] width 32 height 4
click at [195, 256] on input "Change prices later" at bounding box center [195, 256] width 0 height 0
radio input "true"
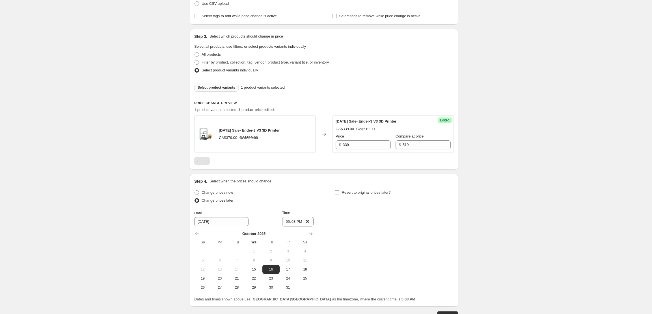
scroll to position [132, 0]
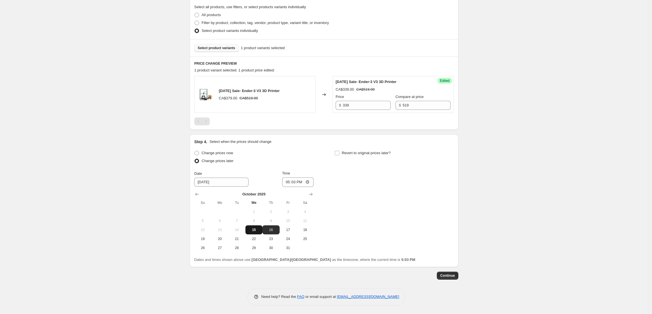
click at [258, 231] on span "15" at bounding box center [254, 230] width 12 height 5
type input "[DATE]"
click at [280, 182] on div "Date 10/15/2025 Time 17:03" at bounding box center [253, 179] width 119 height 16
click at [286, 182] on input "17:03" at bounding box center [298, 183] width 32 height 10
click at [284, 181] on input "14:01" at bounding box center [298, 183] width 32 height 10
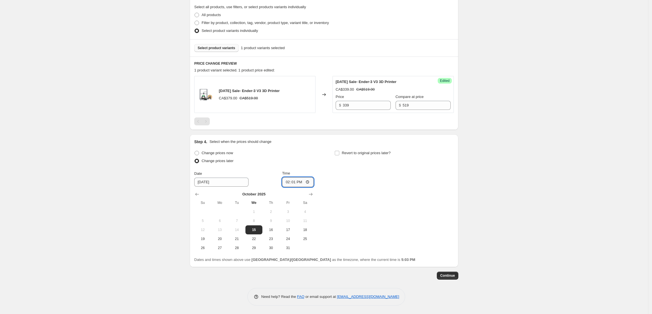
click at [286, 181] on input "14:01" at bounding box center [298, 183] width 32 height 10
type input "12:00"
click at [345, 156] on span "Revert to original prices later?" at bounding box center [366, 153] width 49 height 6
click at [339, 156] on input "Revert to original prices later?" at bounding box center [337, 153] width 5 height 5
checkbox input "true"
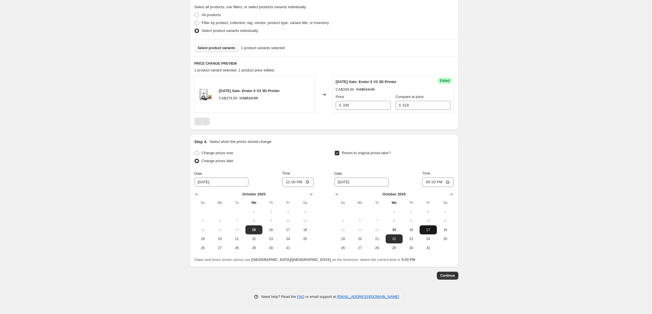
click at [429, 230] on span "17" at bounding box center [428, 230] width 12 height 5
type input "[DATE]"
click at [431, 182] on input "17:03" at bounding box center [438, 183] width 32 height 10
type input "13:00"
click at [453, 275] on span "Continue" at bounding box center [447, 276] width 15 height 5
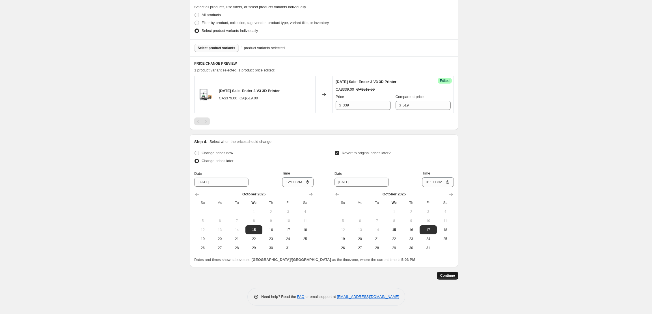
scroll to position [0, 0]
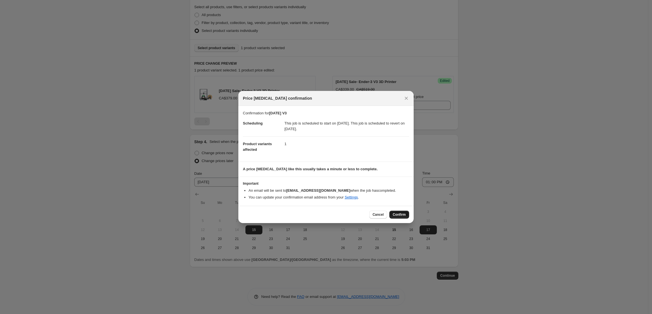
click at [401, 217] on span "Confirm" at bounding box center [399, 215] width 13 height 5
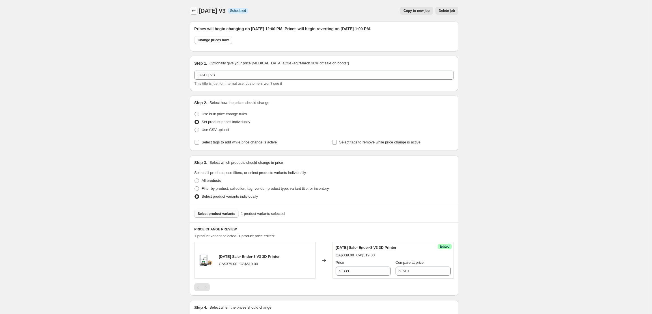
click at [198, 11] on button "Price change jobs" at bounding box center [194, 11] width 8 height 8
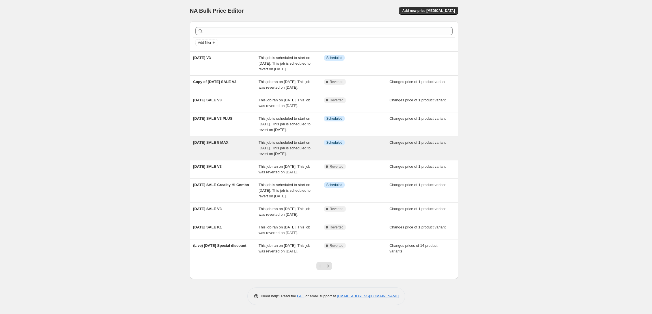
scroll to position [57, 0]
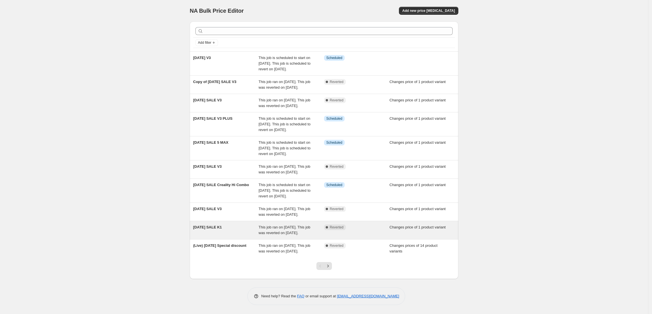
click at [232, 225] on div "[DATE] SALE K1" at bounding box center [226, 230] width 66 height 11
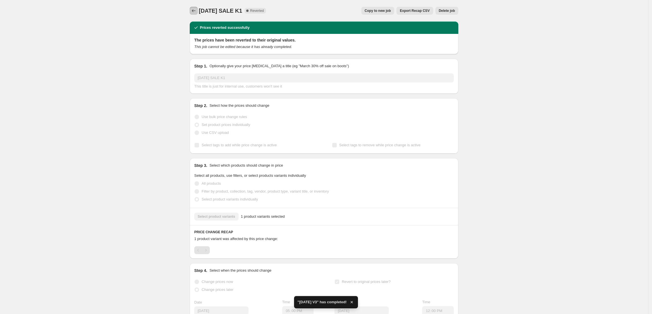
click at [195, 8] on icon "Price change jobs" at bounding box center [194, 11] width 6 height 6
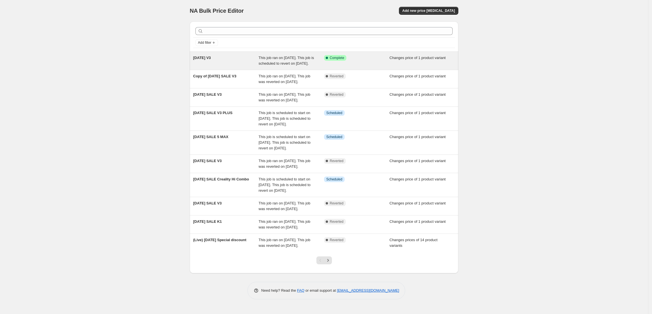
click at [241, 57] on div "HALLOWEEN V3" at bounding box center [226, 60] width 66 height 11
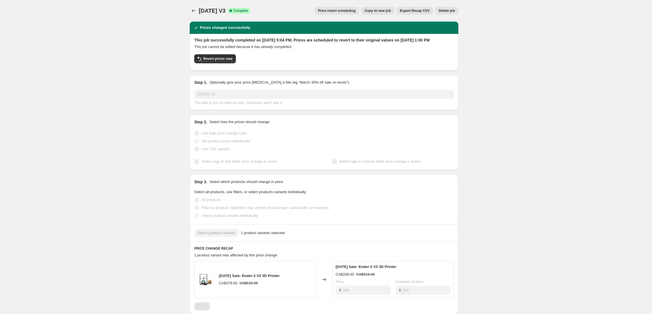
click at [447, 13] on span "Delete job" at bounding box center [447, 10] width 16 height 5
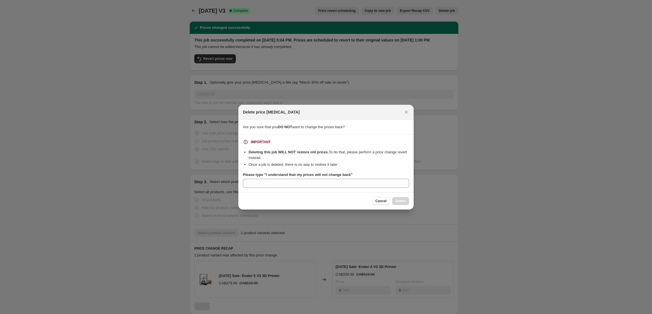
click at [351, 188] on section "IMPORTANT Deleting this job WILL NOT restore old prices. To do that, please per…" at bounding box center [325, 164] width 175 height 58
drag, startPoint x: 378, startPoint y: 200, endPoint x: 222, endPoint y: 48, distance: 218.1
click at [377, 200] on span "Cancel" at bounding box center [380, 201] width 11 height 5
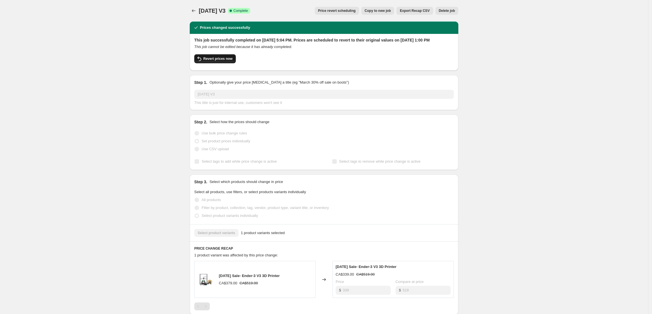
click at [218, 61] on span "Revert prices now" at bounding box center [217, 59] width 29 height 5
checkbox input "false"
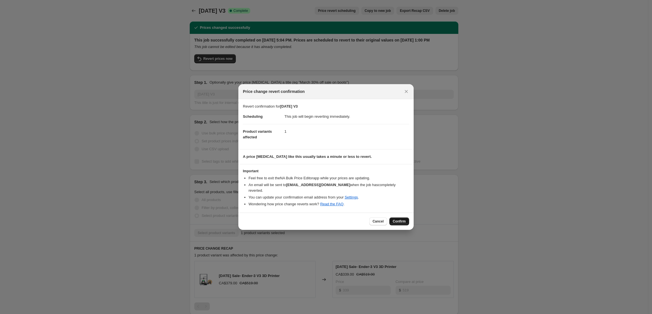
click at [393, 221] on span "Confirm" at bounding box center [399, 221] width 13 height 5
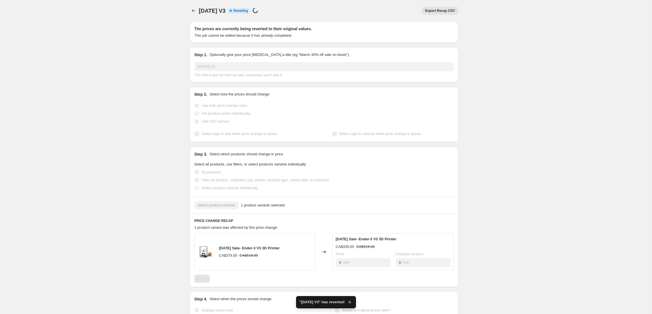
checkbox input "true"
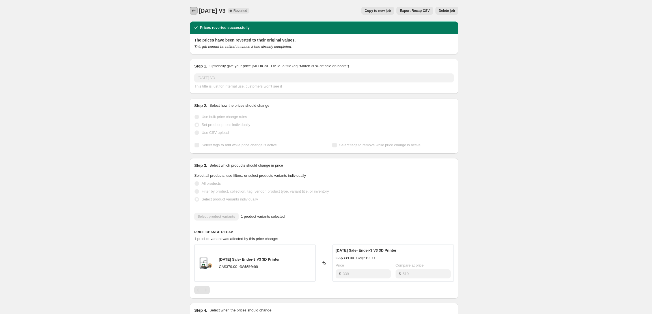
click at [196, 10] on icon "Price change jobs" at bounding box center [194, 11] width 6 height 6
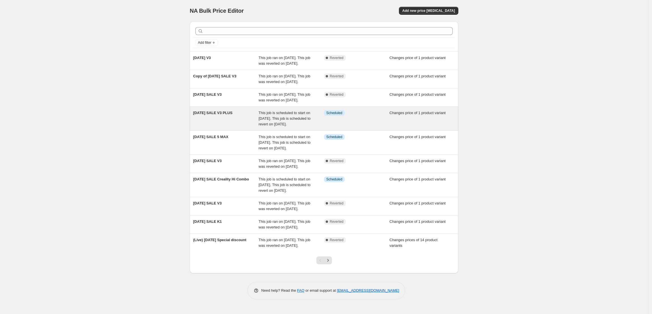
click at [301, 127] on div "This job is scheduled to start on [DATE]. This job is scheduled to revert on [D…" at bounding box center [292, 118] width 66 height 17
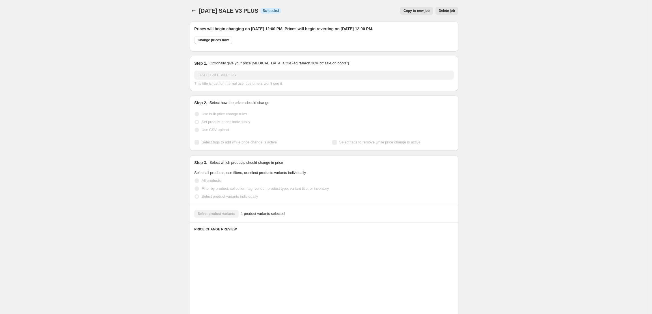
click at [445, 12] on span "Delete job" at bounding box center [447, 10] width 16 height 5
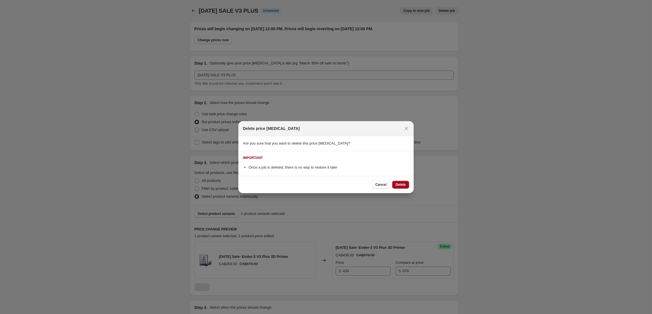
click at [398, 188] on button "Delete" at bounding box center [400, 185] width 17 height 8
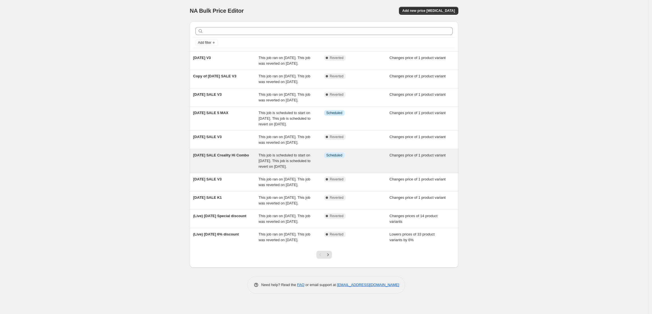
click at [299, 169] on span "This job is scheduled to start on [DATE]. This job is scheduled to revert on [D…" at bounding box center [285, 161] width 52 height 16
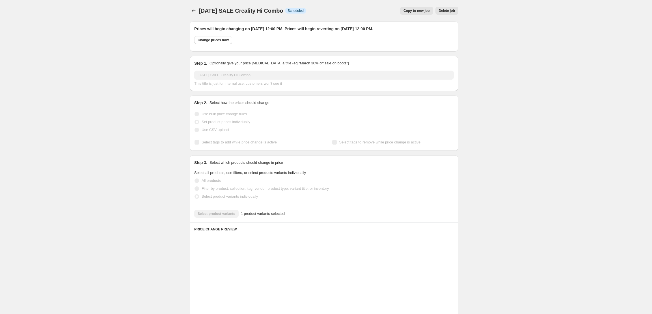
click at [448, 15] on div "Halloween SALE Creality Hi Combo. This page is ready Halloween SALE Creality Hi…" at bounding box center [324, 10] width 269 height 21
click at [448, 13] on button "Delete job" at bounding box center [446, 11] width 23 height 8
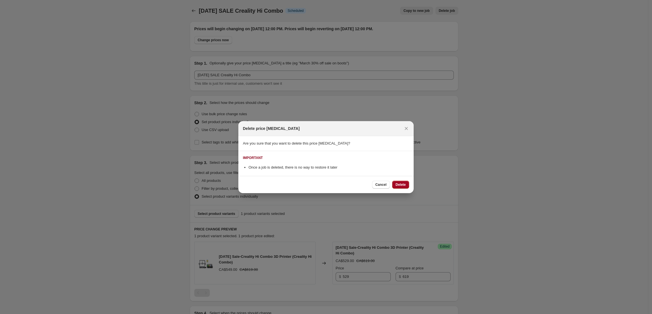
click at [398, 185] on span "Delete" at bounding box center [401, 185] width 10 height 5
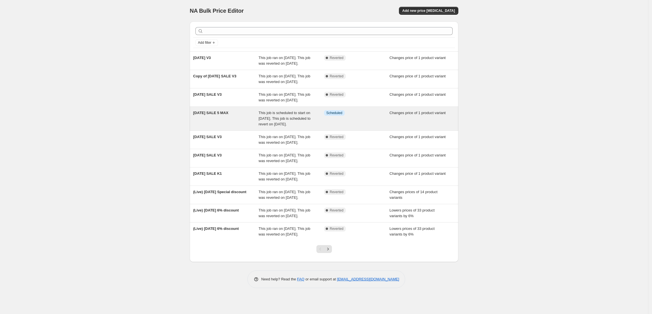
click at [308, 127] on div "This job is scheduled to start on [DATE]. This job is scheduled to revert on [D…" at bounding box center [292, 118] width 66 height 17
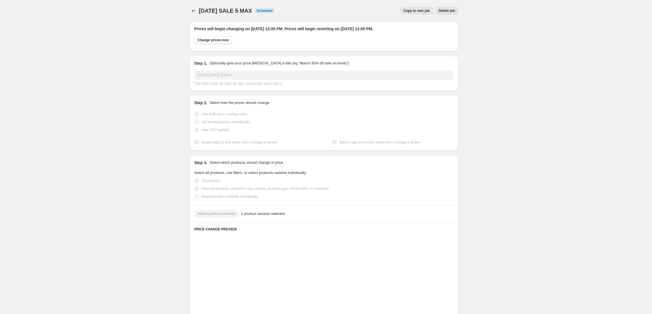
click at [452, 10] on span "Delete job" at bounding box center [447, 10] width 16 height 5
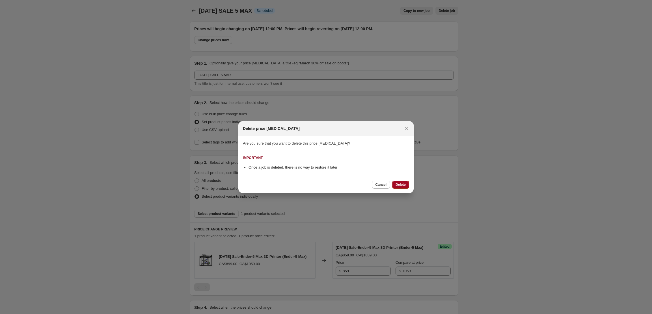
click at [403, 184] on span "Delete" at bounding box center [401, 185] width 10 height 5
